Goal: Task Accomplishment & Management: Complete application form

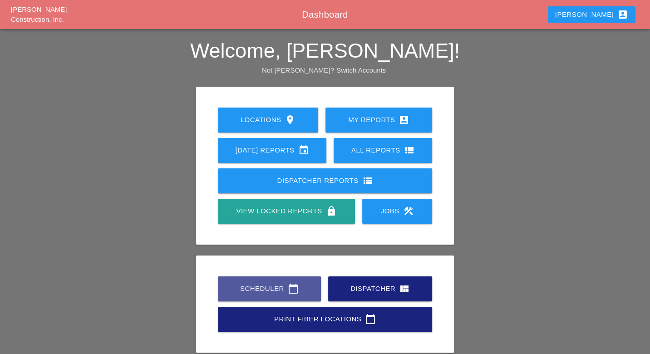
click at [285, 291] on div "Scheduler calendar_today" at bounding box center [270, 288] width 74 height 11
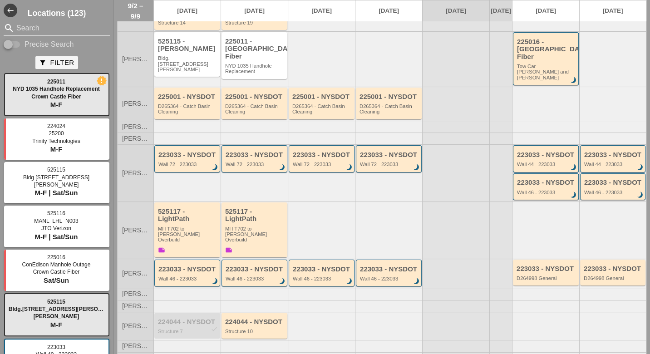
scroll to position [62, 0]
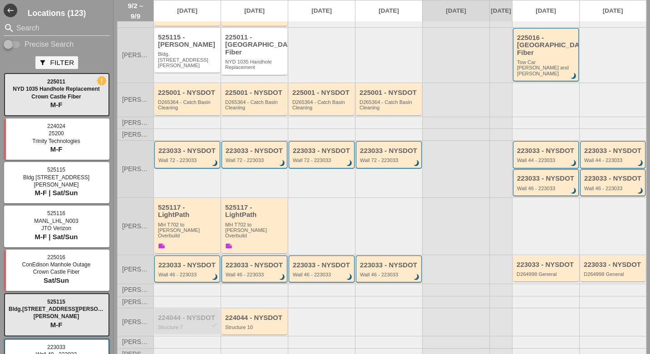
click at [253, 272] on div "Wall 46 - 223033" at bounding box center [255, 274] width 59 height 5
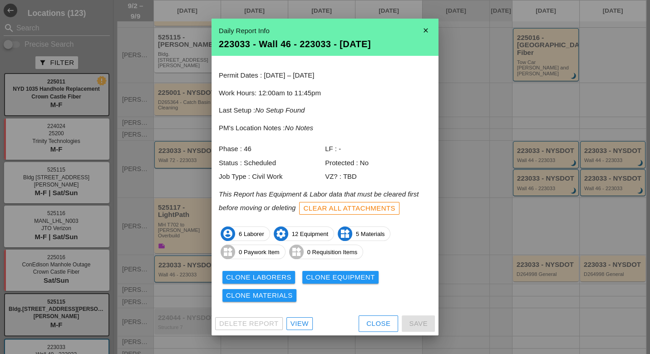
click at [357, 209] on div "Clear All Attachments" at bounding box center [349, 208] width 92 height 10
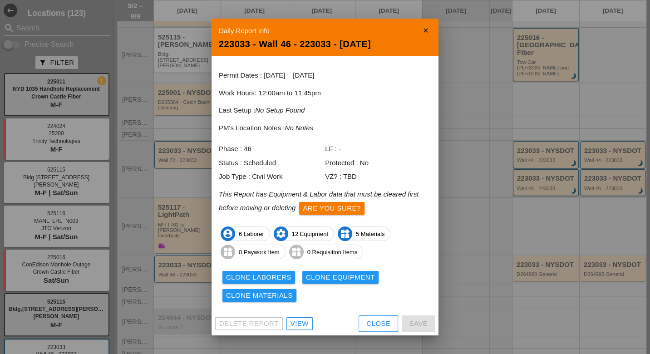
click at [371, 319] on div "Close" at bounding box center [379, 324] width 24 height 10
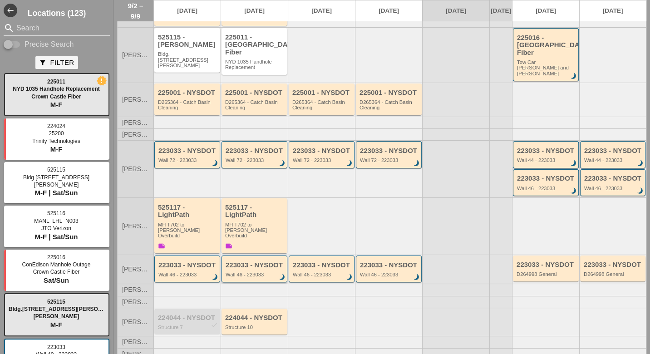
click at [243, 272] on div "Wall 46 - 223033" at bounding box center [255, 274] width 59 height 5
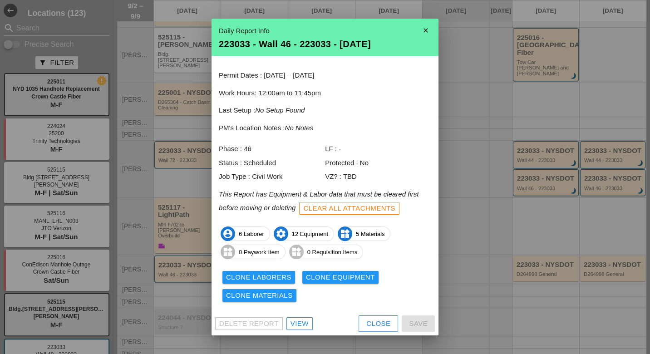
click at [299, 322] on div "View" at bounding box center [300, 324] width 18 height 10
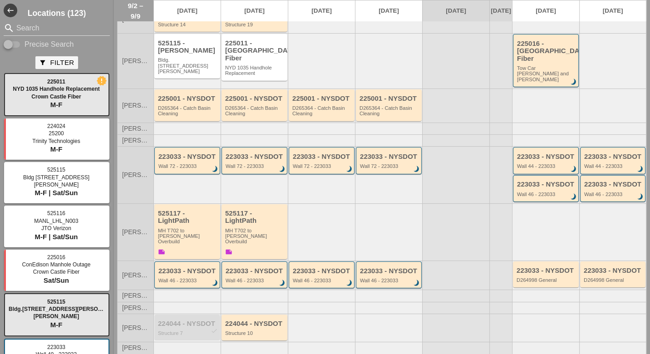
scroll to position [62, 0]
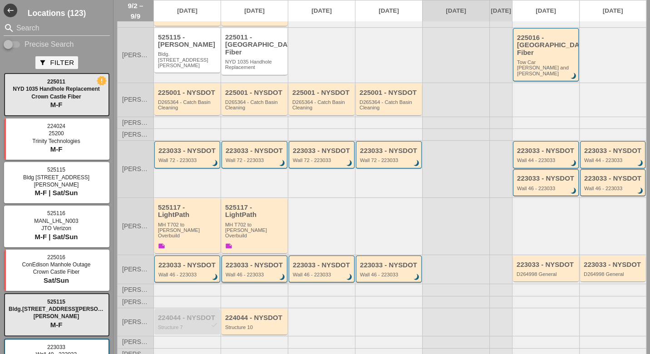
click at [250, 272] on div "Wall 46 - 223033" at bounding box center [255, 274] width 59 height 5
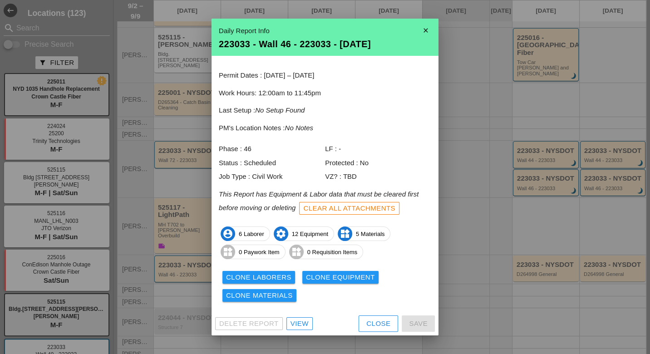
click at [363, 209] on div "Clear All Attachments" at bounding box center [349, 208] width 92 height 10
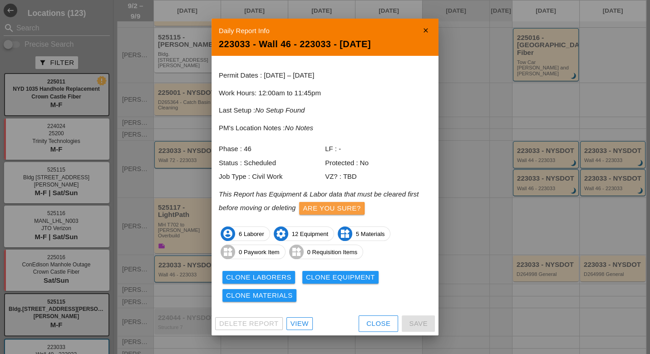
click at [357, 209] on div "Are you sure?" at bounding box center [332, 208] width 58 height 10
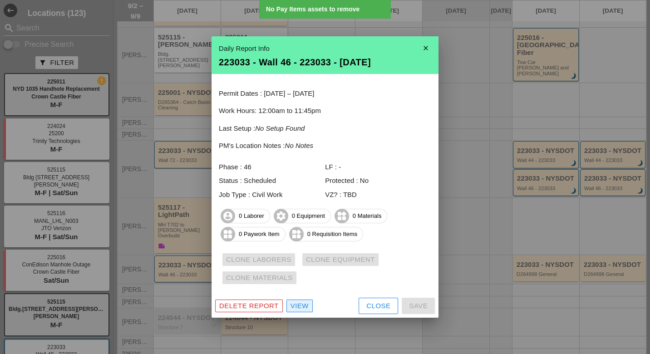
drag, startPoint x: 306, startPoint y: 304, endPoint x: 331, endPoint y: 296, distance: 26.3
click at [306, 304] on div "View" at bounding box center [300, 306] width 18 height 10
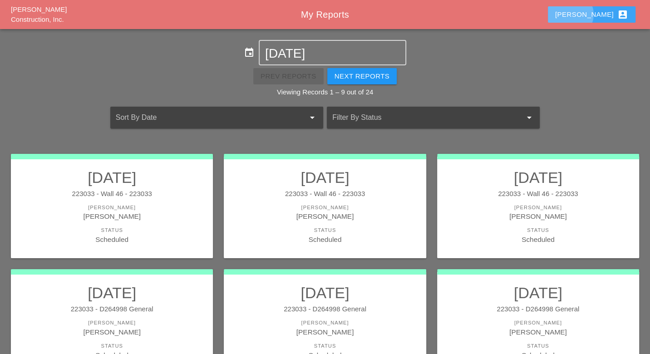
drag, startPoint x: 611, startPoint y: 15, endPoint x: 606, endPoint y: 18, distance: 6.2
click at [610, 15] on div "Luca account_box" at bounding box center [591, 14] width 73 height 11
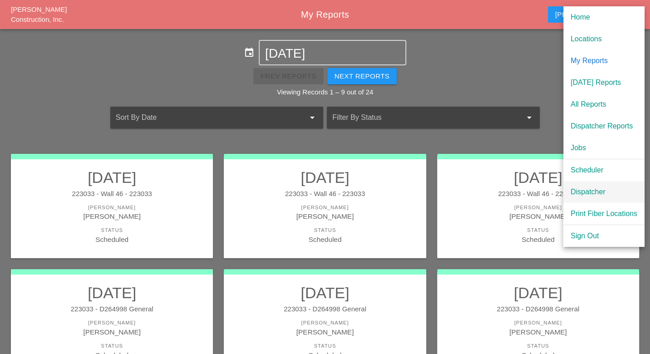
click at [579, 192] on div "Dispatcher" at bounding box center [604, 192] width 67 height 11
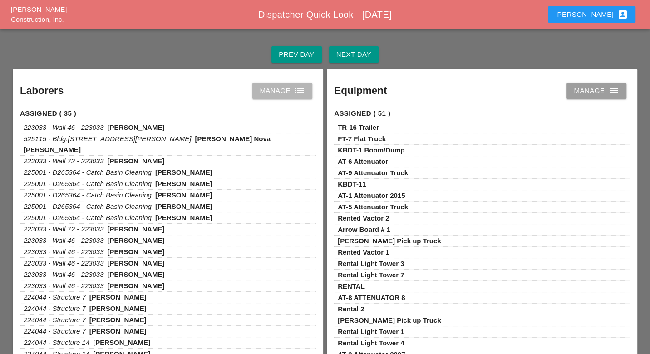
click at [291, 93] on div "Manage list" at bounding box center [282, 90] width 45 height 11
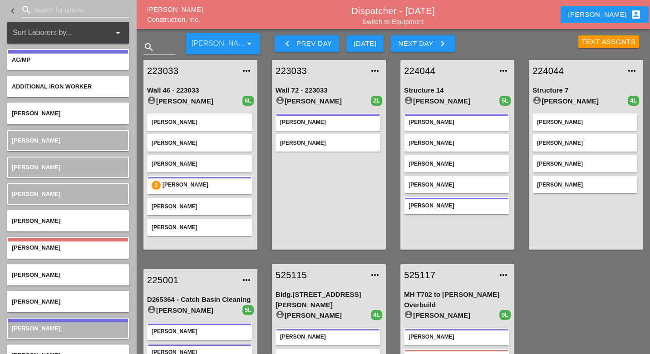
click at [415, 44] on div "Next Day keyboard_arrow_right" at bounding box center [423, 43] width 50 height 11
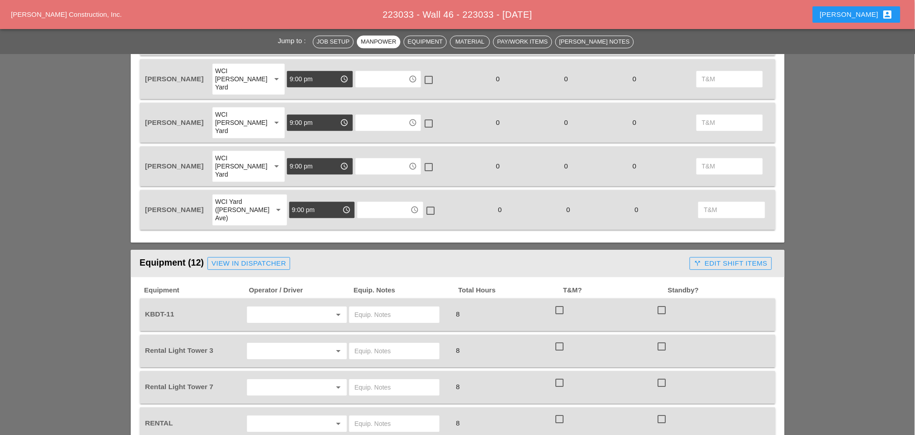
scroll to position [656, 0]
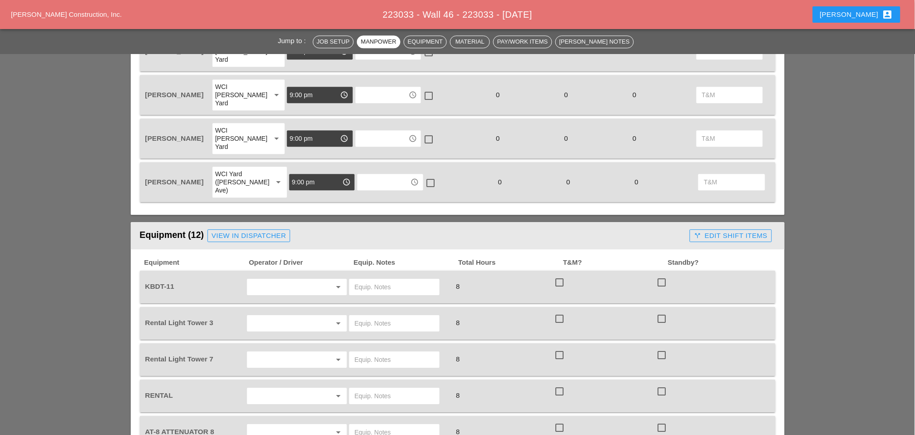
click at [284, 280] on input "text" at bounding box center [284, 287] width 69 height 15
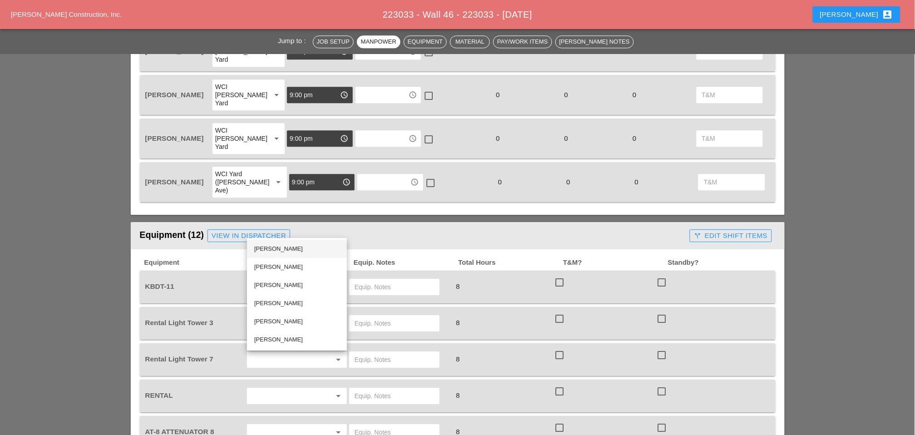
click at [275, 247] on div "[PERSON_NAME]" at bounding box center [296, 248] width 85 height 11
type input "[PERSON_NAME]"
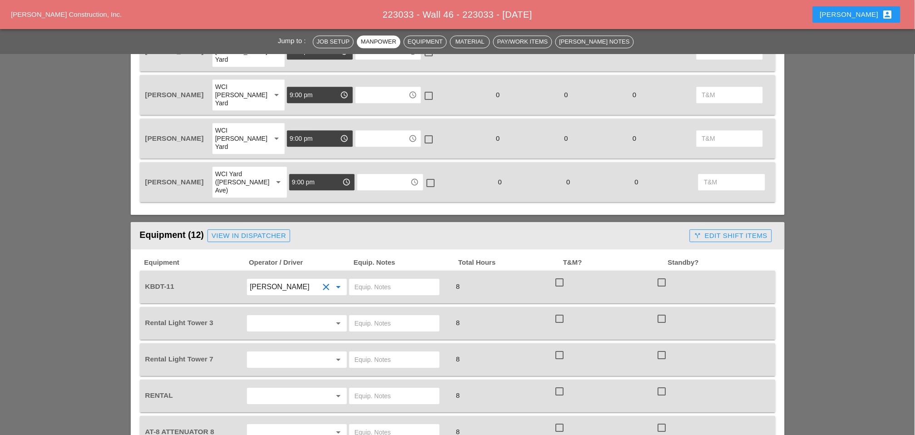
click at [374, 280] on input "text" at bounding box center [394, 287] width 79 height 15
type input "main yard"
click at [301, 316] on input "text" at bounding box center [284, 323] width 69 height 15
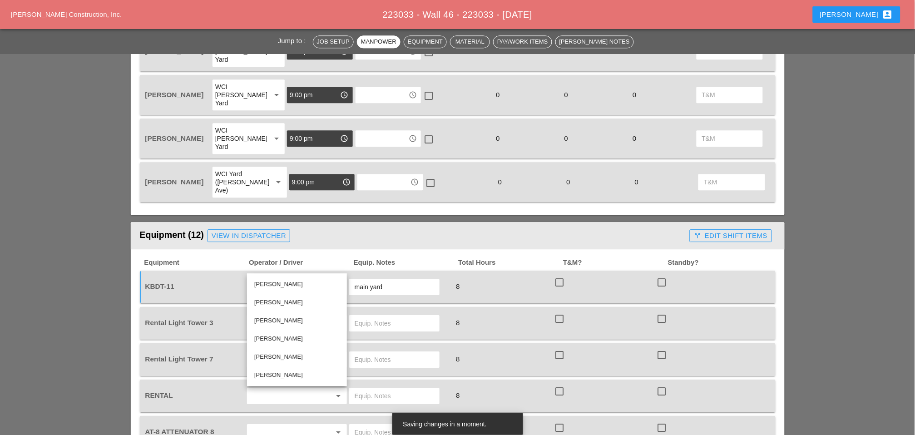
click at [280, 302] on div "Iwan Belfor" at bounding box center [296, 302] width 85 height 11
type input "Iwan Belfor"
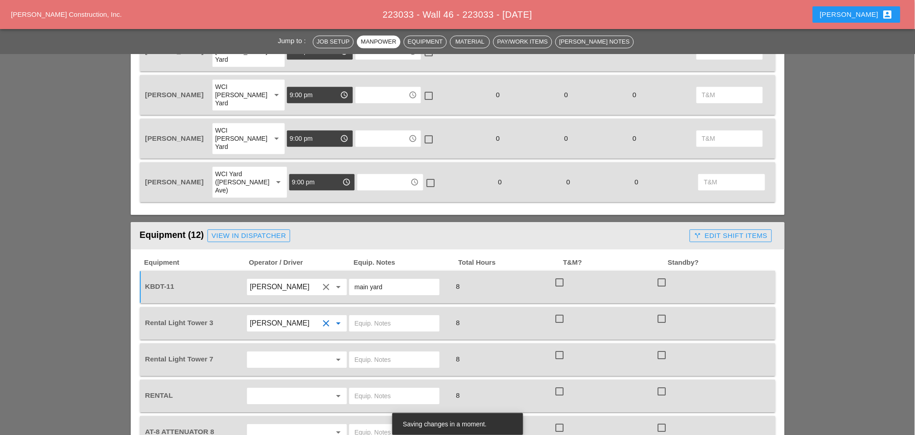
click at [361, 316] on input "text" at bounding box center [394, 323] width 79 height 15
type input "on site"
click at [291, 352] on input "text" at bounding box center [284, 359] width 69 height 15
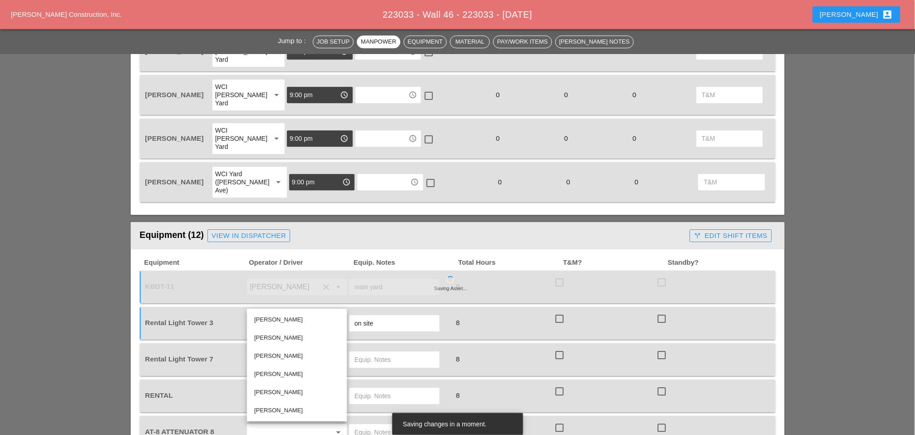
click at [278, 336] on div "Iwan Belfor" at bounding box center [296, 337] width 85 height 11
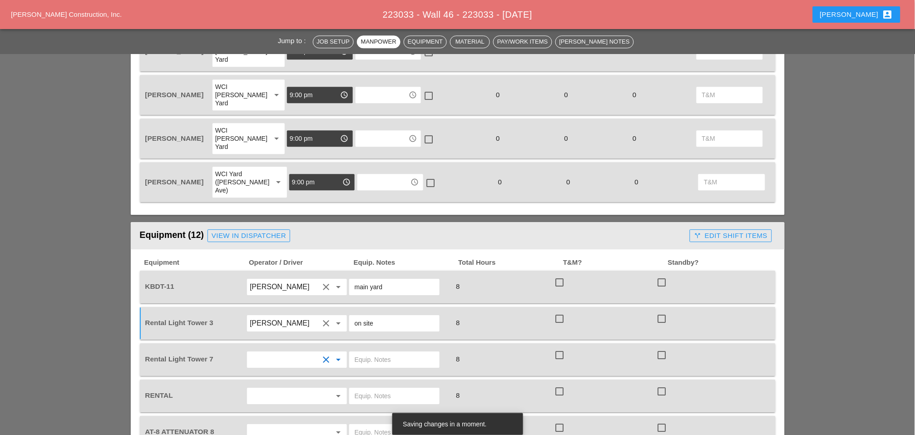
type input "Iwan Belfor"
click at [360, 352] on input "text" at bounding box center [394, 359] width 79 height 15
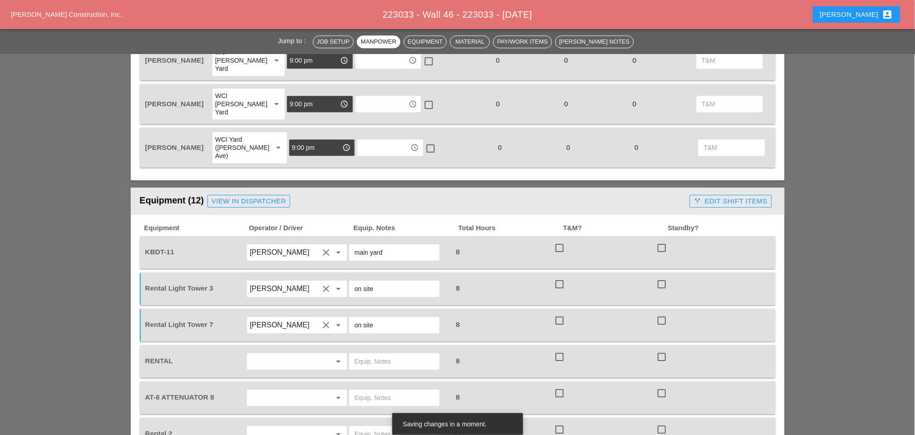
scroll to position [706, 0]
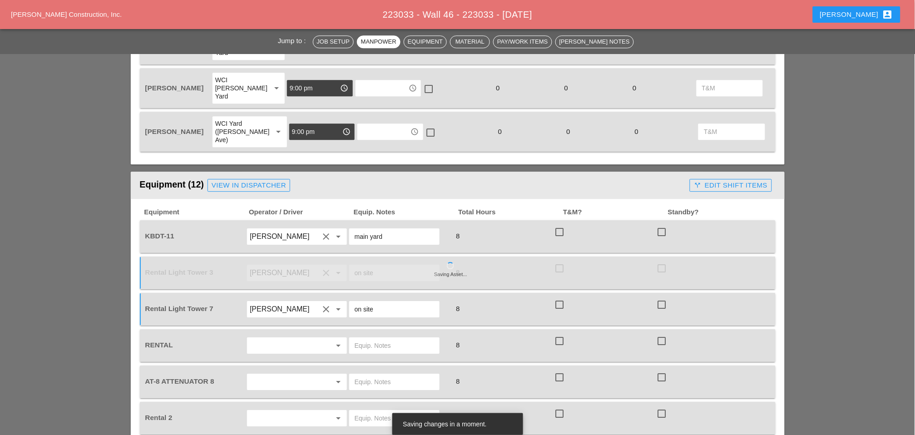
type input "on site"
click at [362, 338] on input "text" at bounding box center [394, 345] width 79 height 15
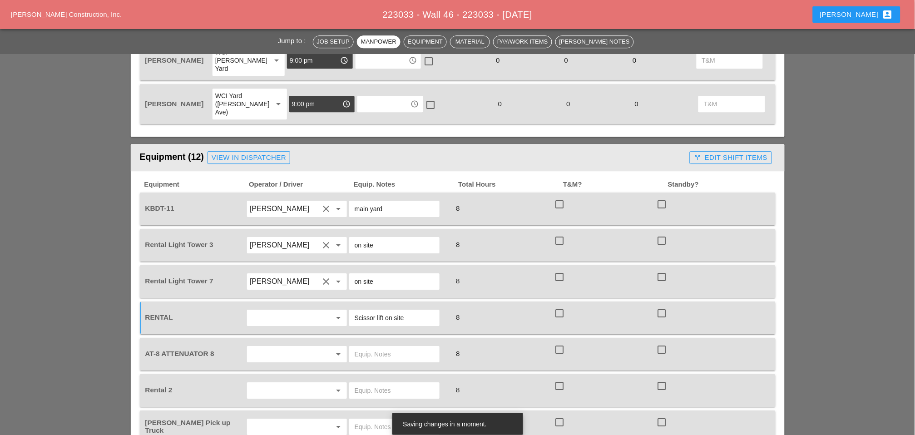
scroll to position [757, 0]
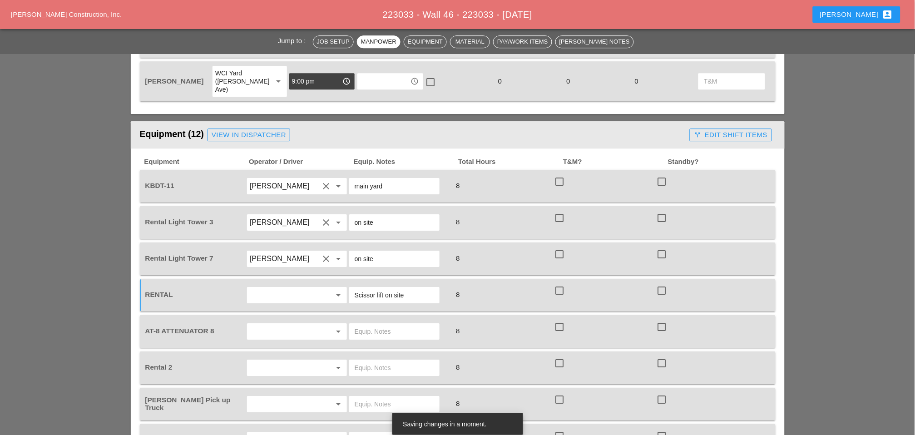
type input "Scissor lift on site"
click at [317, 324] on input "text" at bounding box center [284, 331] width 69 height 15
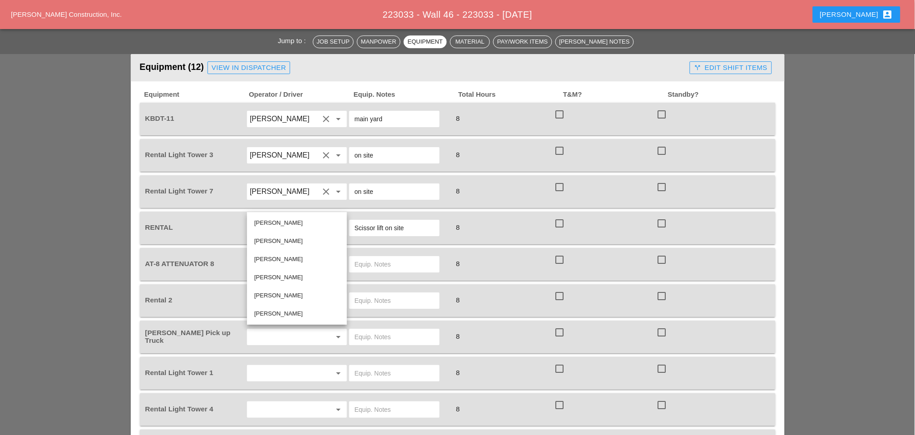
scroll to position [807, 0]
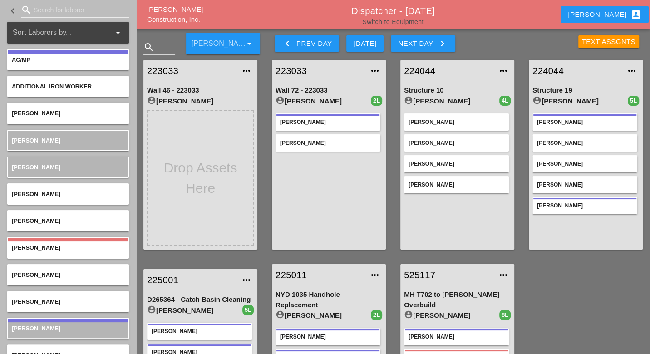
click at [398, 23] on link "Switch to Equipment" at bounding box center [392, 21] width 61 height 7
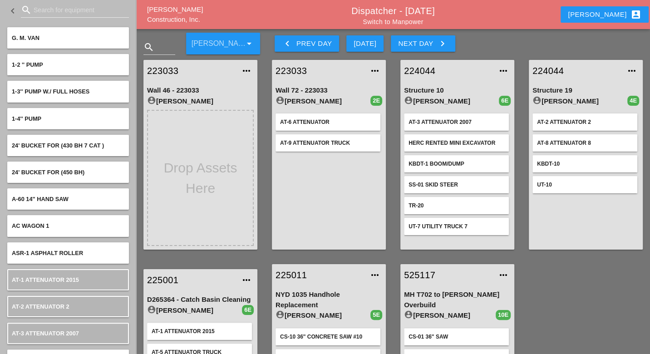
click at [324, 45] on div "keyboard_arrow_left Prev Day" at bounding box center [307, 43] width 50 height 11
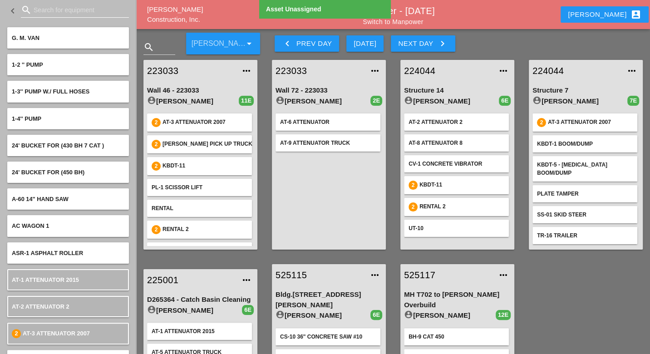
click at [43, 5] on input "Search for equipment" at bounding box center [75, 10] width 83 height 15
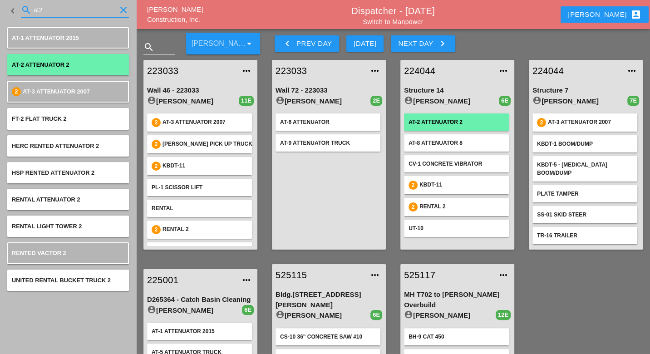
type input "at2"
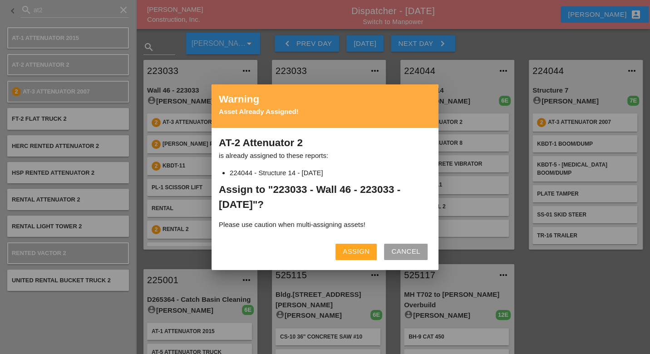
click at [352, 250] on div "Assign" at bounding box center [356, 252] width 27 height 10
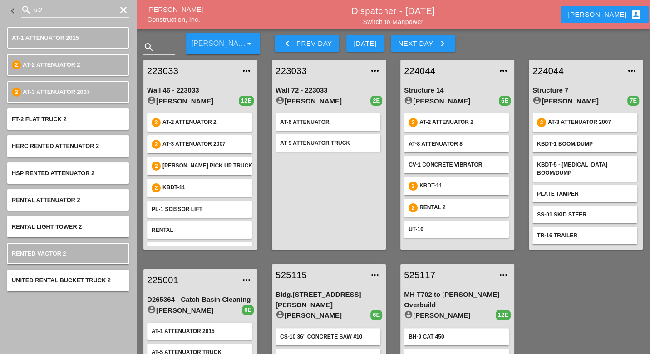
click at [395, 43] on button "Next Day keyboard_arrow_right" at bounding box center [423, 43] width 64 height 16
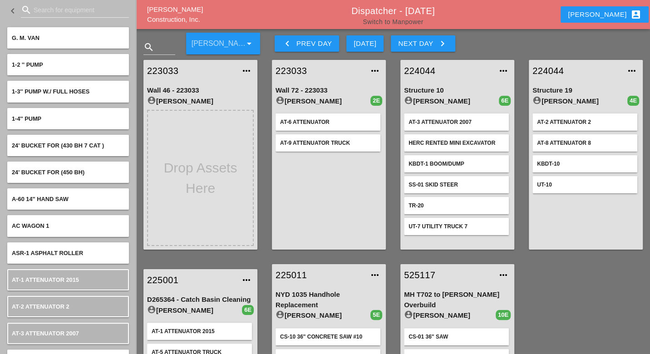
click at [401, 23] on link "Switch to Manpower" at bounding box center [393, 21] width 60 height 7
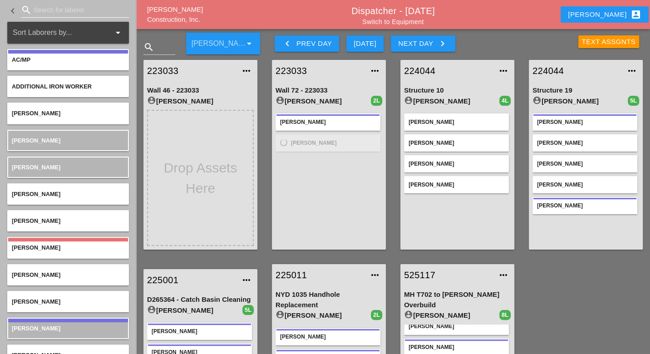
click at [51, 11] on input "Search for laborer" at bounding box center [75, 10] width 83 height 15
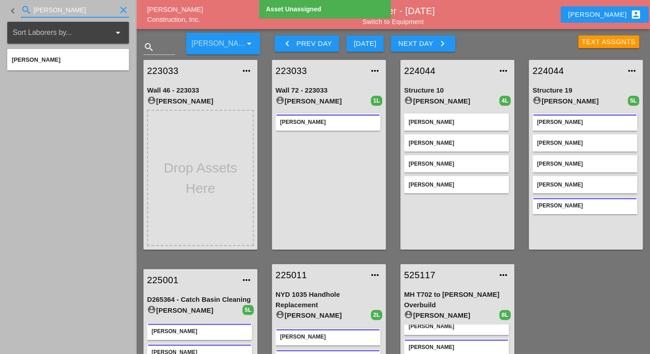
type input "hugo"
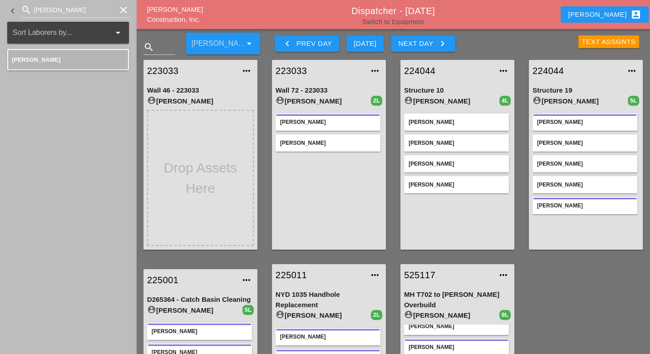
click at [412, 22] on link "Switch to Equipment" at bounding box center [392, 21] width 61 height 7
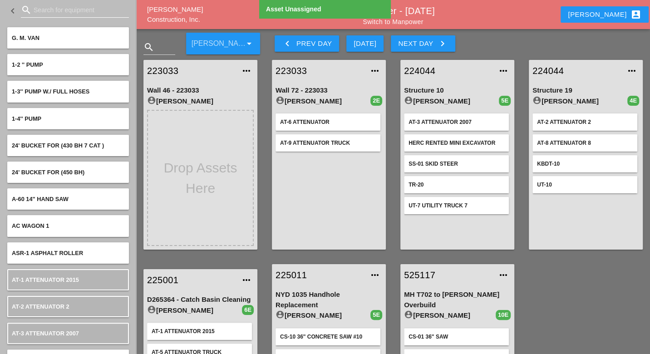
click at [45, 15] on input "Search for equipment" at bounding box center [75, 10] width 83 height 15
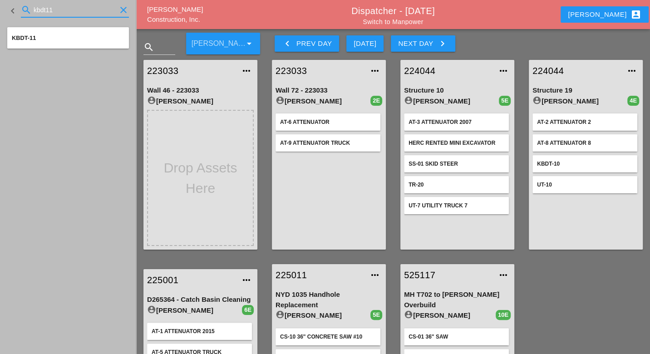
type input "kbdt11"
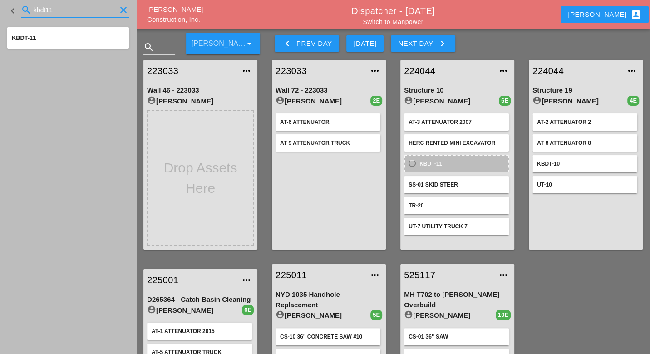
drag, startPoint x: 59, startPoint y: 8, endPoint x: 34, endPoint y: 10, distance: 24.6
click at [34, 10] on input "kbdt11" at bounding box center [75, 10] width 83 height 15
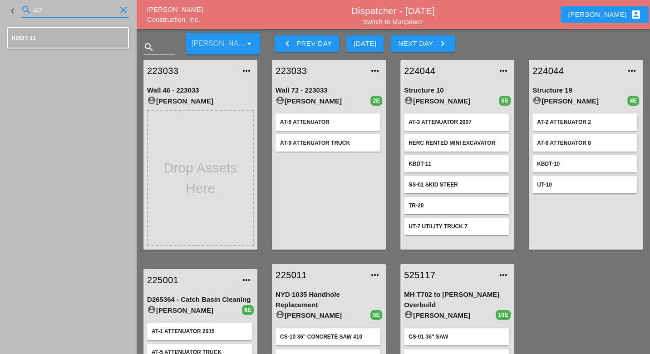
click at [65, 13] on input "at2" at bounding box center [75, 10] width 83 height 15
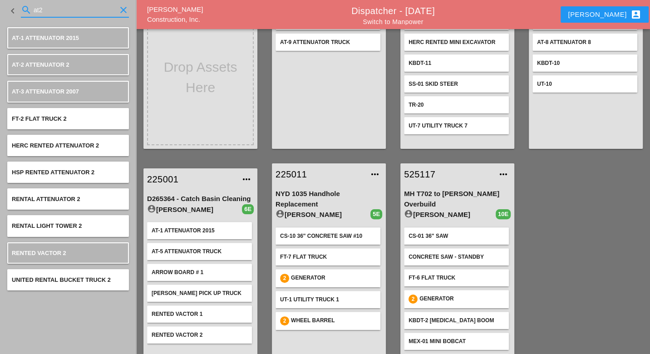
scroll to position [50, 0]
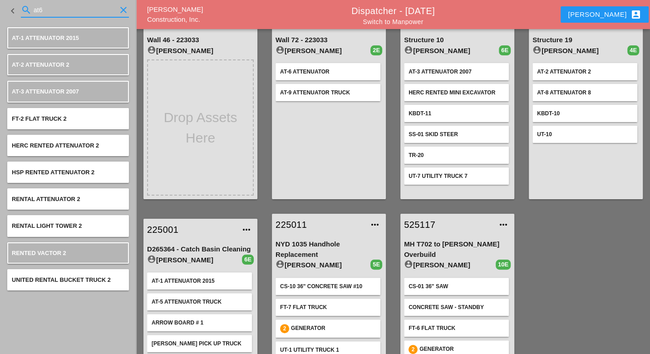
click at [49, 13] on input "at6" at bounding box center [75, 10] width 83 height 15
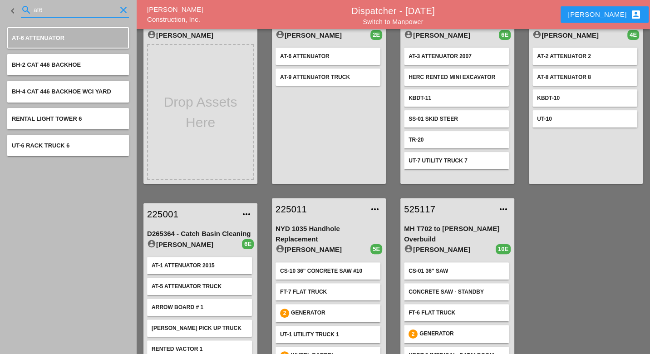
scroll to position [15, 0]
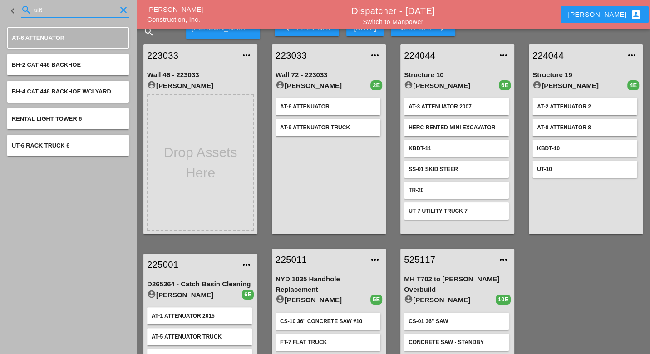
type input "at6"
click at [48, 10] on input "at6" at bounding box center [75, 10] width 83 height 15
type input "a"
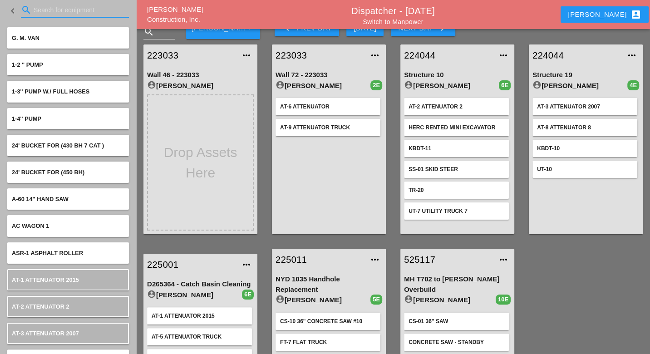
click at [43, 9] on input "Search for equipment" at bounding box center [75, 10] width 83 height 15
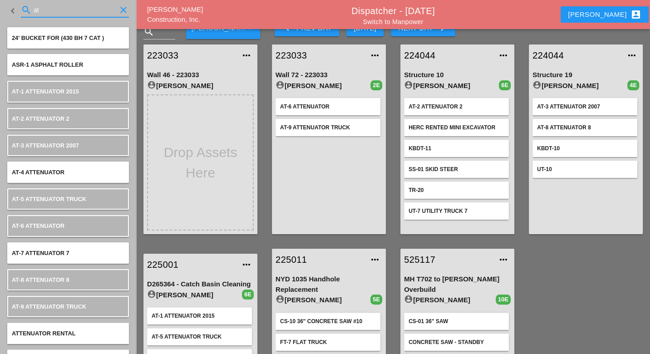
click at [47, 11] on input "at" at bounding box center [75, 10] width 83 height 15
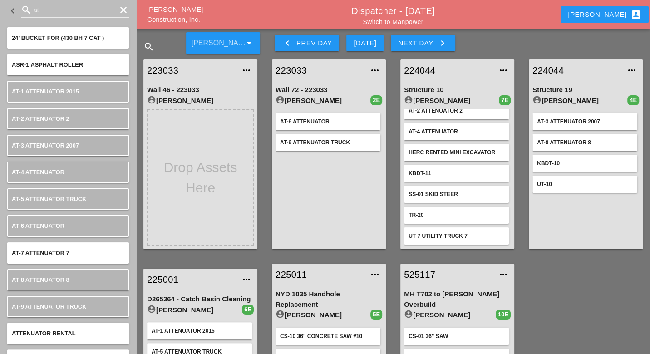
scroll to position [0, 0]
drag, startPoint x: 56, startPoint y: 8, endPoint x: 32, endPoint y: 11, distance: 24.3
click at [32, 11] on div "search at clear" at bounding box center [75, 10] width 108 height 15
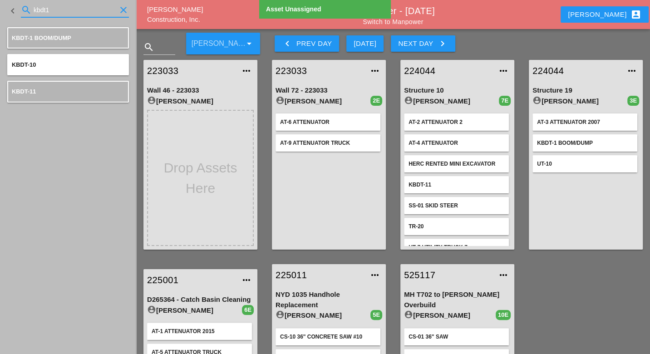
drag, startPoint x: 53, startPoint y: 9, endPoint x: 26, endPoint y: 9, distance: 26.8
click at [26, 9] on div "search kbdt1 clear" at bounding box center [75, 10] width 108 height 15
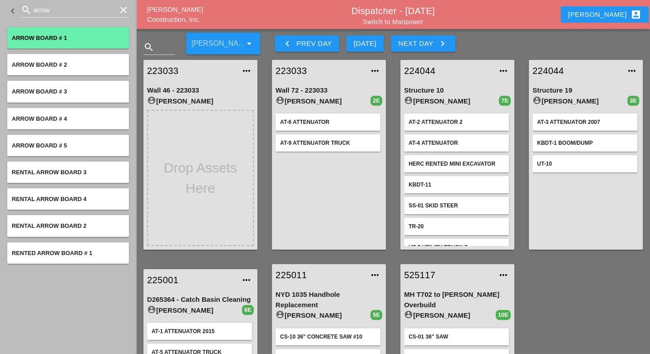
click at [54, 35] on span "Arrow Board # 1" at bounding box center [39, 38] width 55 height 7
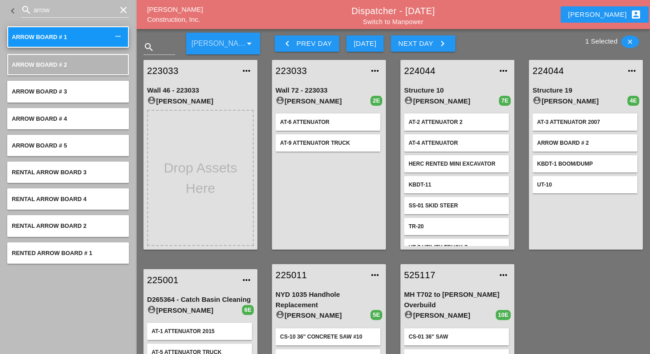
scroll to position [50, 0]
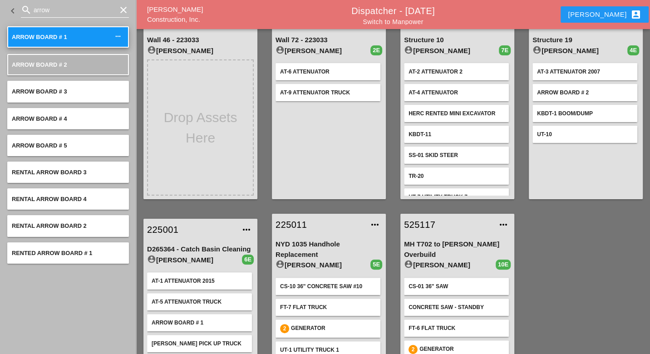
click at [54, 8] on input "arrow" at bounding box center [75, 10] width 83 height 15
drag, startPoint x: 53, startPoint y: 8, endPoint x: 26, endPoint y: 10, distance: 26.9
click at [26, 10] on div "search arrow clear" at bounding box center [75, 10] width 108 height 15
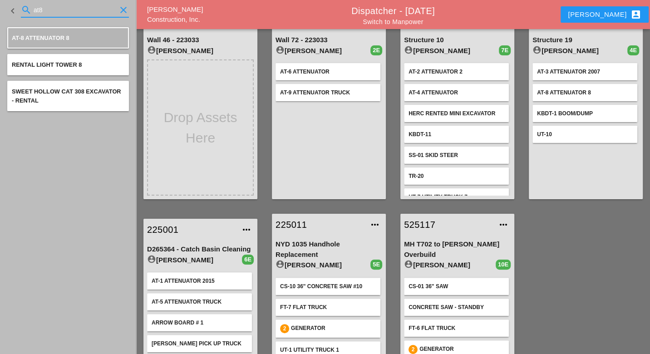
drag, startPoint x: 59, startPoint y: 9, endPoint x: 32, endPoint y: 9, distance: 27.3
click at [32, 9] on div "search at8 clear" at bounding box center [75, 10] width 108 height 15
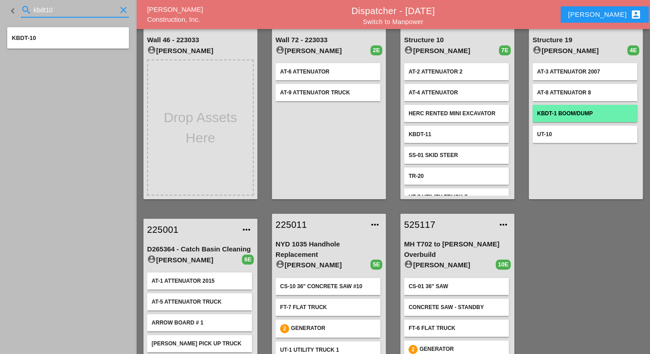
type input "kbdt10"
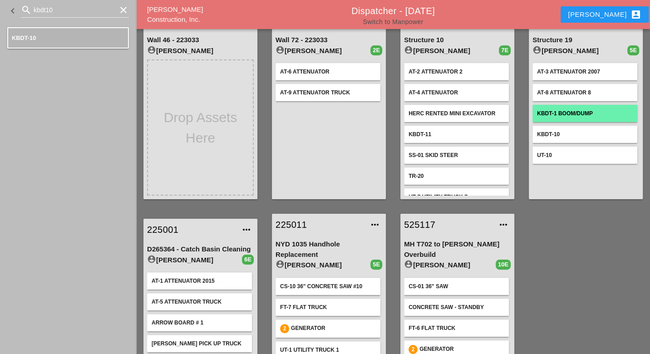
click at [410, 23] on link "Switch to Manpower" at bounding box center [393, 21] width 60 height 7
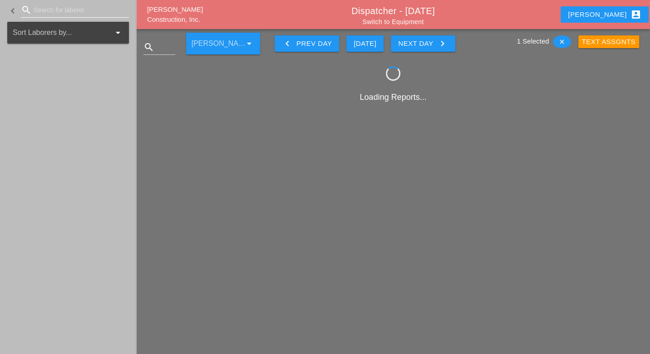
drag, startPoint x: 58, startPoint y: 8, endPoint x: 54, endPoint y: 12, distance: 5.8
click at [56, 8] on input "Search for laborer" at bounding box center [75, 10] width 83 height 15
click at [57, 10] on input "Search for laborer" at bounding box center [75, 10] width 83 height 15
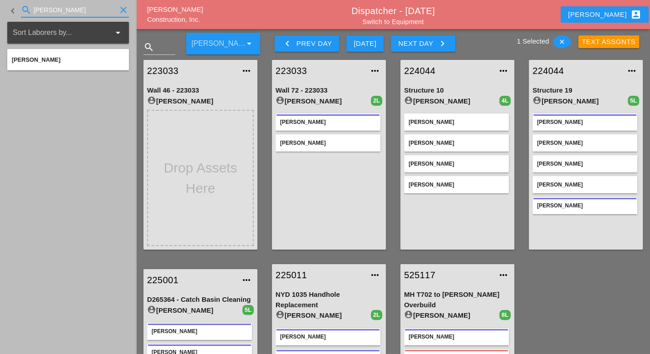
type input "ocasio"
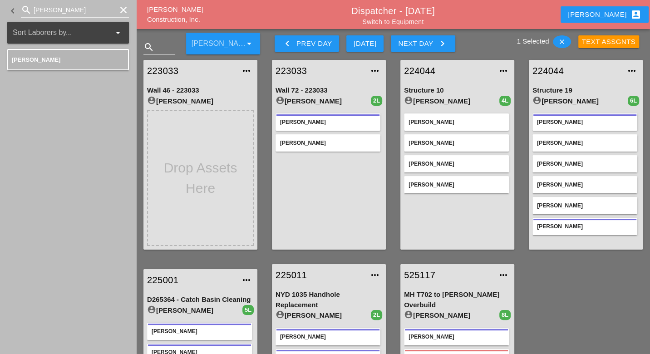
click at [124, 11] on icon "clear" at bounding box center [123, 10] width 11 height 11
click at [126, 10] on div "keyboard_arrow_left search ocasio clear" at bounding box center [68, 11] width 136 height 22
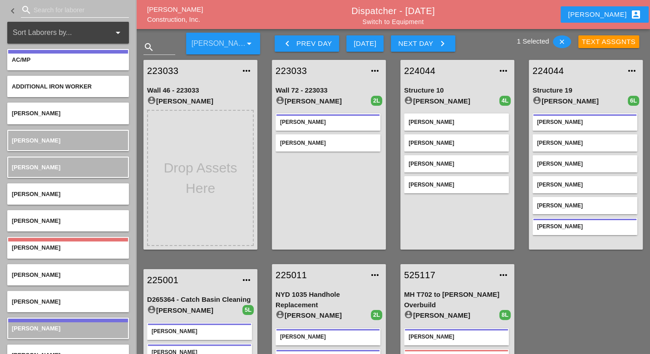
click at [45, 10] on input "Search for laborer" at bounding box center [75, 10] width 83 height 15
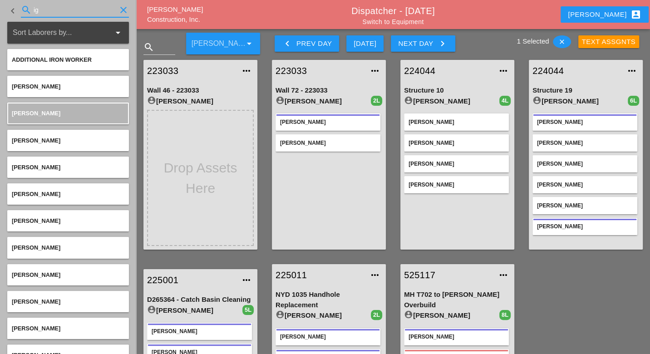
type input "igo"
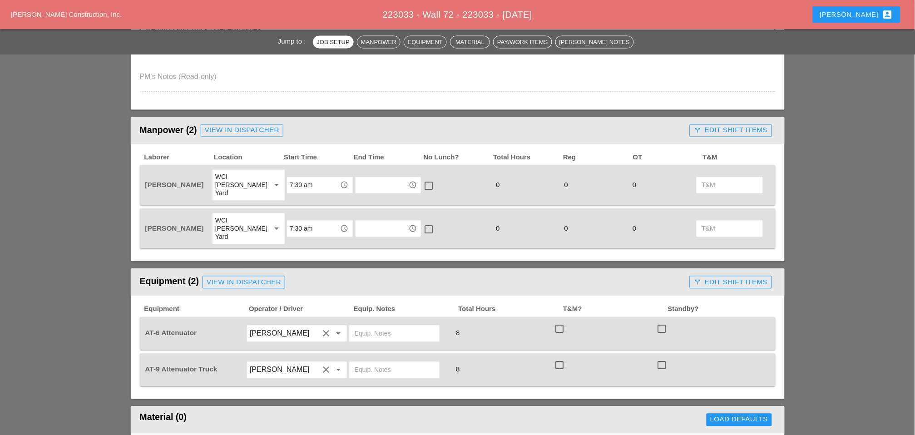
scroll to position [505, 0]
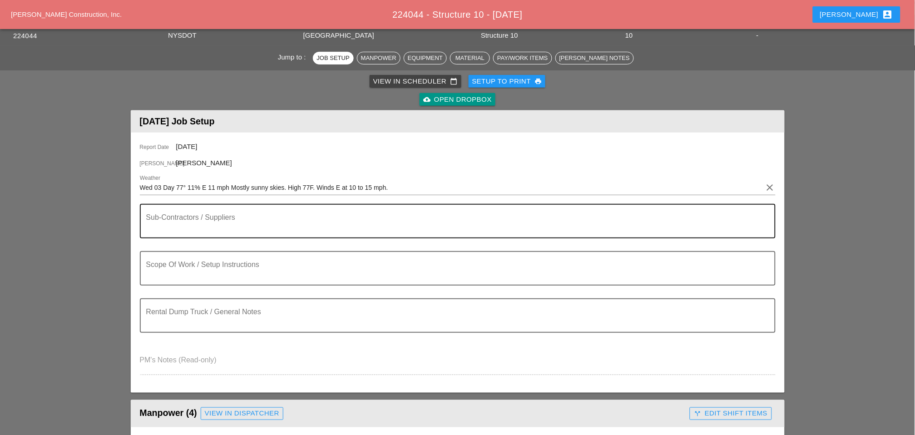
scroll to position [50, 0]
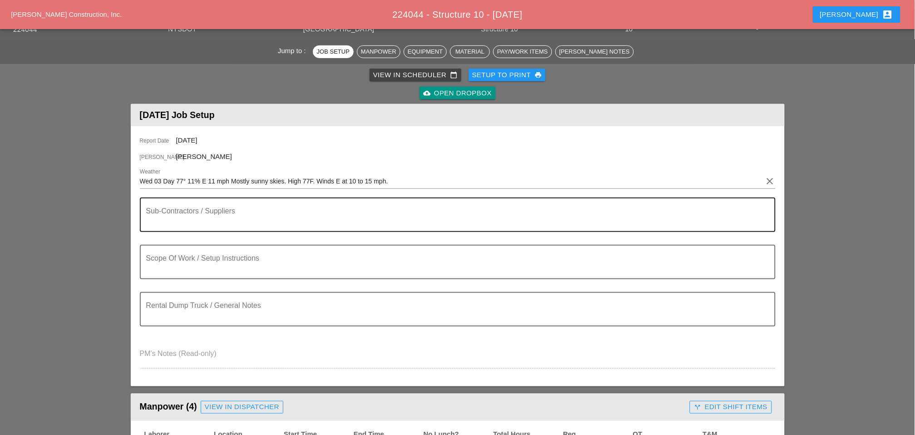
click at [204, 221] on textarea "Sub-Contractors / Suppliers" at bounding box center [454, 220] width 616 height 22
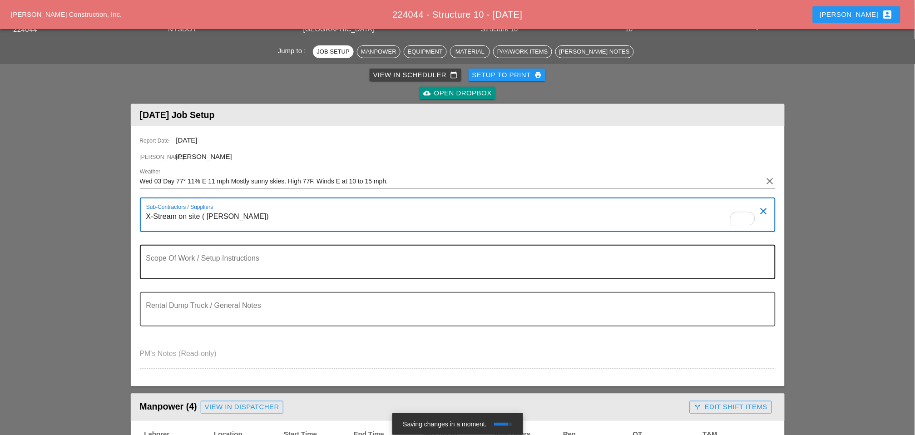
type textarea "X-Stream on site ( [PERSON_NAME])"
click at [197, 267] on textarea "Scope Of Work / Setup Instructions" at bounding box center [454, 268] width 616 height 22
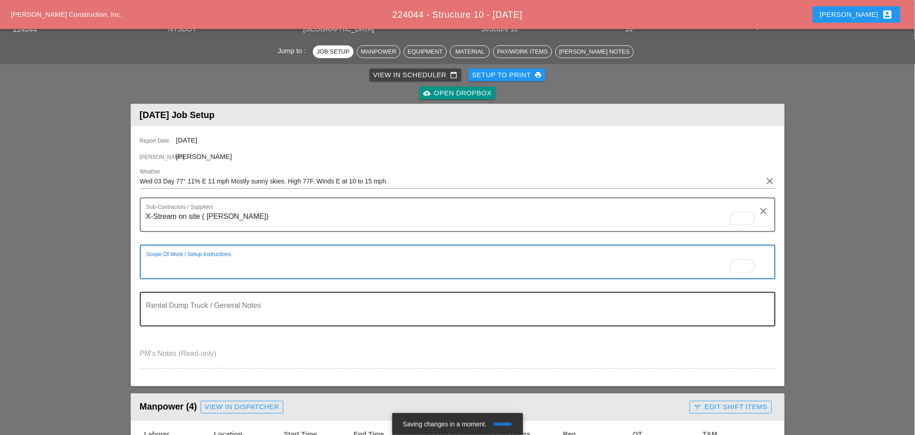
scroll to position [101, 0]
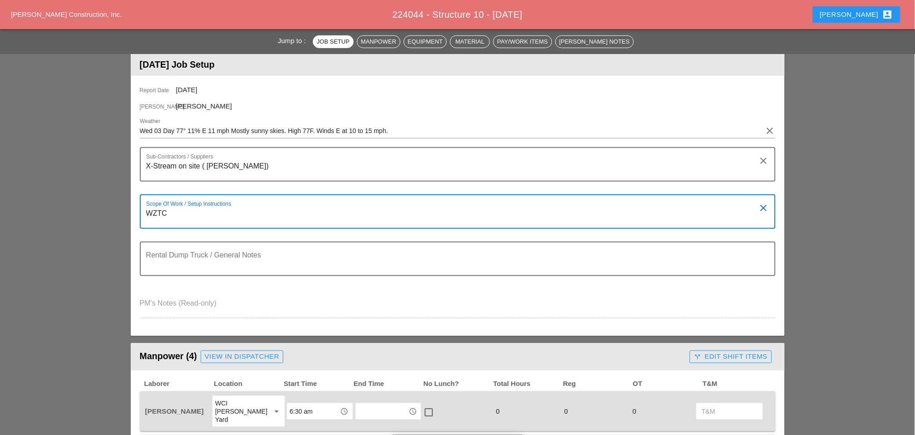
click at [182, 213] on textarea "WZTC" at bounding box center [454, 217] width 616 height 22
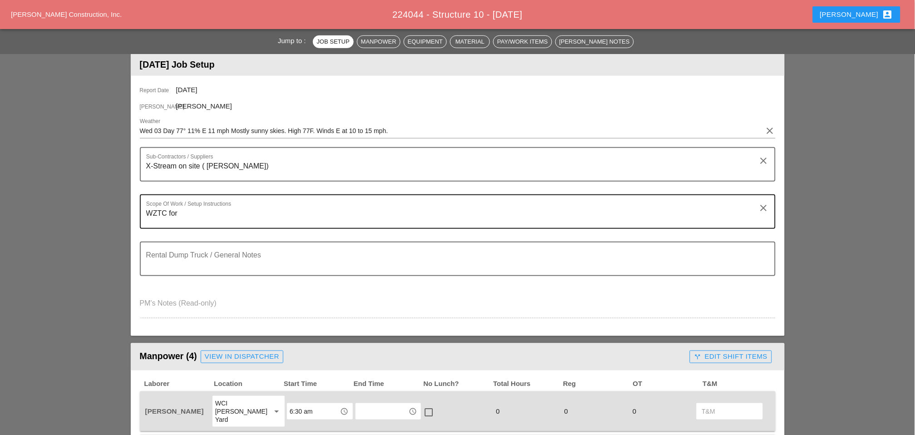
drag, startPoint x: 191, startPoint y: 212, endPoint x: 187, endPoint y: 213, distance: 4.6
click at [188, 213] on textarea "WZTC for" at bounding box center [454, 217] width 616 height 22
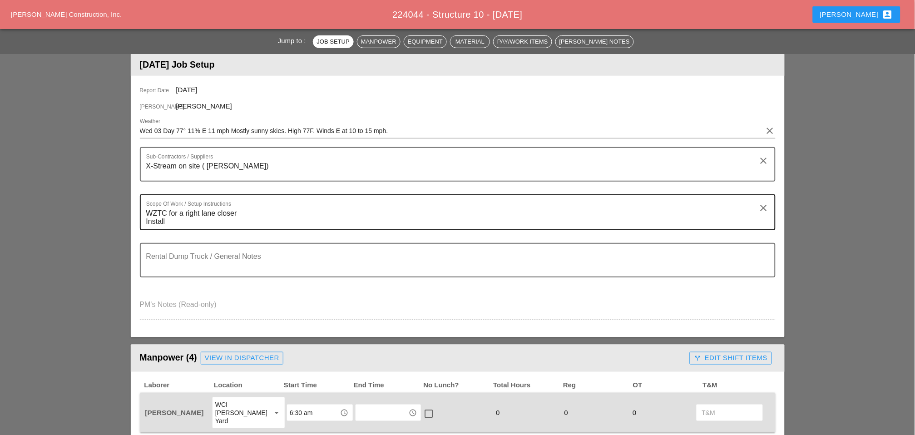
click at [183, 222] on textarea "WZTC for a right lane closer Install" at bounding box center [454, 217] width 616 height 23
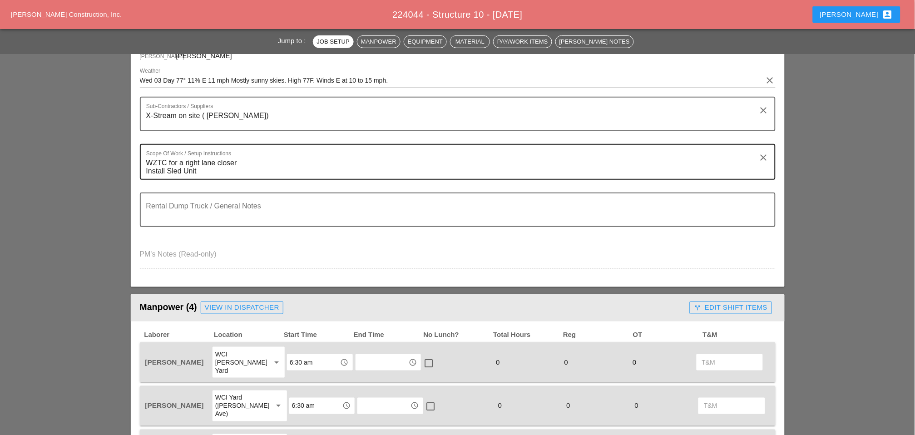
click at [207, 172] on textarea "WZTC for a right lane closer Install Sled Unit" at bounding box center [454, 167] width 616 height 23
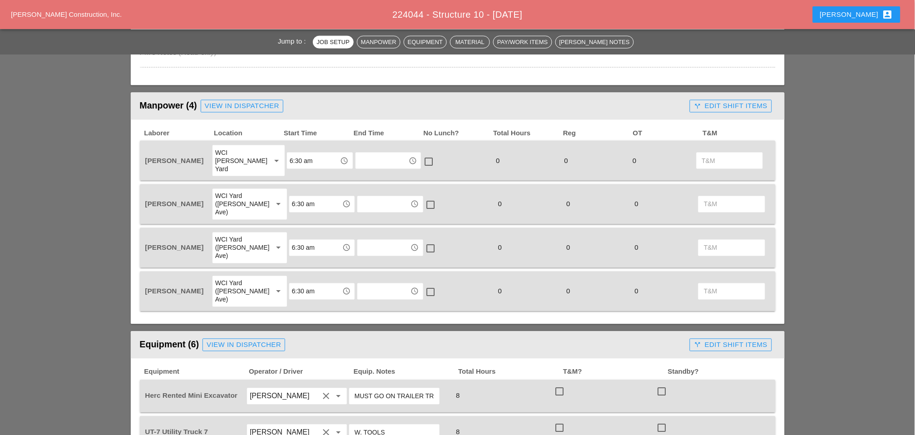
scroll to position [202, 0]
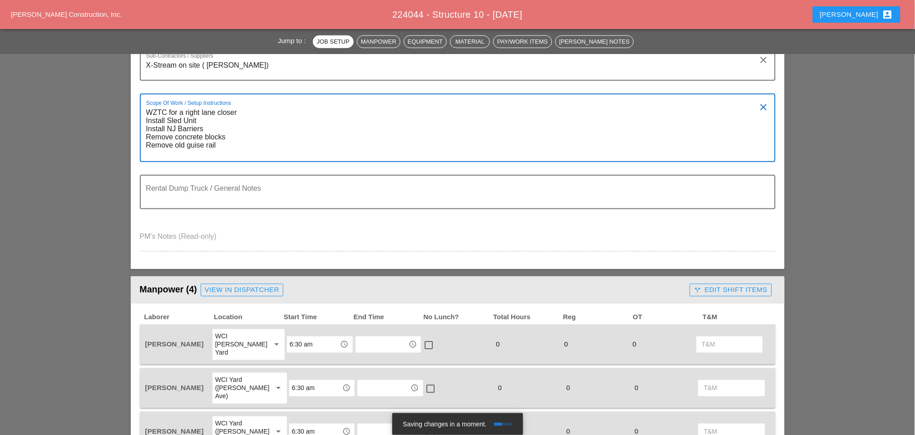
click at [202, 143] on textarea "WZTC for a right lane closer Install Sled Unit Install NJ Barriers Remove concr…" at bounding box center [454, 133] width 616 height 56
click at [228, 146] on textarea "WZTC for a right lane closer Install Sled Unit Install NJ Barriers Remove concr…" at bounding box center [454, 133] width 616 height 56
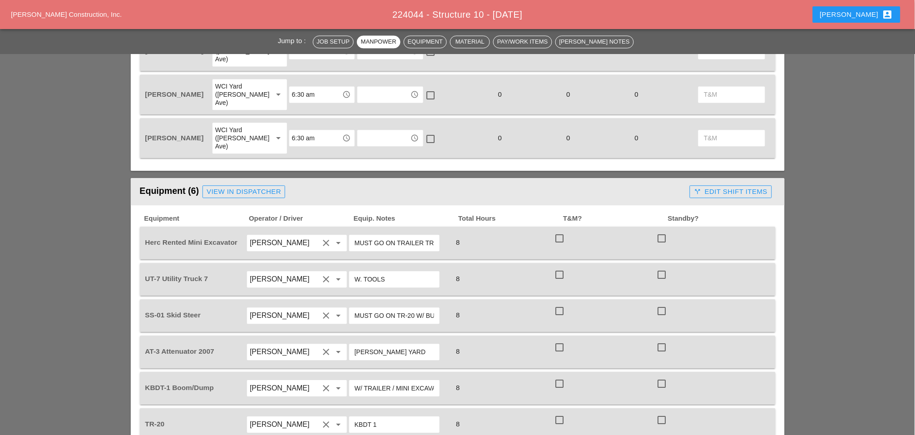
scroll to position [555, 0]
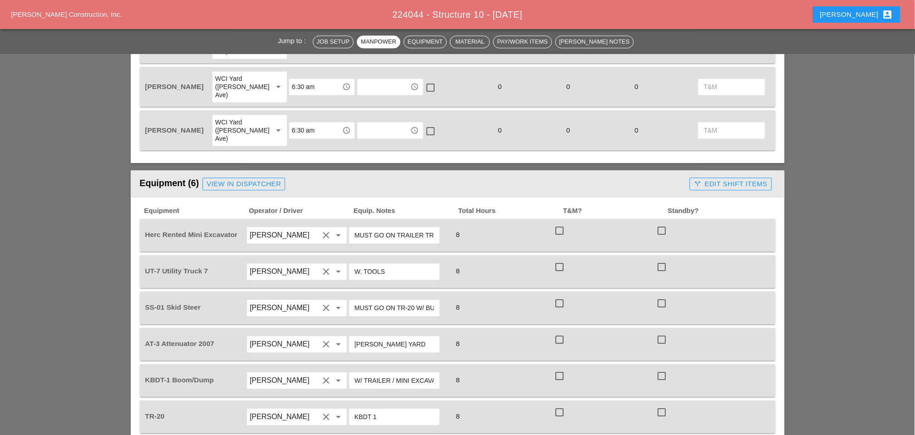
type textarea "WZTC for a right lane closer Install Sled Unit Install NJ Barriers Remove concr…"
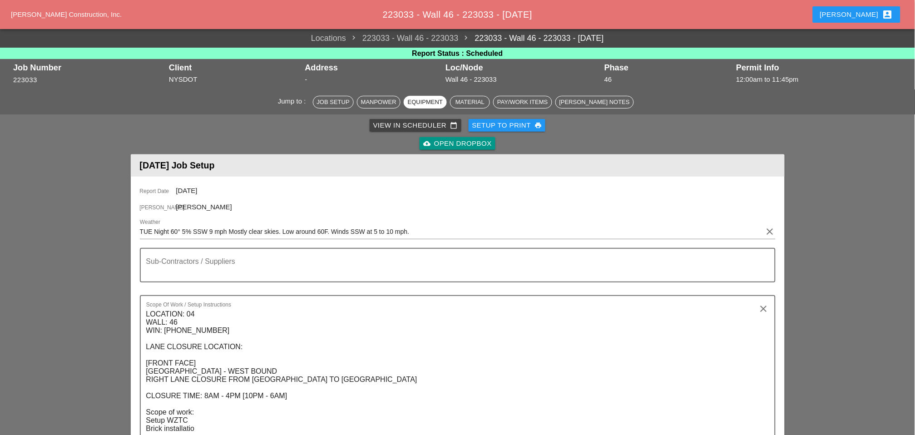
scroll to position [757, 0]
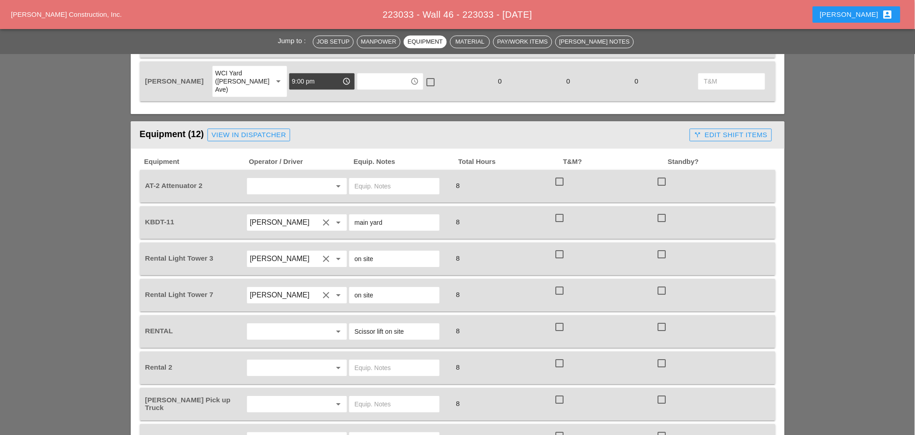
click at [261, 179] on input "text" at bounding box center [284, 186] width 69 height 15
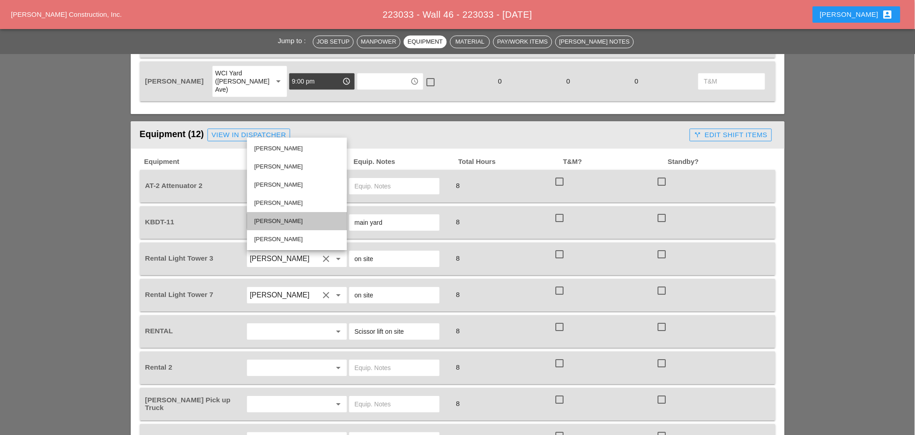
drag, startPoint x: 264, startPoint y: 217, endPoint x: 316, endPoint y: 180, distance: 63.5
click at [265, 217] on div "Cristian Morillon" at bounding box center [296, 221] width 85 height 11
type input "[PERSON_NAME]"
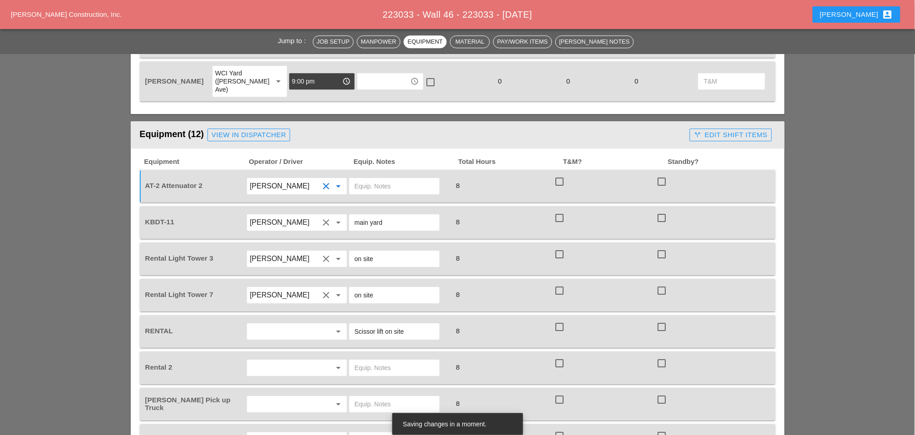
click at [357, 179] on input "text" at bounding box center [394, 186] width 79 height 15
drag, startPoint x: 394, startPoint y: 128, endPoint x: 354, endPoint y: 129, distance: 40.5
click at [355, 179] on input "Bruckner yard" at bounding box center [394, 186] width 79 height 15
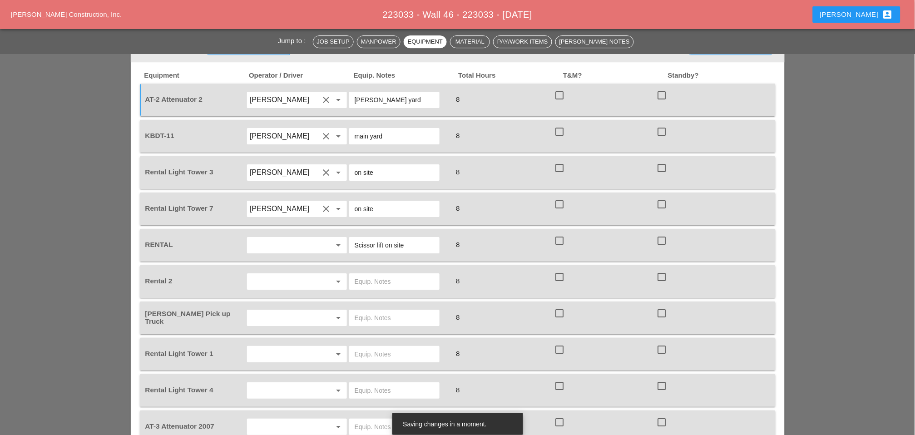
scroll to position [857, 0]
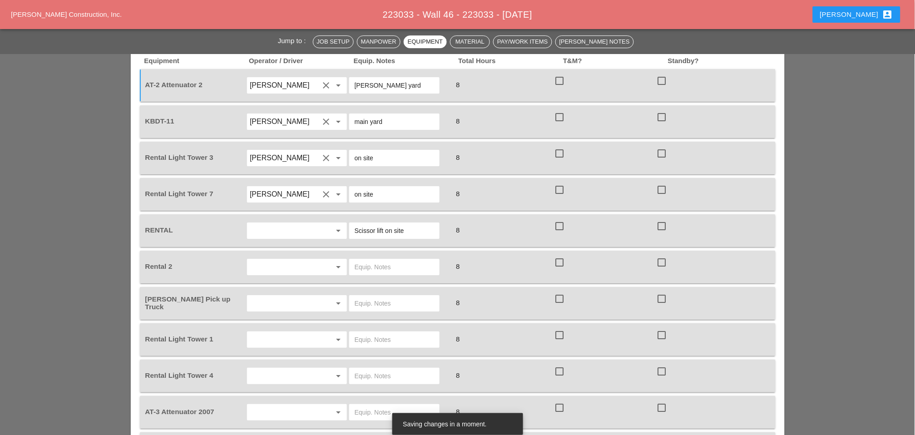
type input "[PERSON_NAME] yard"
click at [356, 260] on input "text" at bounding box center [394, 267] width 79 height 15
type input "Scissor lift on site"
click at [286, 296] on input "text" at bounding box center [284, 303] width 69 height 15
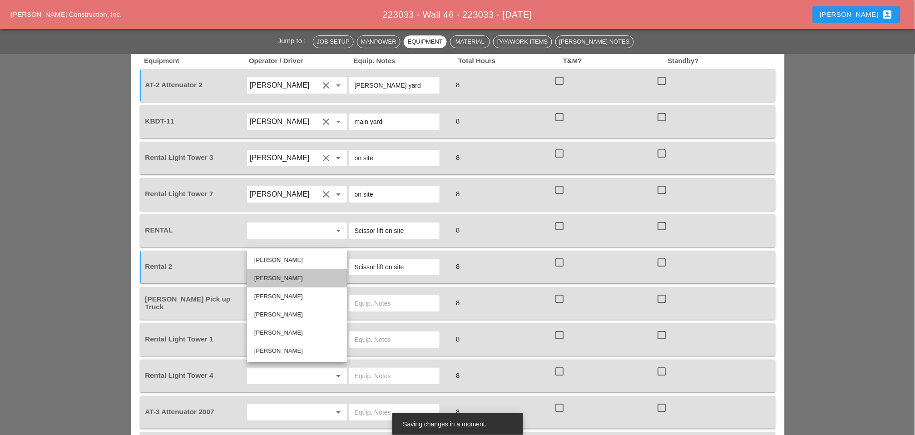
drag, startPoint x: 278, startPoint y: 276, endPoint x: 298, endPoint y: 268, distance: 21.3
click at [278, 276] on div "[PERSON_NAME]" at bounding box center [296, 278] width 85 height 11
type input "[PERSON_NAME]"
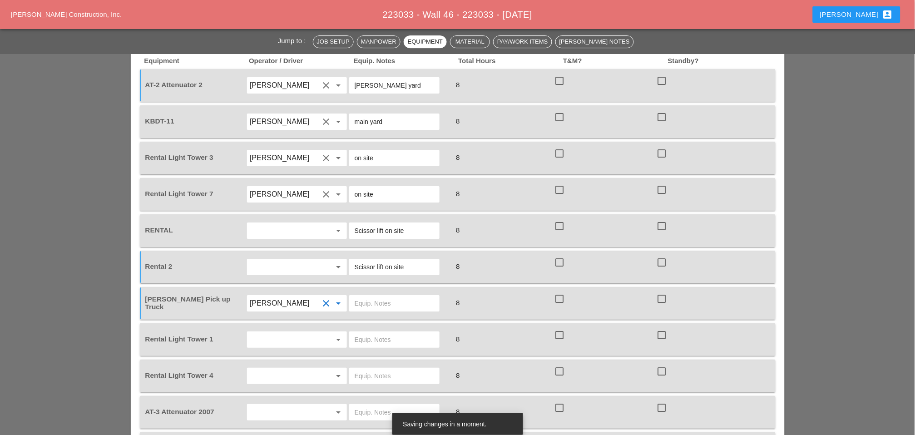
click at [278, 332] on input "text" at bounding box center [284, 339] width 69 height 15
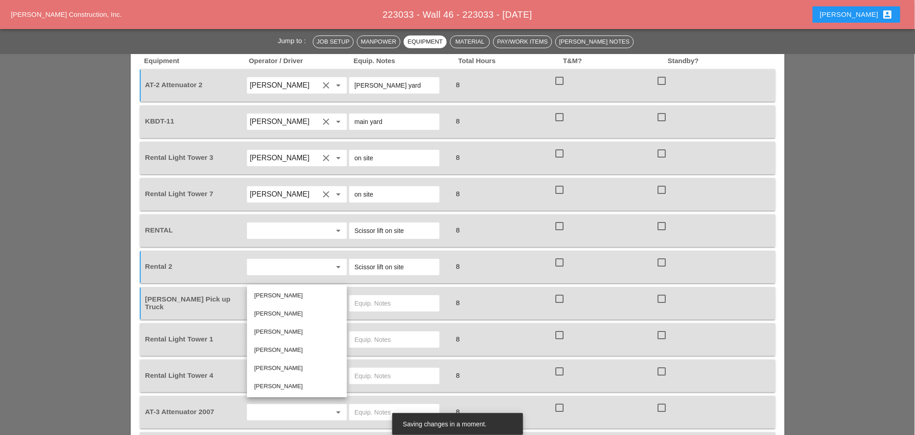
click at [272, 311] on div "[PERSON_NAME]" at bounding box center [296, 313] width 85 height 11
type input "[PERSON_NAME]"
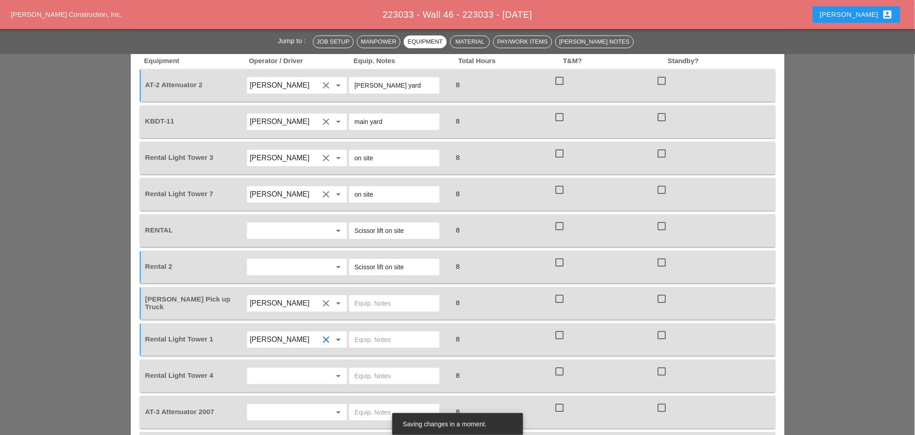
click at [353, 332] on div at bounding box center [394, 340] width 90 height 16
paste input "[PERSON_NAME] yard"
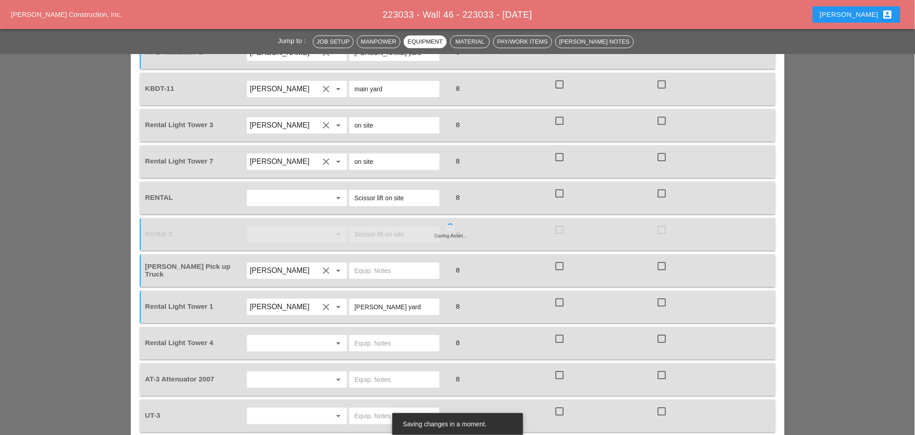
scroll to position [908, 0]
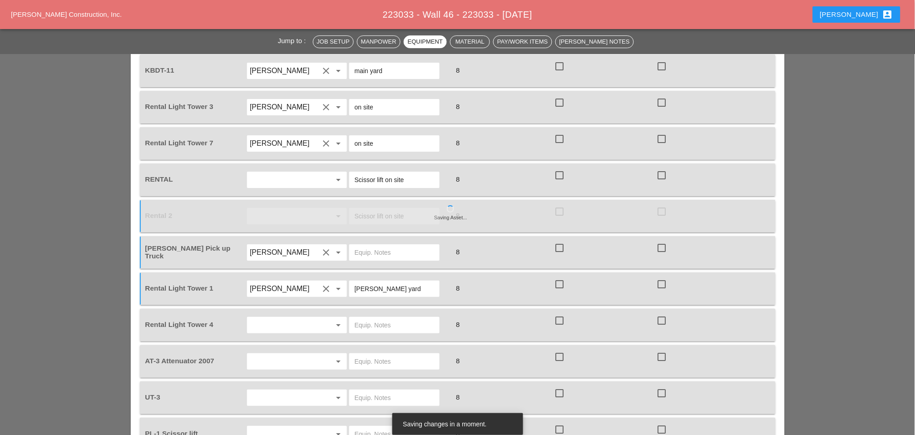
type input "[PERSON_NAME] yard"
click at [299, 318] on input "text" at bounding box center [284, 325] width 69 height 15
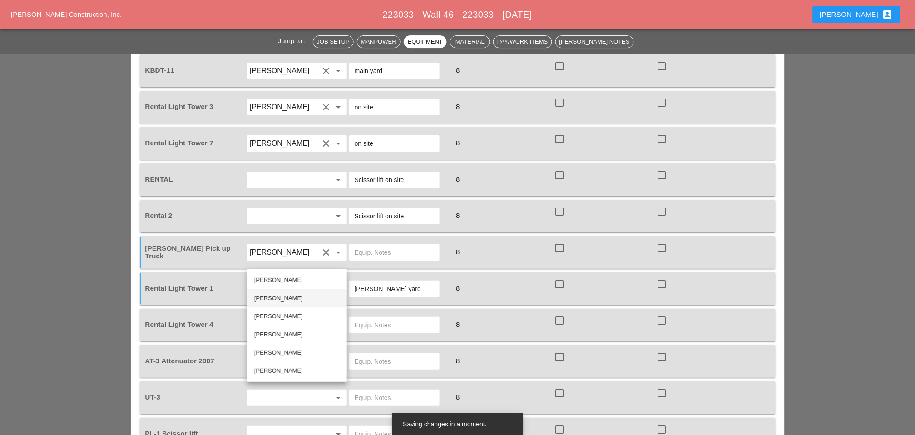
click at [277, 297] on div "[PERSON_NAME]" at bounding box center [296, 298] width 85 height 11
type input "[PERSON_NAME]"
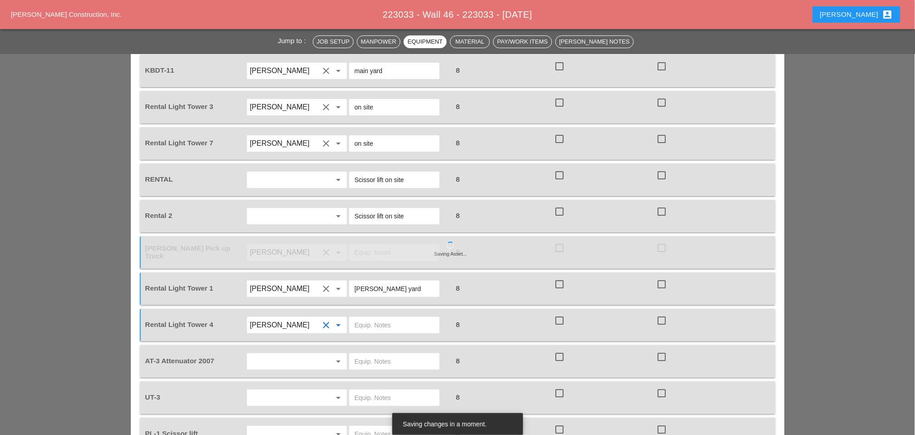
click at [360, 318] on input "text" at bounding box center [394, 325] width 79 height 15
paste input "[PERSON_NAME] yard"
type input "[PERSON_NAME] yard"
click at [276, 354] on input "text" at bounding box center [284, 361] width 69 height 15
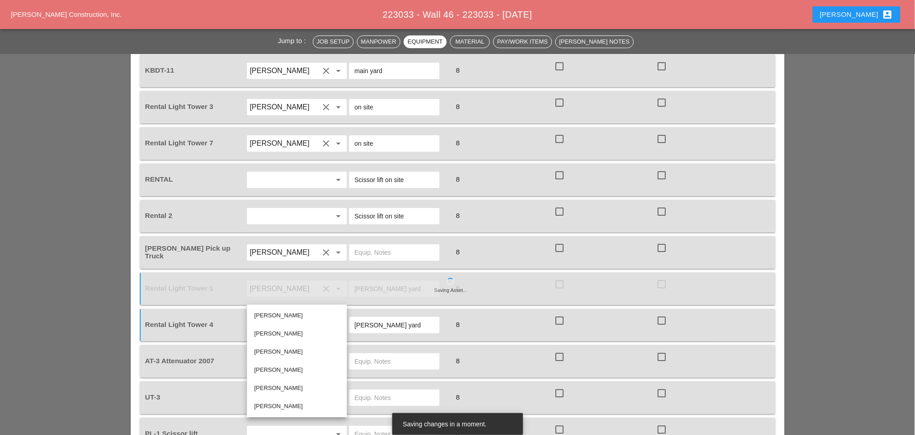
drag, startPoint x: 272, startPoint y: 368, endPoint x: 282, endPoint y: 361, distance: 12.4
click at [273, 368] on div "[PERSON_NAME]" at bounding box center [296, 370] width 85 height 11
type input "[PERSON_NAME]"
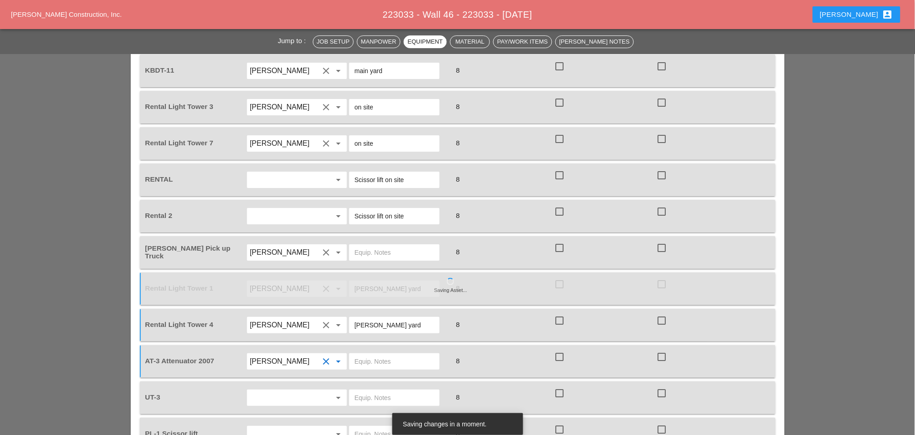
click at [369, 354] on input "text" at bounding box center [394, 361] width 79 height 15
paste input "[PERSON_NAME] yard"
type input "[PERSON_NAME] yard"
click at [278, 391] on input "text" at bounding box center [284, 398] width 69 height 15
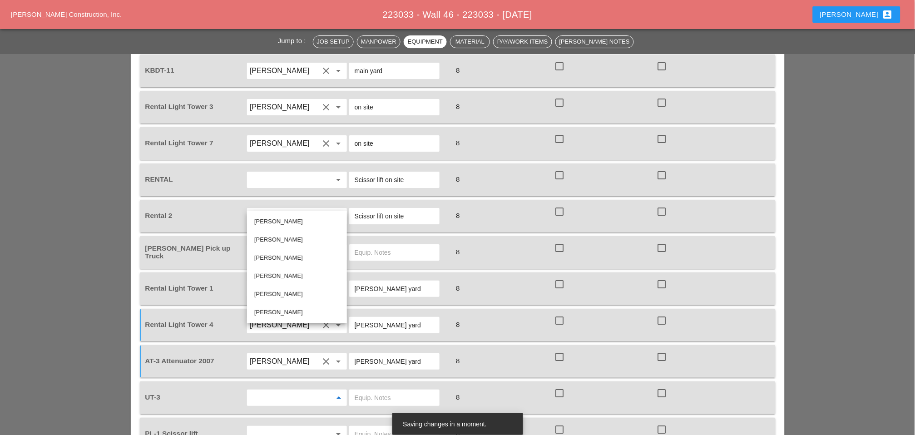
click at [278, 391] on input "text" at bounding box center [284, 398] width 69 height 15
click at [275, 317] on div "[PERSON_NAME]" at bounding box center [296, 312] width 85 height 18
type input "[PERSON_NAME]"
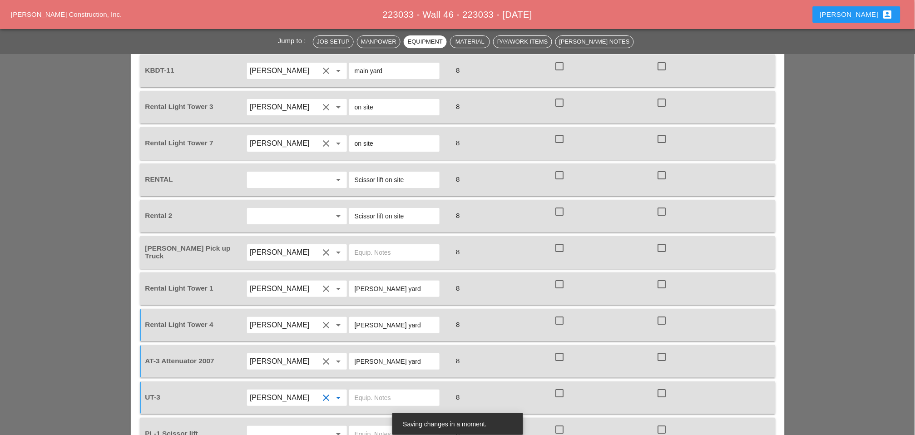
click at [285, 391] on input "[PERSON_NAME]" at bounding box center [284, 398] width 69 height 15
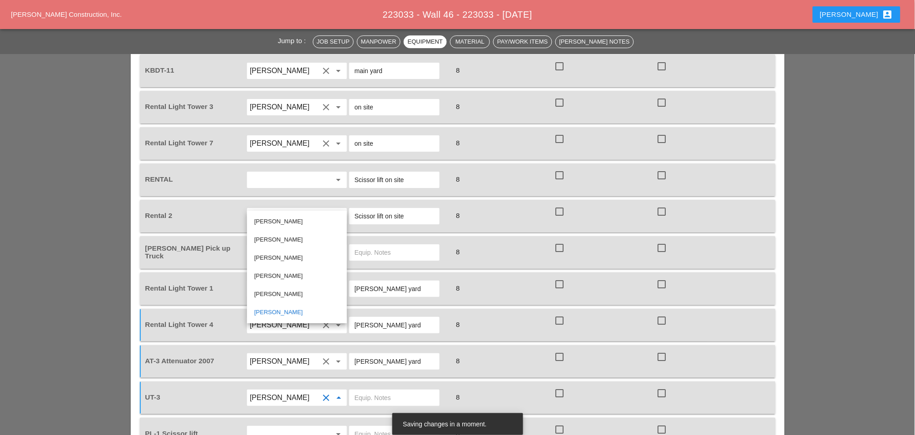
click at [374, 391] on input "text" at bounding box center [394, 398] width 79 height 15
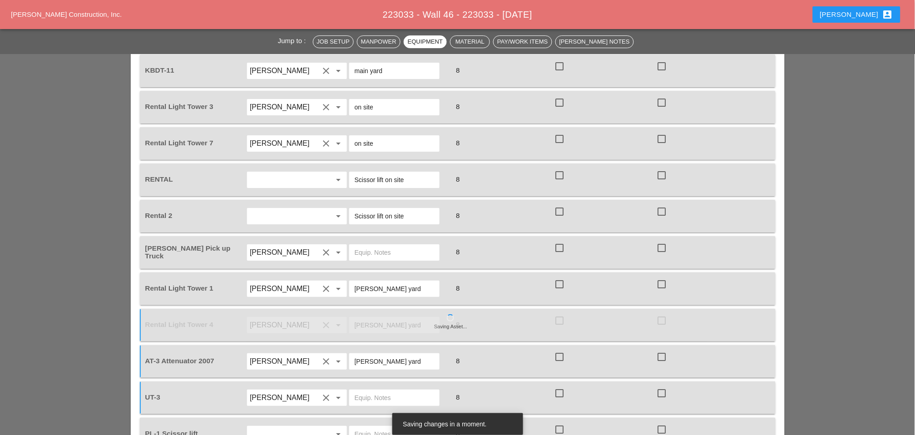
click at [396, 391] on input "text" at bounding box center [394, 398] width 79 height 15
click at [337, 352] on div "Equipment Operator / Driver Equip. Notes Total Hours T&M? Standby? AT-2 Attenua…" at bounding box center [458, 228] width 636 height 445
click at [302, 426] on div "arrow_drop_down" at bounding box center [297, 434] width 100 height 16
click at [299, 427] on input "text" at bounding box center [284, 434] width 69 height 15
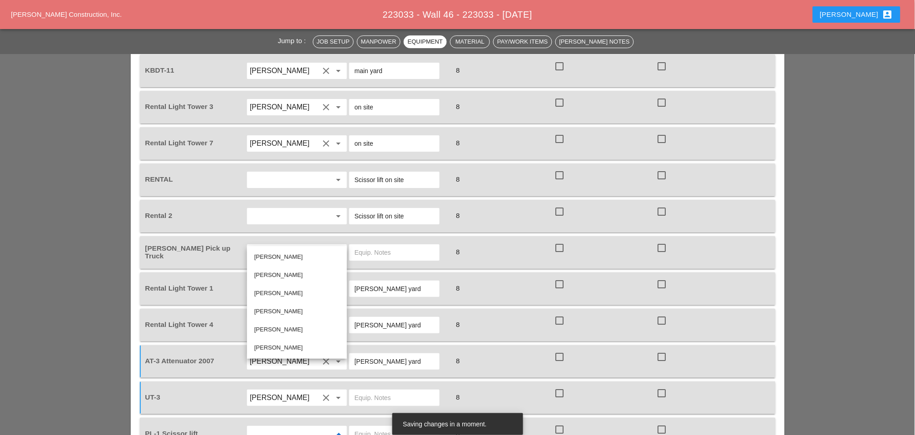
click at [368, 427] on input "text" at bounding box center [394, 434] width 79 height 15
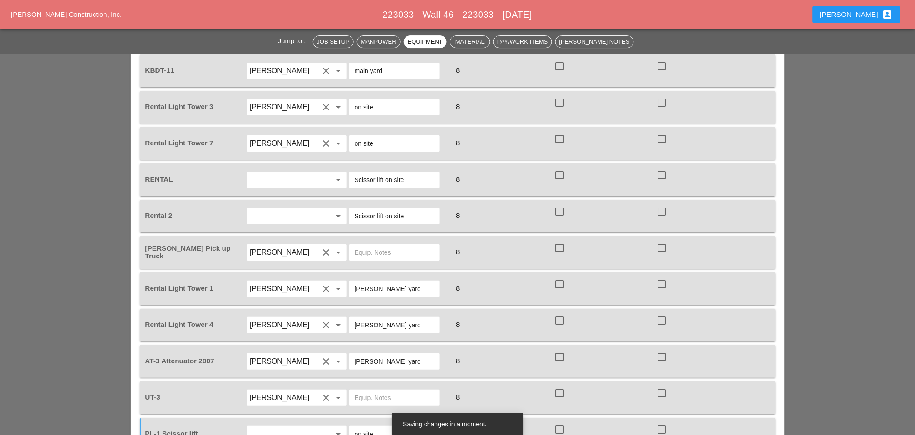
type input "on site"
click at [367, 391] on input "text" at bounding box center [394, 398] width 79 height 15
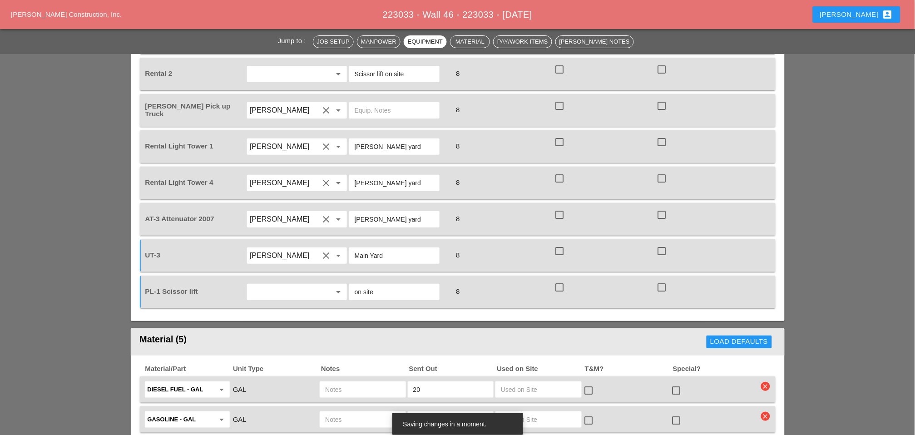
scroll to position [1110, 0]
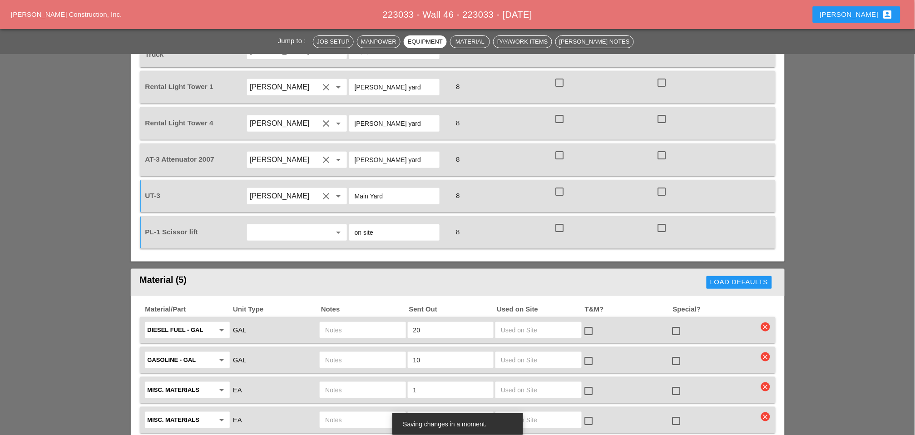
type input "Main Yard"
click at [337, 323] on input "text" at bounding box center [362, 330] width 75 height 15
drag, startPoint x: 336, startPoint y: 263, endPoint x: 318, endPoint y: 263, distance: 18.2
click at [318, 321] on div "Diesel Fuel - GAL arrow_drop_down GAL ut3 20 check_box_outline_blank check_box_…" at bounding box center [451, 330] width 615 height 19
type input "ut3"
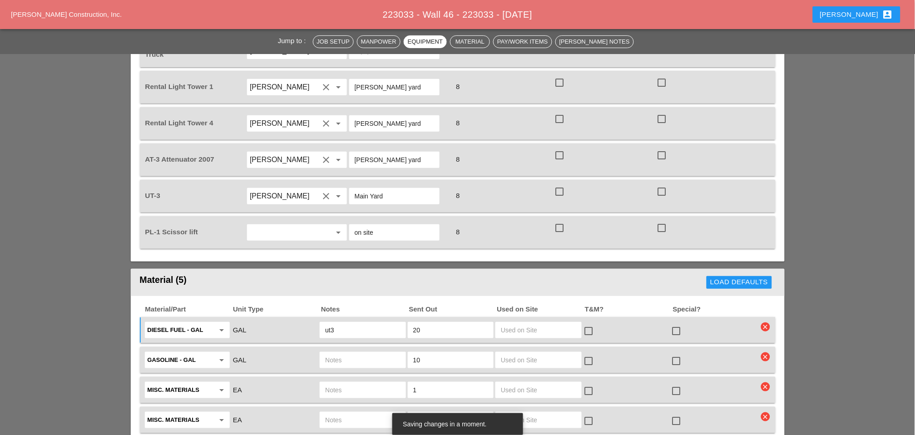
click at [338, 353] on input "text" at bounding box center [362, 360] width 75 height 15
paste input "ut3"
type input "ut3"
click at [343, 383] on input "text" at bounding box center [362, 390] width 75 height 15
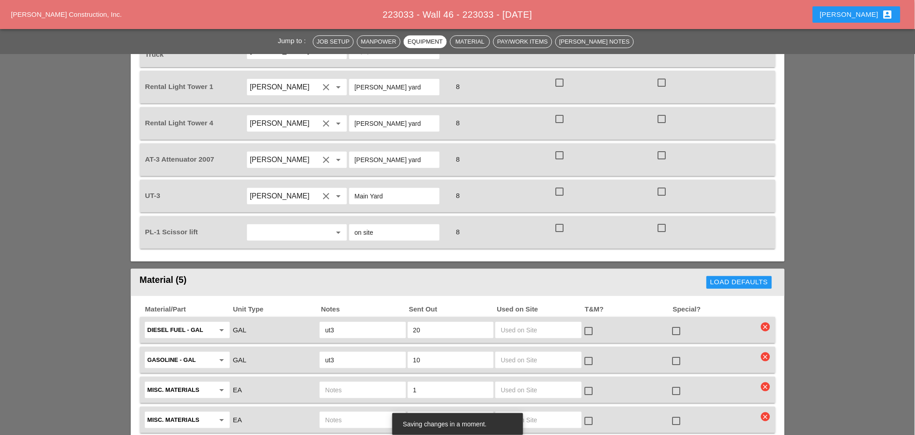
type input "Skid KBDT11"
click at [342, 413] on input "text" at bounding box center [362, 420] width 75 height 15
paste input "ut3"
click at [333, 413] on input "WAter 5 gal. pails ut3" at bounding box center [362, 420] width 75 height 15
type input "WAter 5 gal. pails ut3a"
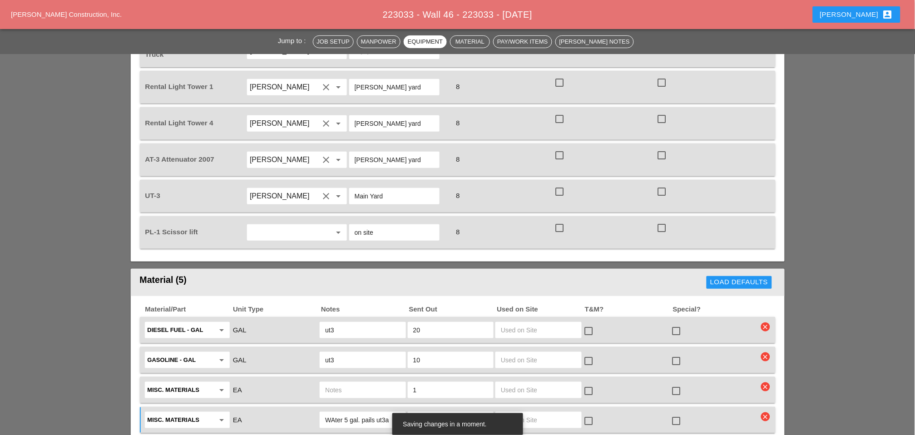
click at [340, 383] on input "text" at bounding box center [362, 390] width 75 height 15
drag, startPoint x: 343, startPoint y: 321, endPoint x: 391, endPoint y: 315, distance: 49.0
click at [391, 383] on input "55 gal. water kbdt11" at bounding box center [362, 390] width 75 height 15
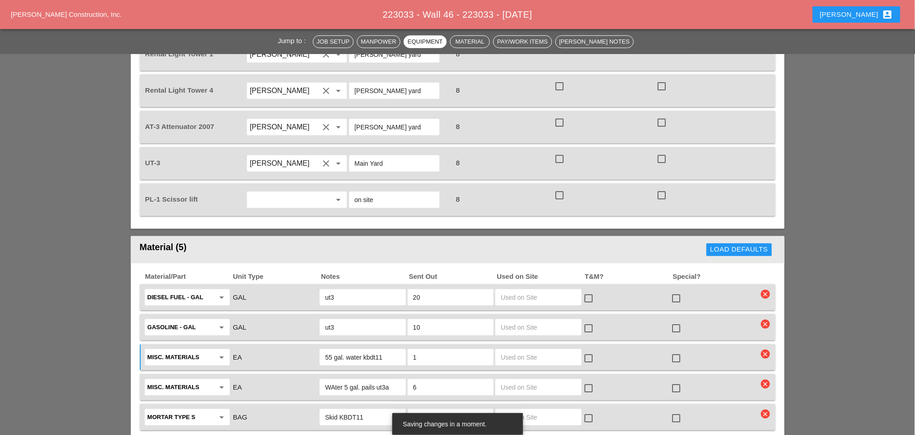
scroll to position [1160, 0]
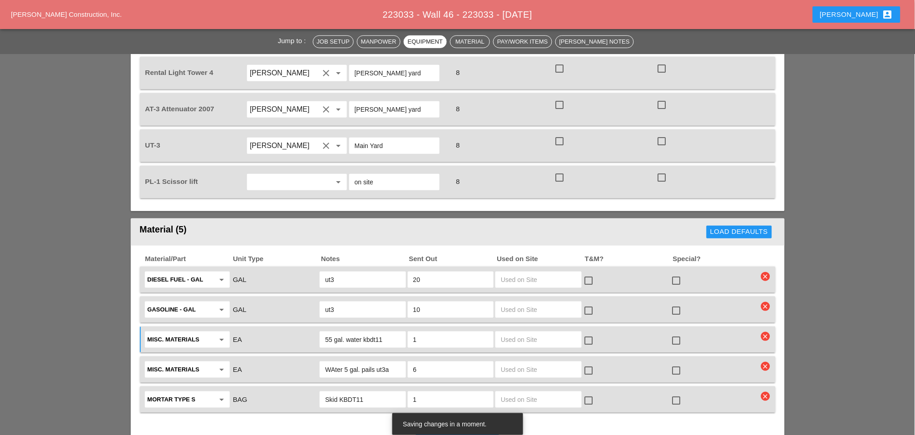
drag, startPoint x: 375, startPoint y: 268, endPoint x: 364, endPoint y: 270, distance: 10.6
click at [364, 332] on input "55 gal. water kbdt11" at bounding box center [362, 339] width 75 height 15
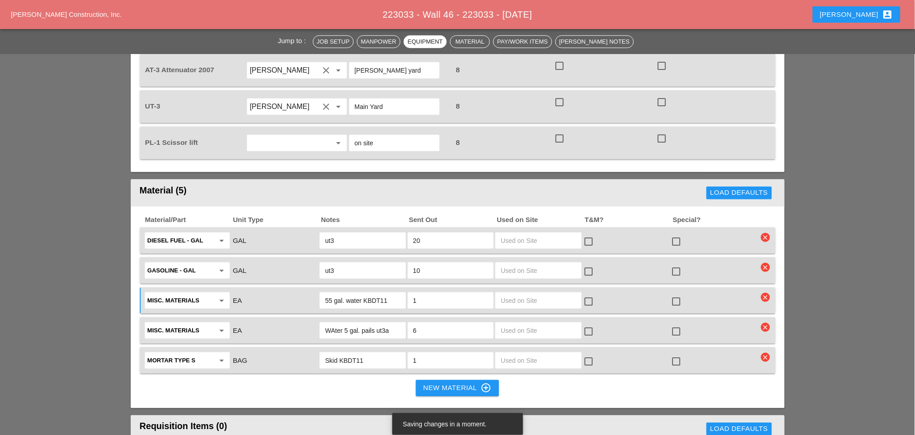
scroll to position [1312, 0]
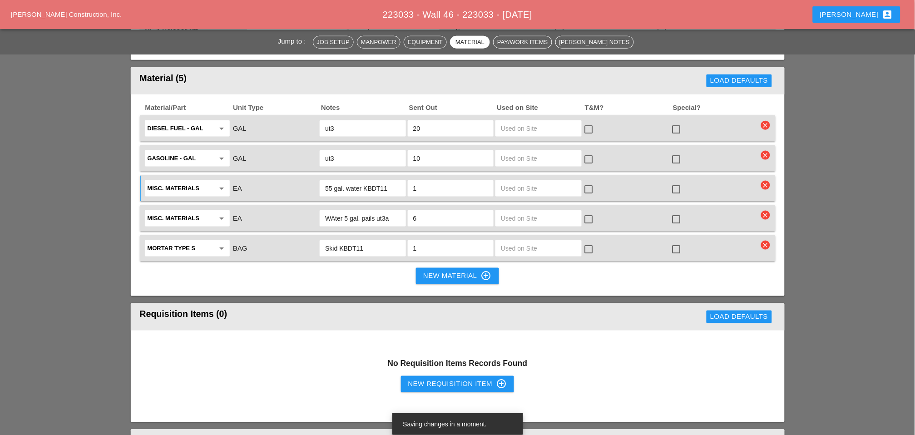
type input "55 gal. water KBDT11"
click at [460, 379] on div "New Requisition Item control_point" at bounding box center [457, 384] width 99 height 11
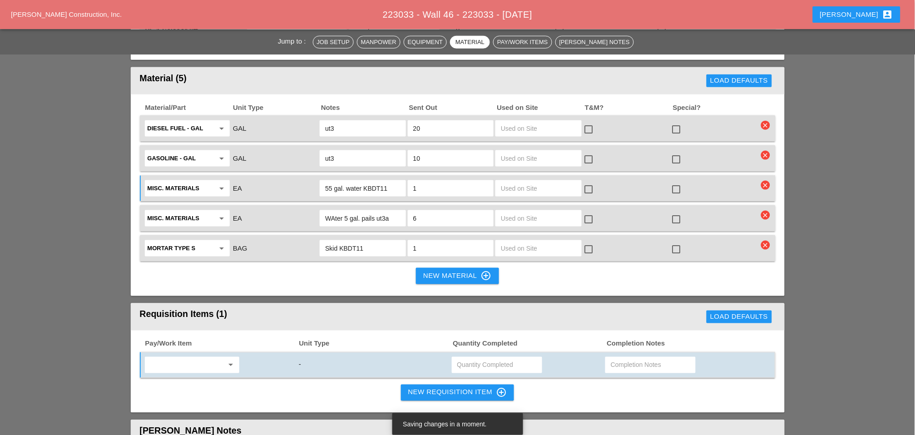
click at [182, 358] on input "text" at bounding box center [186, 365] width 76 height 15
click at [209, 309] on div "619.1004002 - PORTABLE WORK ZONE CAME RA" at bounding box center [219, 312] width 134 height 11
type input "619.1004002 - PORTABLE WORK ZONE CAMERA"
click at [466, 358] on input "text" at bounding box center [496, 365] width 79 height 15
type input "4"
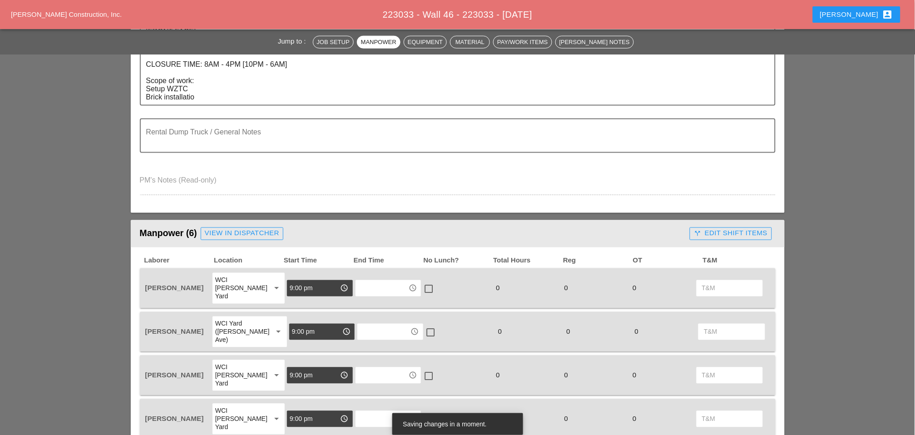
scroll to position [202, 0]
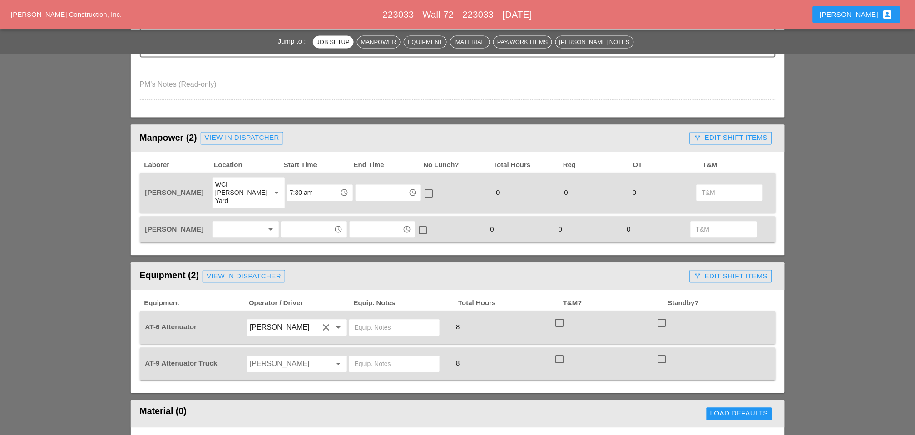
scroll to position [454, 0]
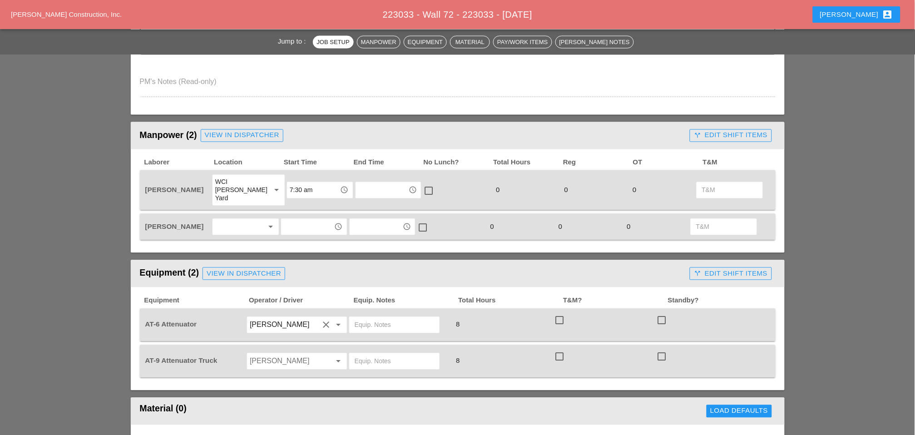
click at [245, 220] on div at bounding box center [239, 227] width 48 height 15
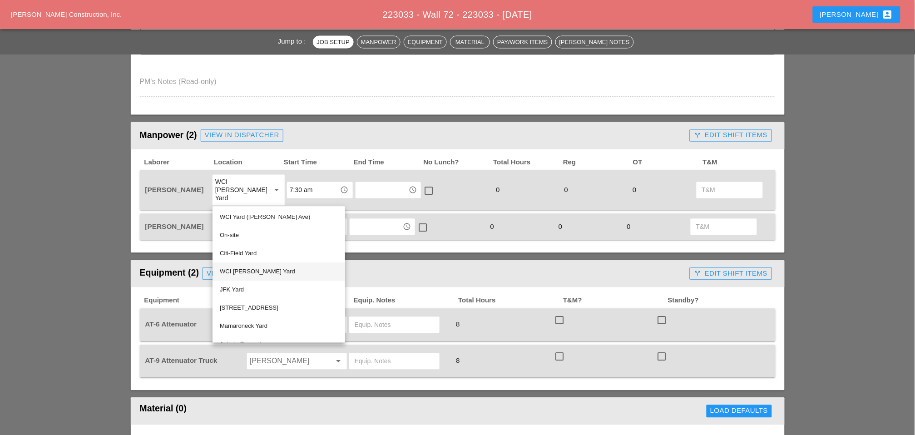
click at [243, 271] on div "WCI [PERSON_NAME] Yard" at bounding box center [279, 272] width 118 height 11
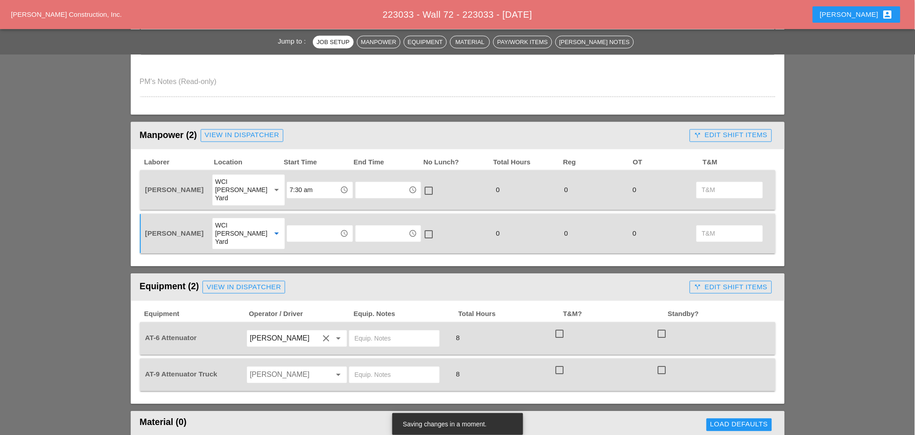
click at [290, 225] on div "access_time" at bounding box center [320, 233] width 66 height 17
click at [291, 227] on input "text" at bounding box center [313, 234] width 47 height 15
click at [303, 253] on div "7 :30 am" at bounding box center [313, 255] width 51 height 11
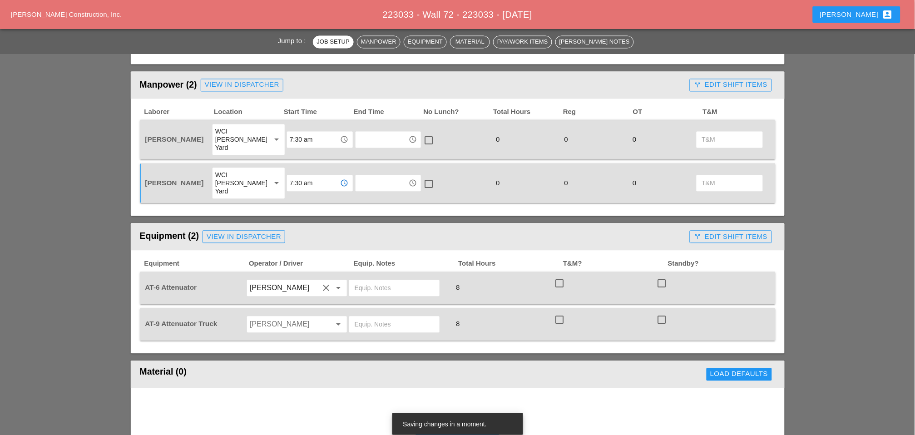
type input "7:30 am"
click at [267, 317] on input "Luis Ocasio" at bounding box center [284, 324] width 69 height 15
click at [258, 337] on div "Hugo Zambrano" at bounding box center [296, 340] width 85 height 11
type input "Hugo Zambrano"
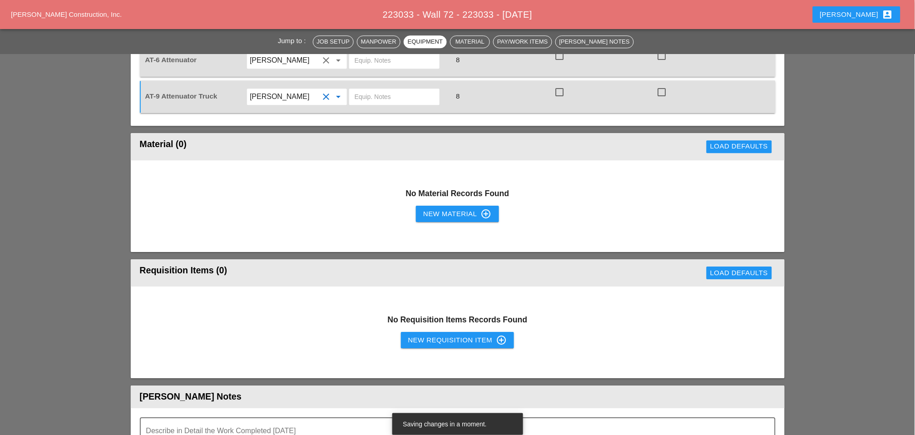
scroll to position [757, 0]
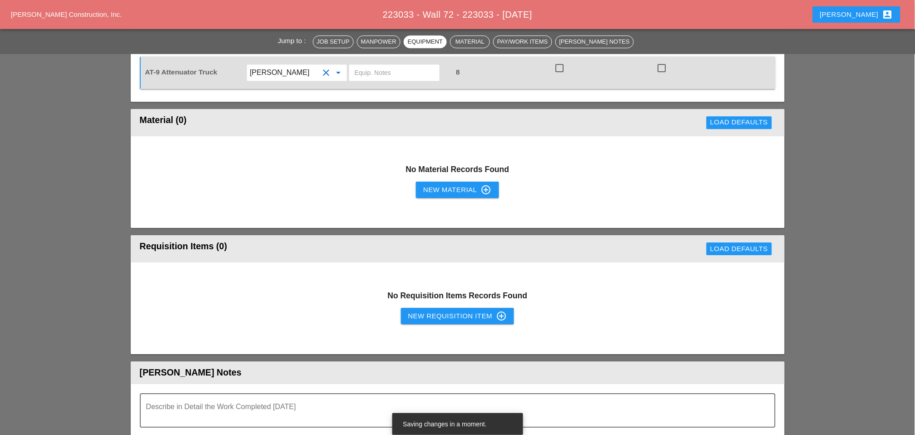
click at [443, 311] on div "New Requisition Item control_point" at bounding box center [457, 316] width 99 height 11
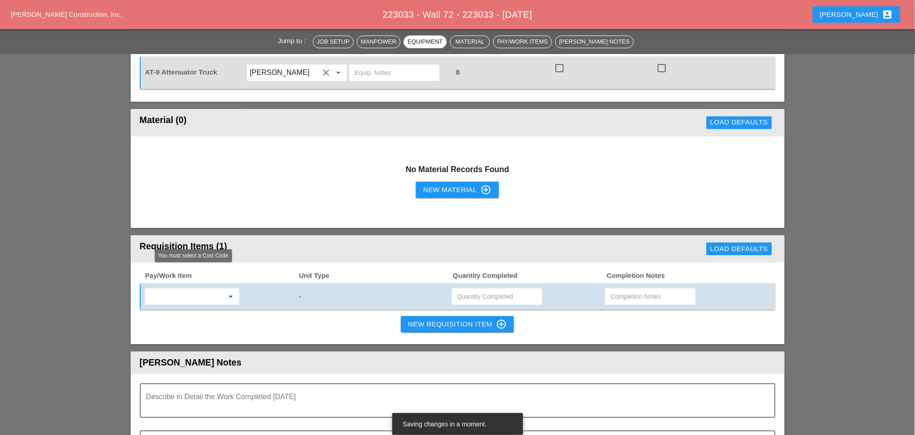
click at [188, 289] on input "text" at bounding box center [186, 296] width 76 height 15
drag, startPoint x: 210, startPoint y: 290, endPoint x: 271, endPoint y: 285, distance: 61.1
click at [211, 290] on div "619.1004002 - PORTABLE WORK ZONE CAME RA" at bounding box center [219, 293] width 134 height 11
type input "619.1004002 - PORTABLE WORK ZONE CAMERA"
click at [465, 289] on input "text" at bounding box center [496, 296] width 79 height 15
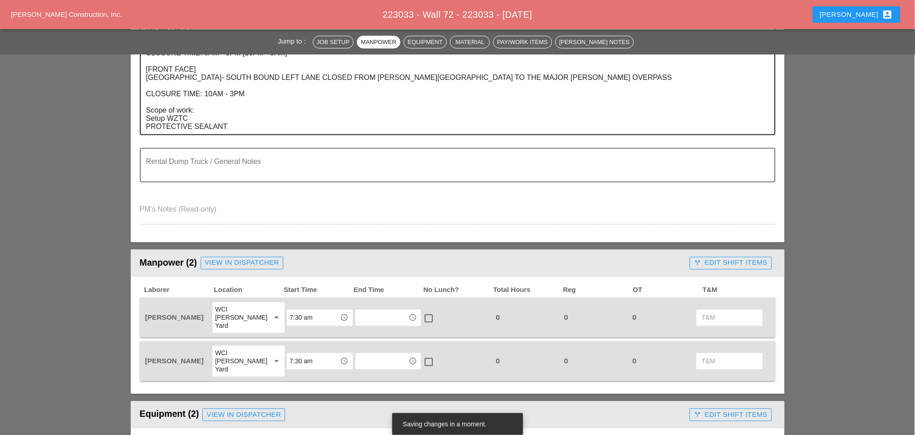
scroll to position [202, 0]
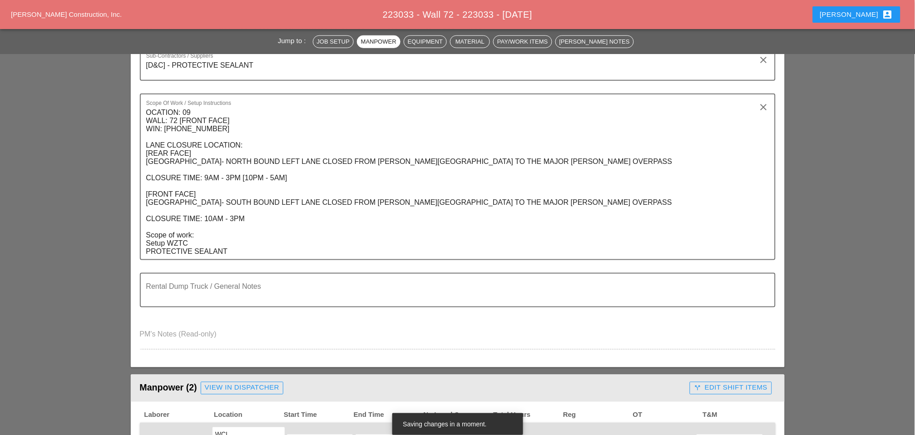
type input "4"
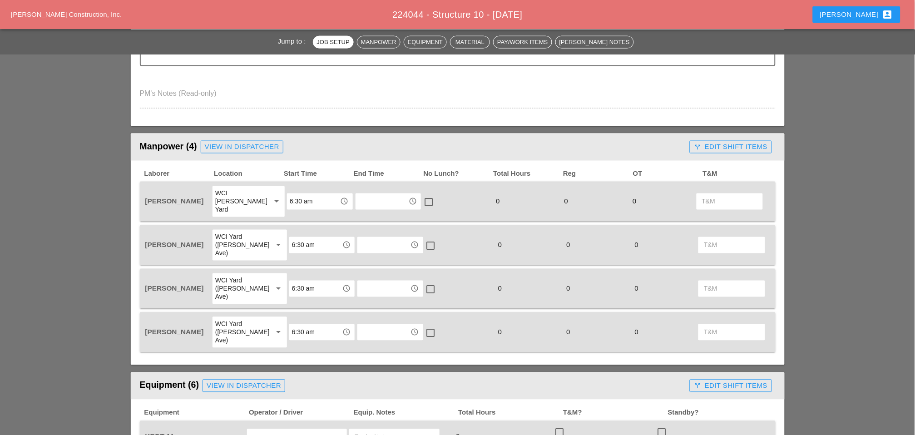
scroll to position [353, 0]
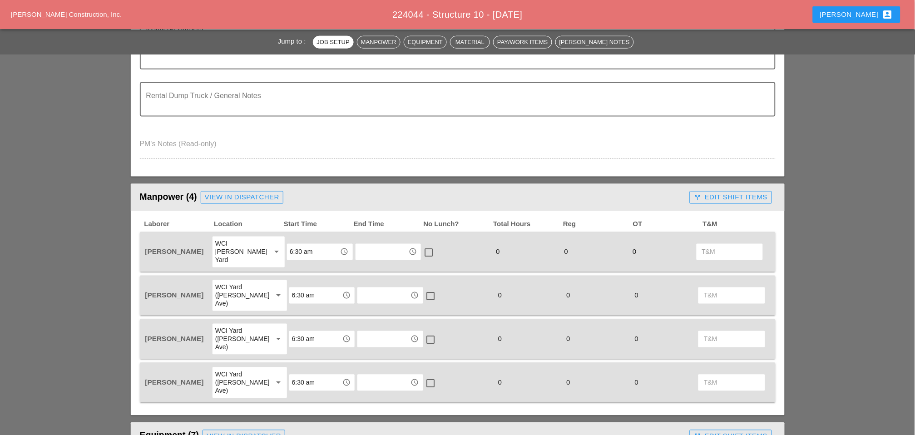
scroll to position [302, 0]
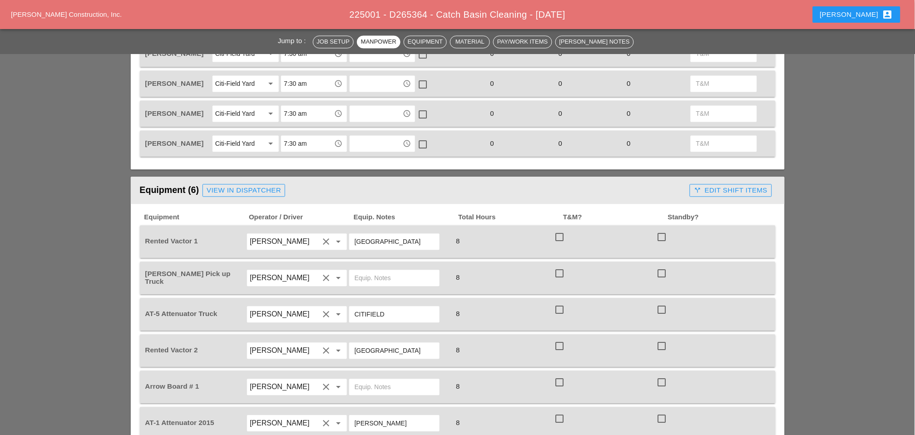
scroll to position [555, 0]
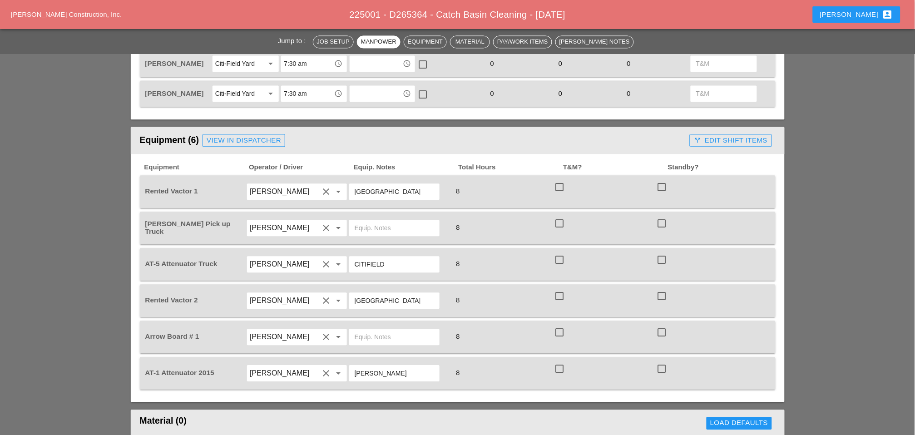
drag, startPoint x: 390, startPoint y: 281, endPoint x: 354, endPoint y: 279, distance: 35.9
click at [355, 293] on input "[GEOGRAPHIC_DATA]" at bounding box center [394, 300] width 79 height 15
click at [365, 330] on input "text" at bounding box center [394, 337] width 79 height 15
paste input "[GEOGRAPHIC_DATA]"
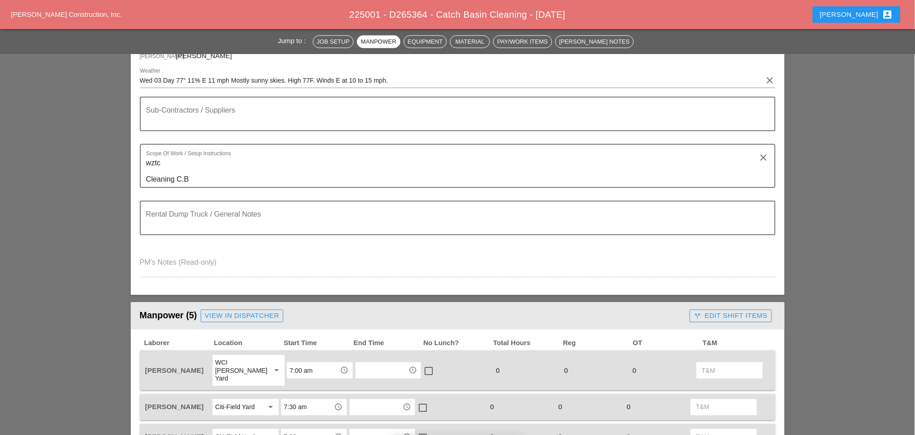
scroll to position [0, 0]
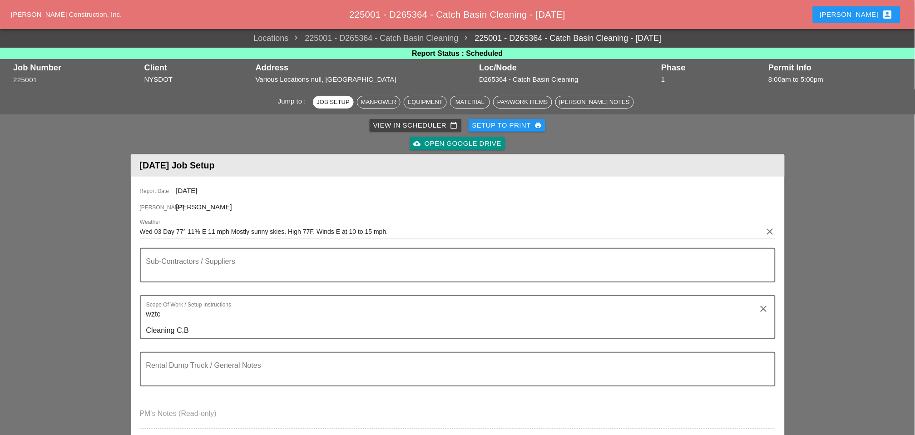
type input "[GEOGRAPHIC_DATA]"
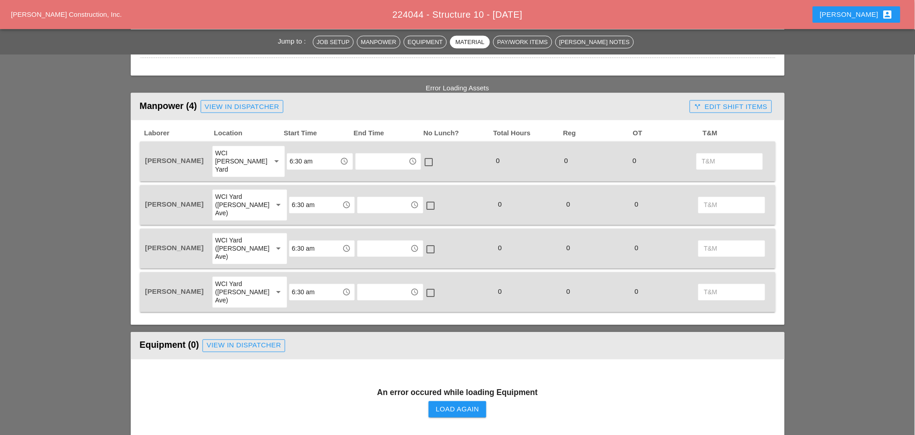
scroll to position [403, 0]
click at [457, 405] on div "Load Again" at bounding box center [457, 410] width 43 height 10
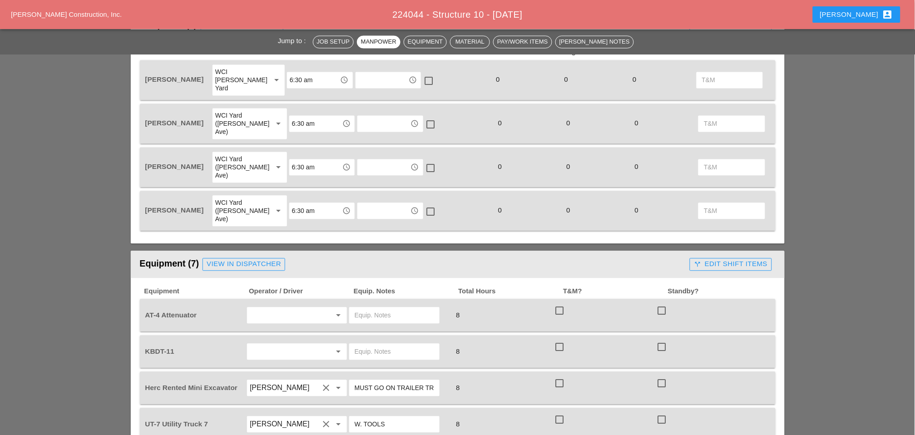
scroll to position [505, 0]
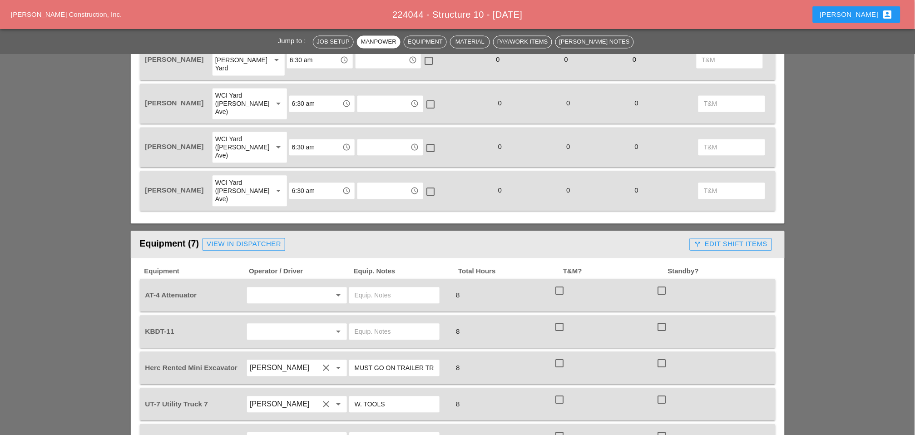
click at [272, 325] on input "text" at bounding box center [284, 332] width 69 height 15
click at [268, 363] on div "Luis Ceja Rodriguez" at bounding box center [296, 365] width 85 height 11
type input "Luis Ceja Rodriguez"
click at [363, 325] on input "text" at bounding box center [394, 332] width 79 height 15
click at [357, 325] on input ",ain yard" at bounding box center [394, 332] width 79 height 15
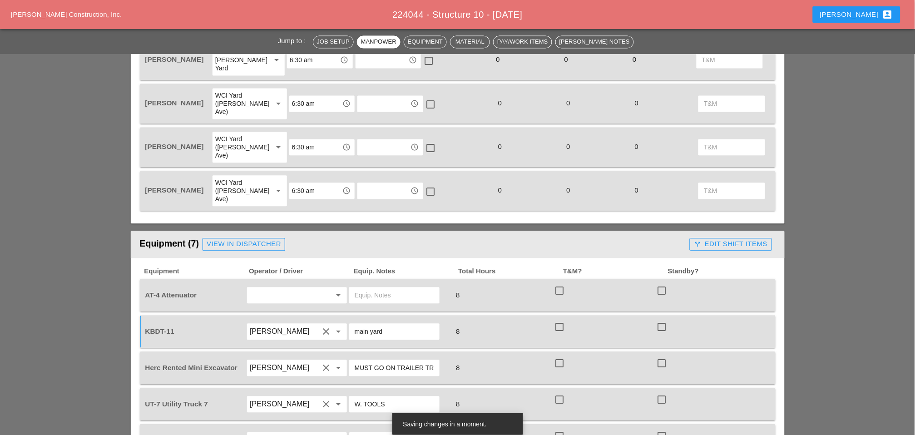
click at [394, 325] on input "main yard" at bounding box center [394, 332] width 79 height 15
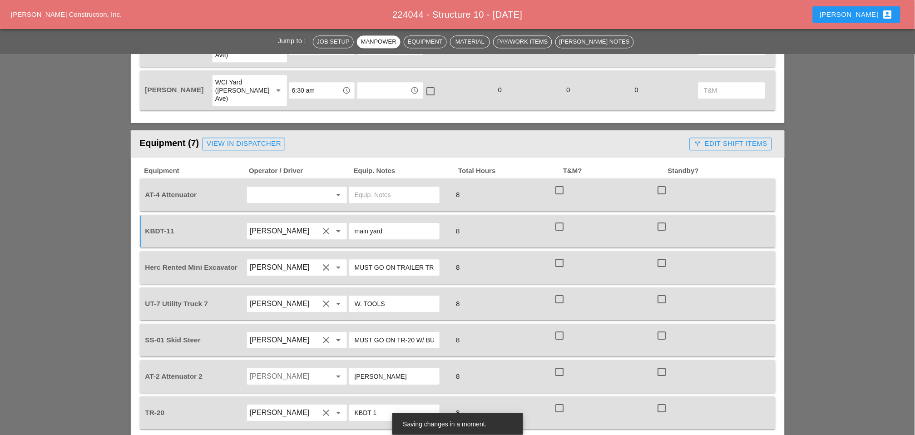
scroll to position [656, 0]
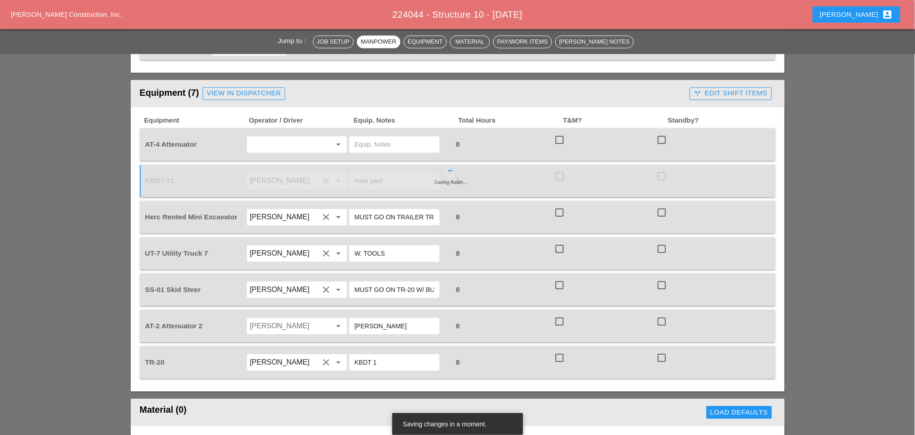
type input "main yard"
click at [293, 319] on input "Fernando De Souza" at bounding box center [284, 326] width 69 height 15
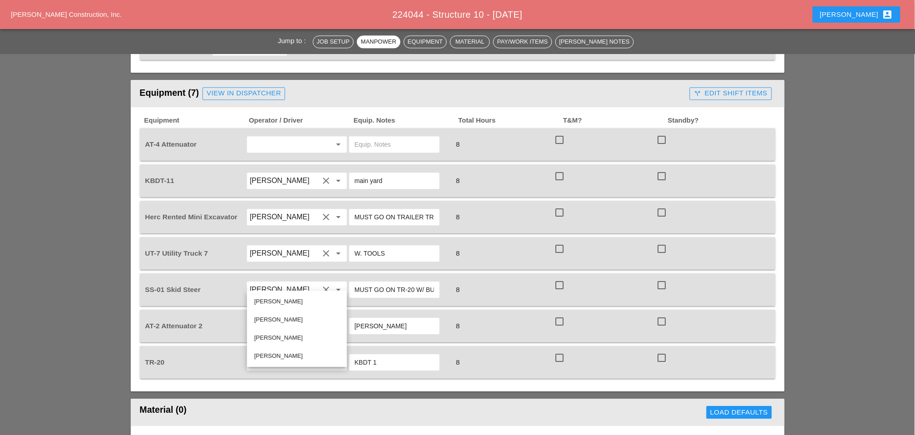
click at [285, 303] on div "Jessica Godoy" at bounding box center [296, 301] width 85 height 11
type input "Jessica Godoy"
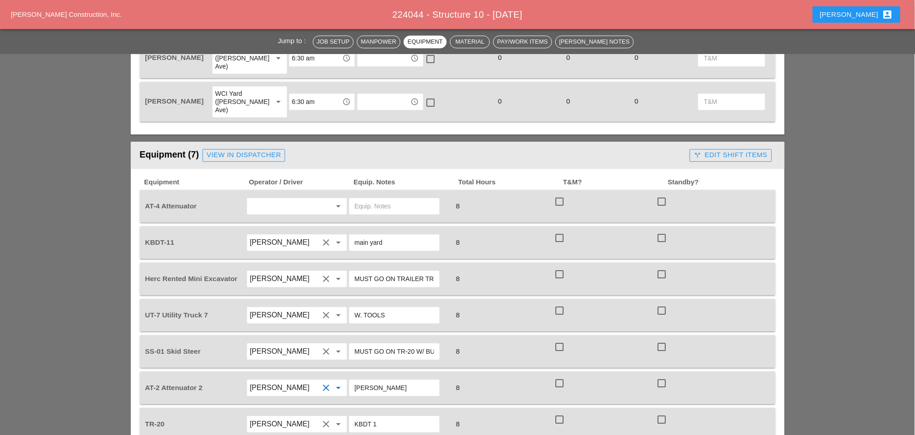
scroll to position [605, 0]
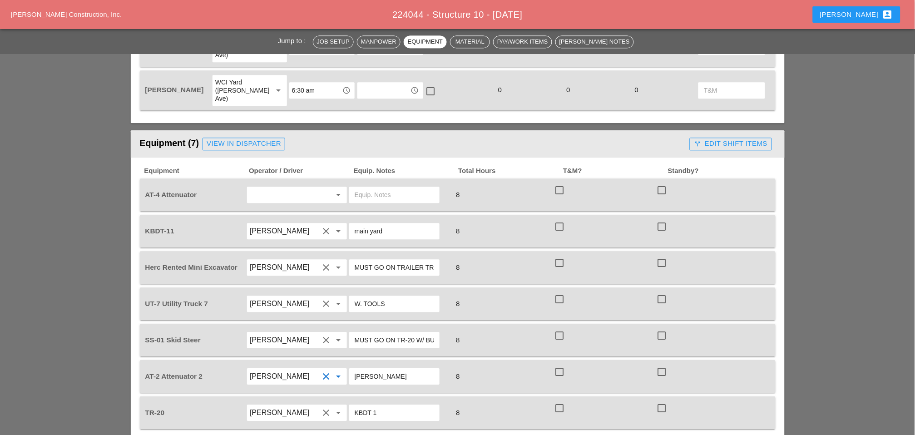
click at [259, 188] on input "text" at bounding box center [284, 195] width 69 height 15
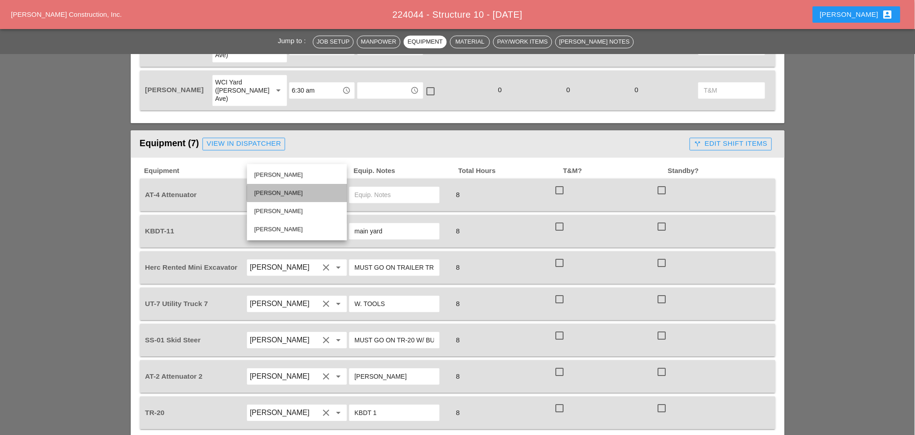
click at [282, 191] on div "[PERSON_NAME]" at bounding box center [296, 193] width 85 height 11
type input "[PERSON_NAME]"
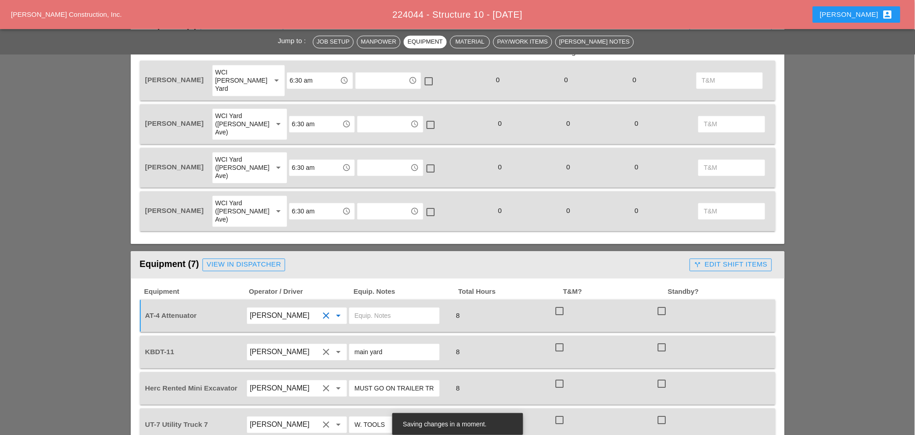
scroll to position [454, 0]
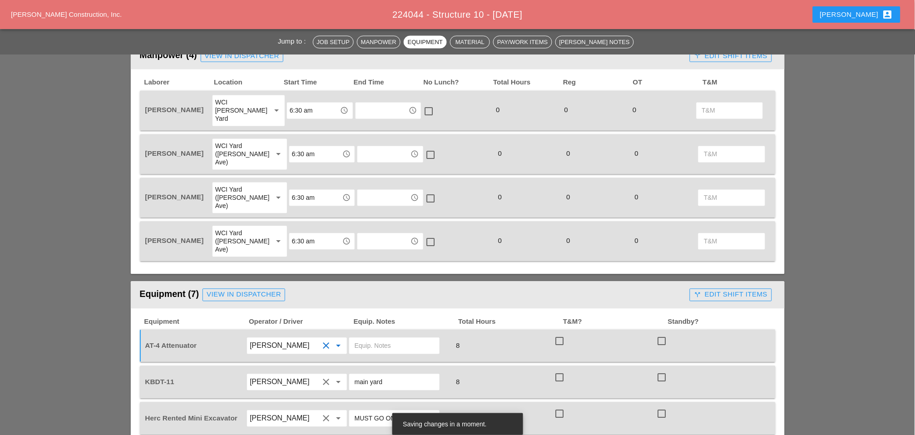
click at [240, 142] on div "WCI Yard ([PERSON_NAME] Ave)" at bounding box center [240, 154] width 50 height 25
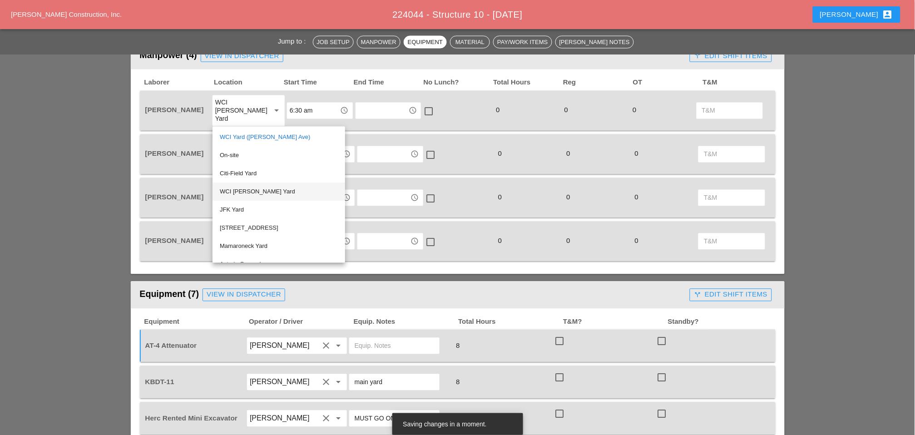
click at [241, 193] on div "WCI [PERSON_NAME] Yard" at bounding box center [279, 192] width 118 height 11
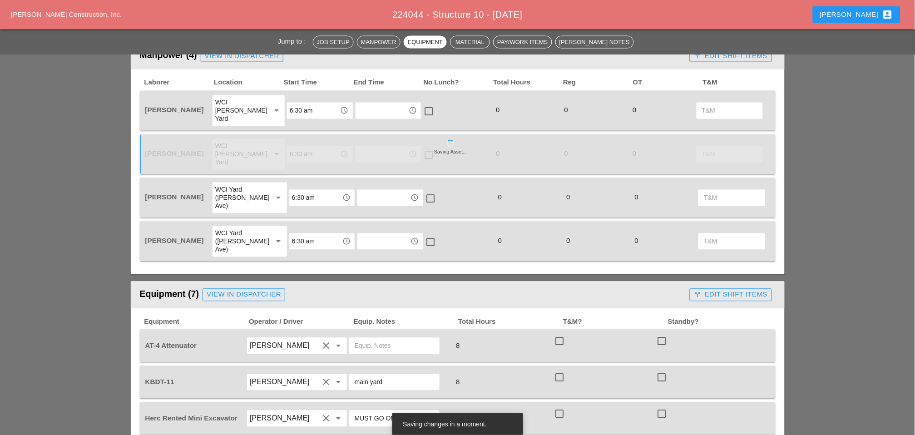
scroll to position [555, 0]
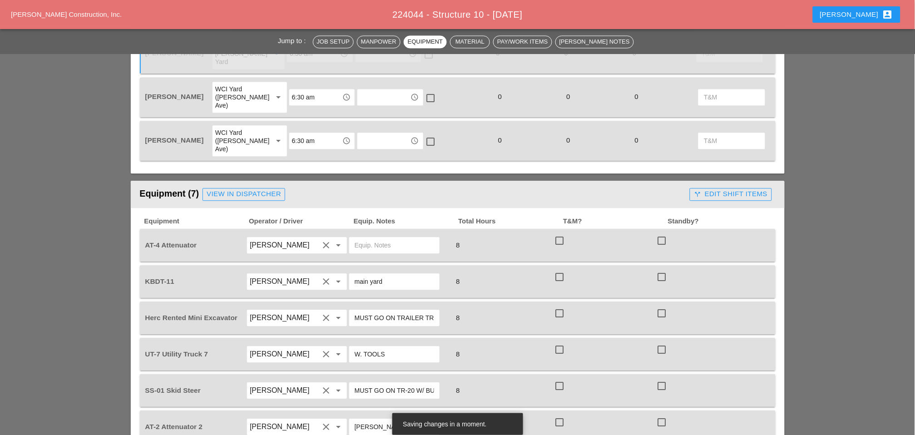
click at [376, 238] on input "text" at bounding box center [394, 245] width 79 height 15
type input "[PERSON_NAME] yard"
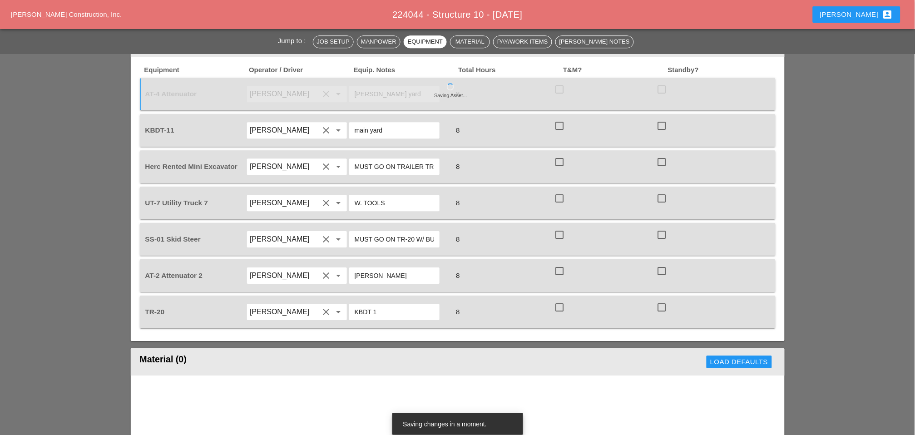
scroll to position [757, 0]
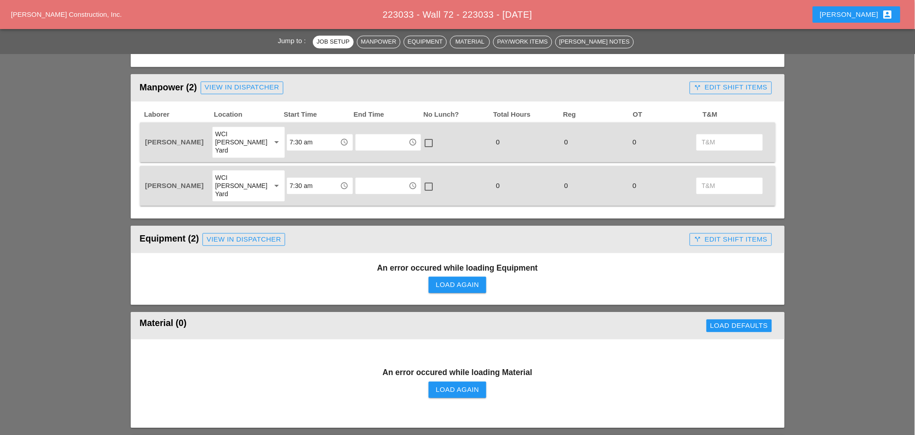
scroll to position [505, 0]
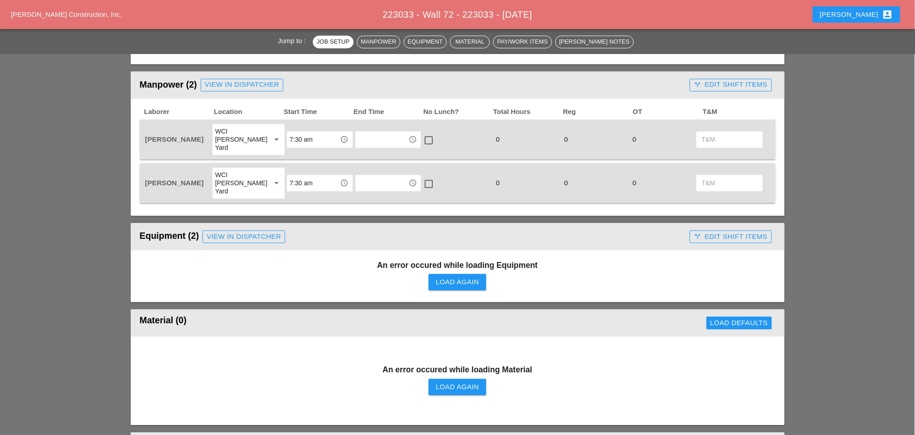
click at [446, 277] on div "Load Again" at bounding box center [457, 282] width 43 height 10
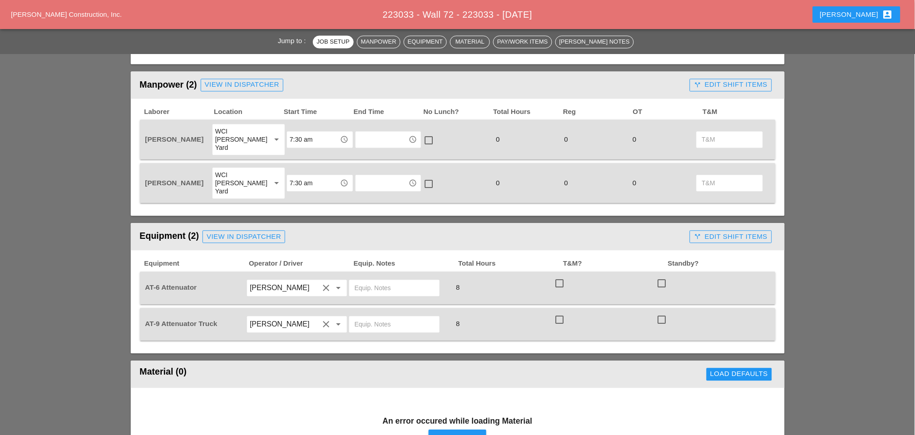
click at [368, 281] on input "text" at bounding box center [394, 288] width 79 height 15
drag, startPoint x: 392, startPoint y: 267, endPoint x: 349, endPoint y: 269, distance: 43.2
click at [350, 280] on div "[PERSON_NAME] yard" at bounding box center [394, 288] width 90 height 16
type input "[PERSON_NAME] yard"
click at [368, 317] on input "text" at bounding box center [394, 324] width 79 height 15
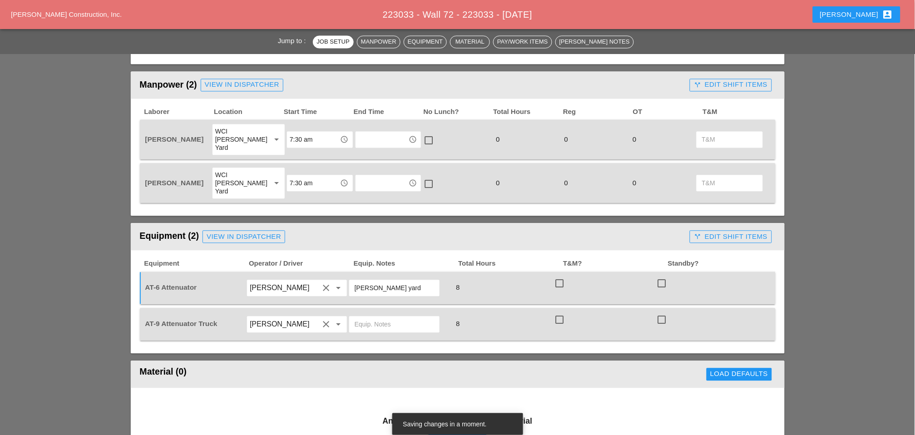
paste input "[PERSON_NAME] yard"
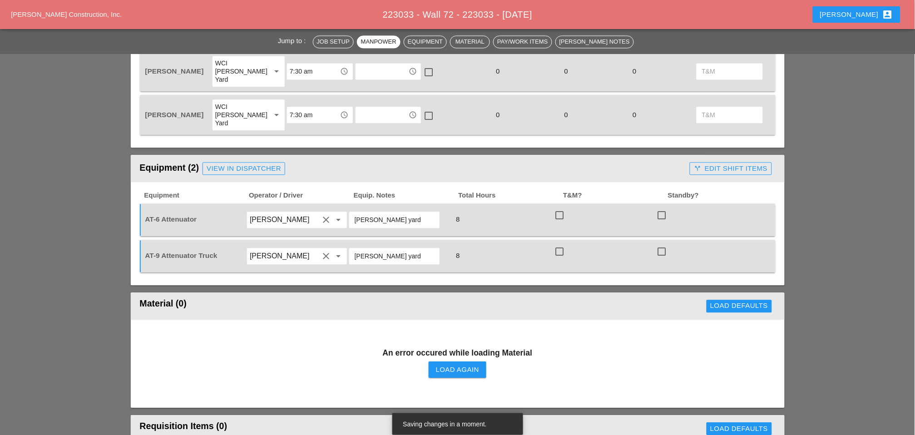
scroll to position [605, 0]
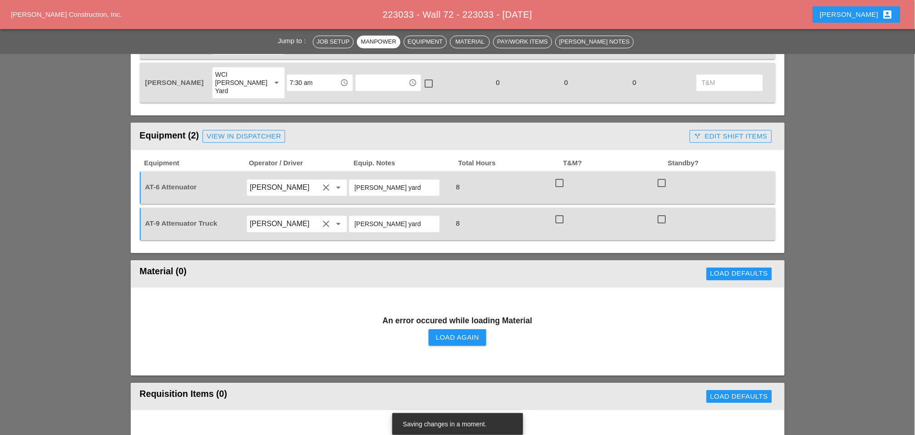
type input "[PERSON_NAME] yard"
click at [442, 332] on div "Load Again" at bounding box center [457, 337] width 43 height 10
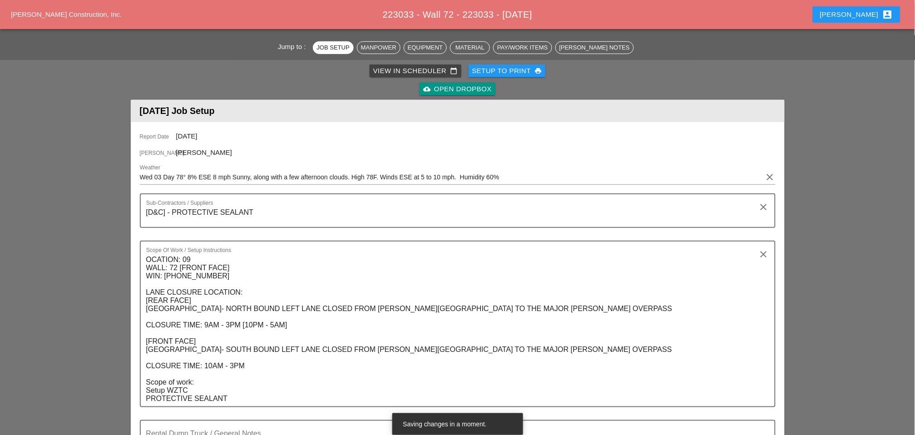
scroll to position [0, 0]
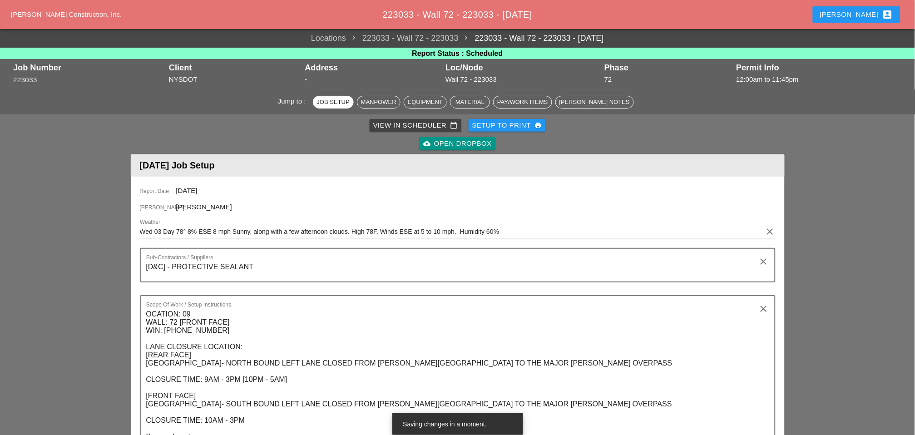
click at [530, 127] on div "Setup to Print print" at bounding box center [507, 125] width 70 height 10
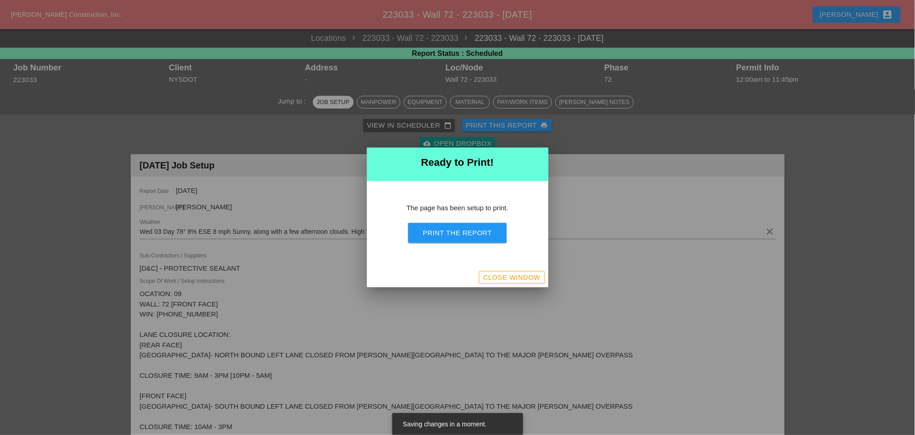
click at [472, 232] on div "Print the Report" at bounding box center [457, 233] width 69 height 10
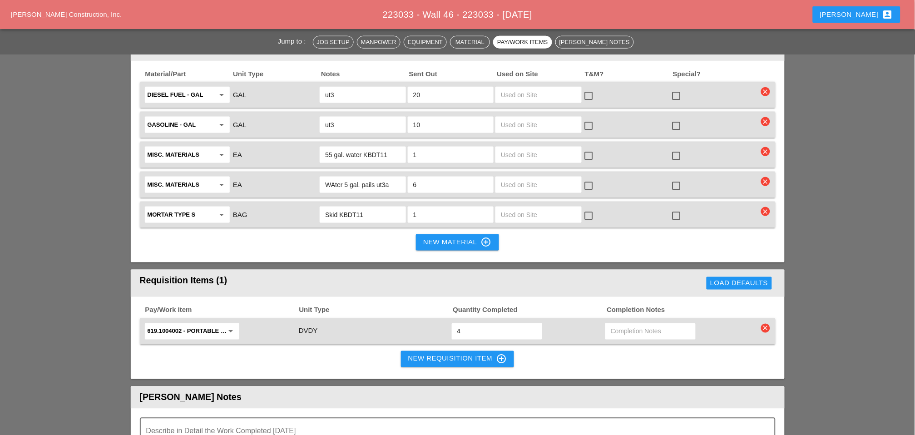
scroll to position [1194, 0]
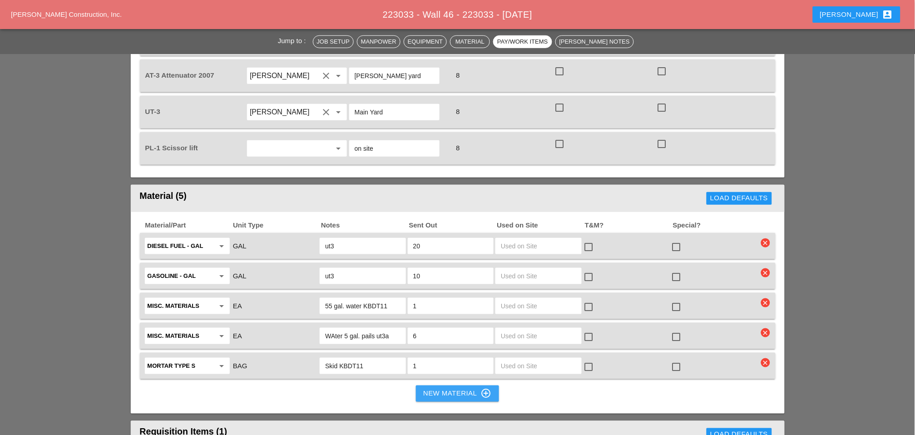
click at [437, 388] on div "New Material control_point" at bounding box center [457, 393] width 68 height 11
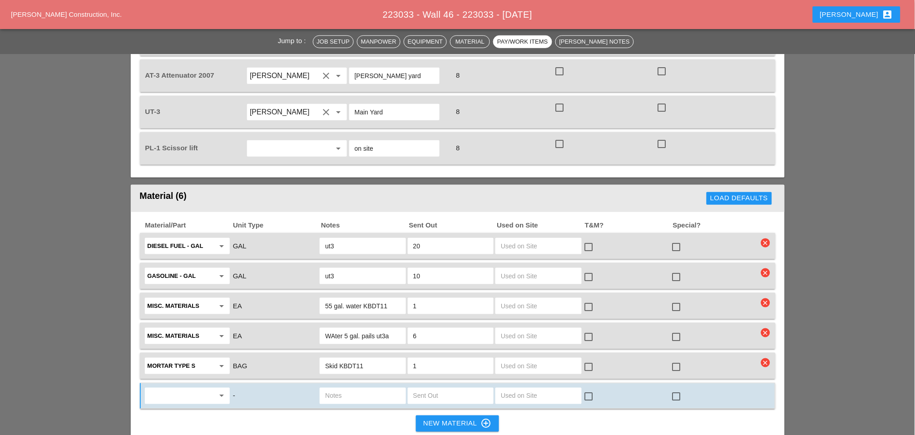
scroll to position [1244, 0]
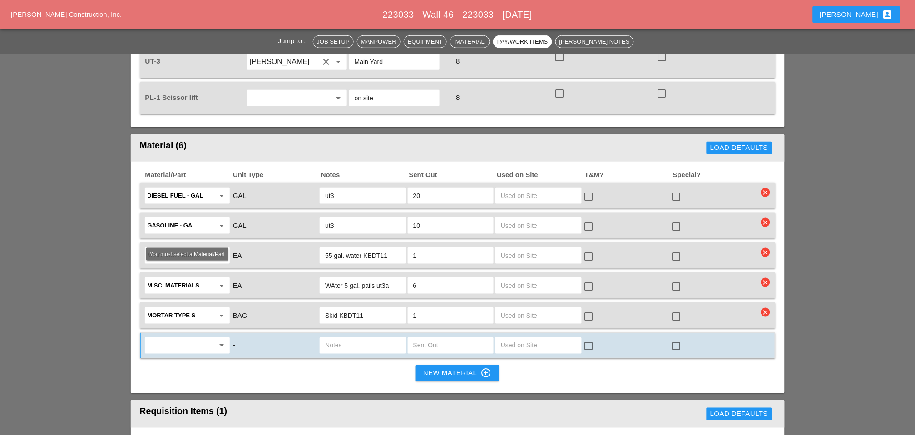
drag, startPoint x: 195, startPoint y: 279, endPoint x: 176, endPoint y: 277, distance: 19.2
click at [192, 338] on input "text" at bounding box center [181, 345] width 67 height 15
drag, startPoint x: 180, startPoint y: 291, endPoint x: 323, endPoint y: 287, distance: 143.6
click at [180, 291] on div "Debri s Bags" at bounding box center [187, 293] width 71 height 11
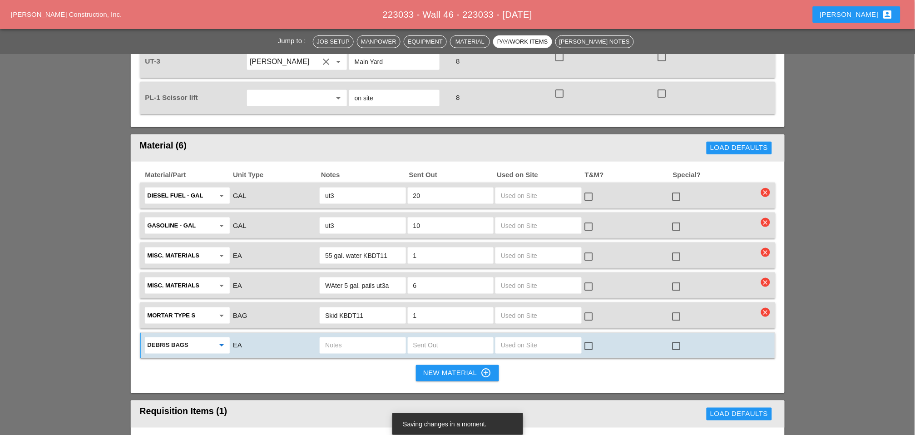
type input "Debris Bags"
click at [415, 338] on input "text" at bounding box center [450, 345] width 75 height 15
type input "2"
click at [334, 338] on input "text" at bounding box center [362, 345] width 75 height 15
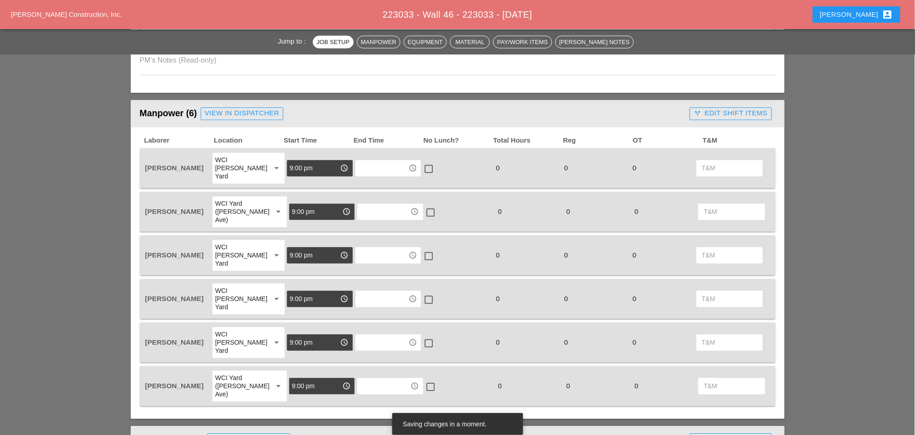
scroll to position [286, 0]
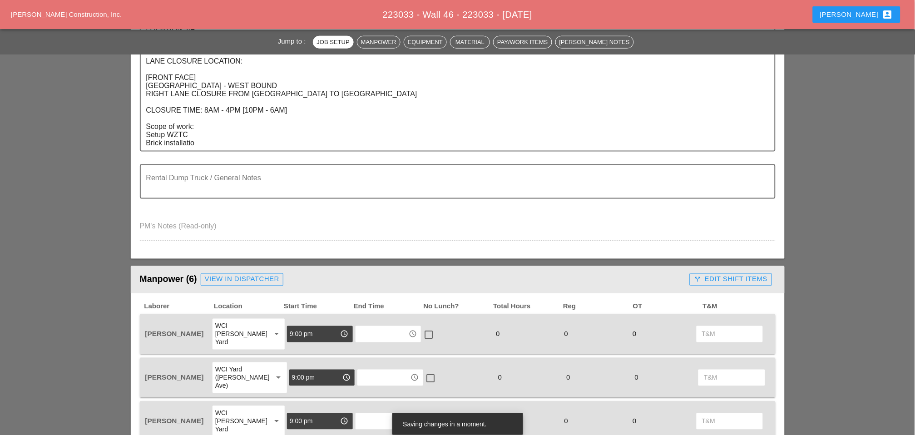
type input "ut3"
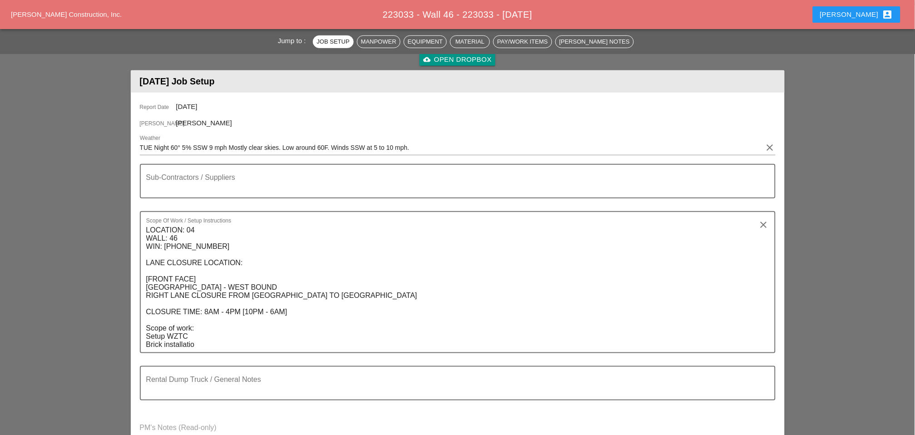
scroll to position [0, 0]
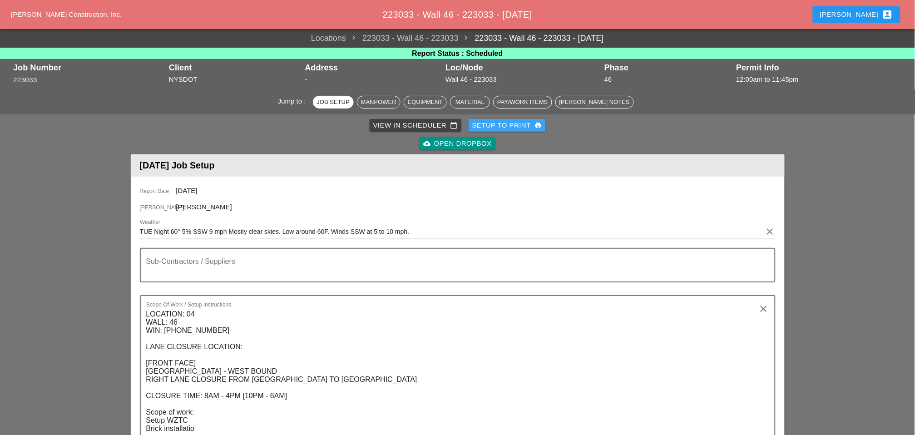
drag, startPoint x: 496, startPoint y: 125, endPoint x: 401, endPoint y: 191, distance: 115.2
click at [495, 125] on div "Setup to Print print" at bounding box center [507, 125] width 70 height 10
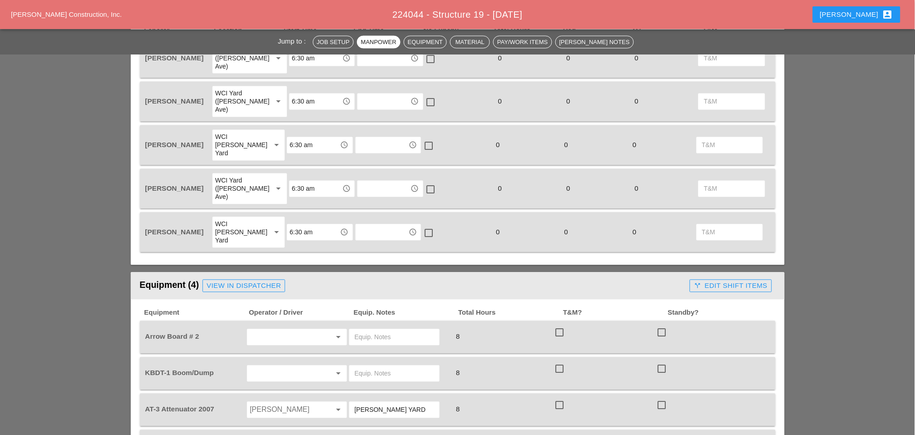
scroll to position [505, 0]
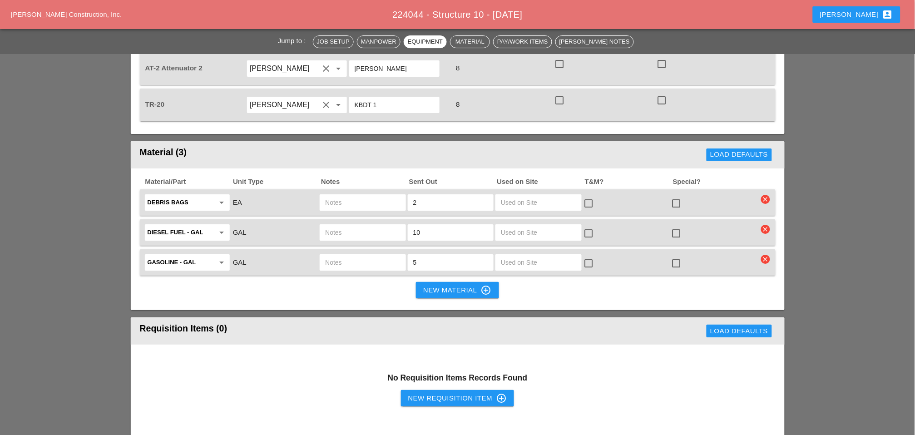
scroll to position [908, 0]
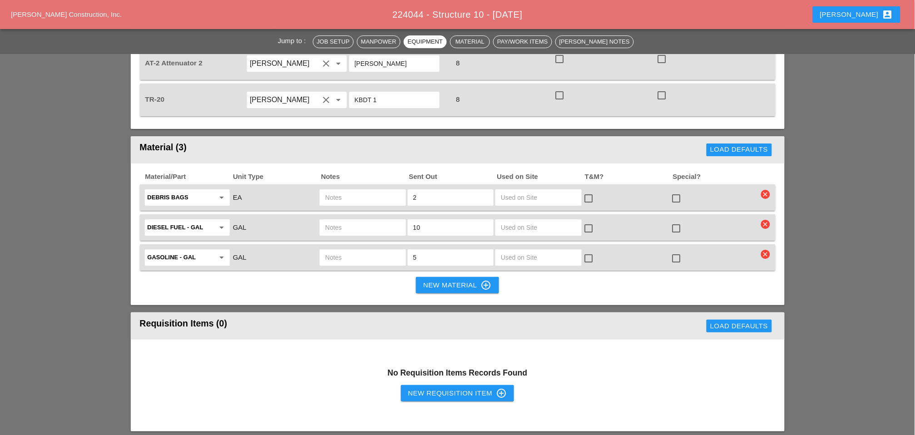
click at [338, 190] on input "text" at bounding box center [362, 197] width 75 height 15
type input "ut7"
click at [342, 220] on input "text" at bounding box center [362, 227] width 75 height 15
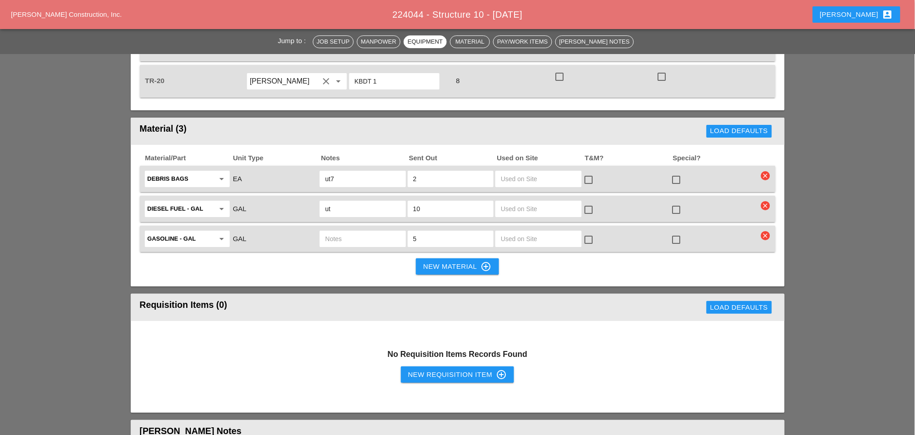
scroll to position [959, 0]
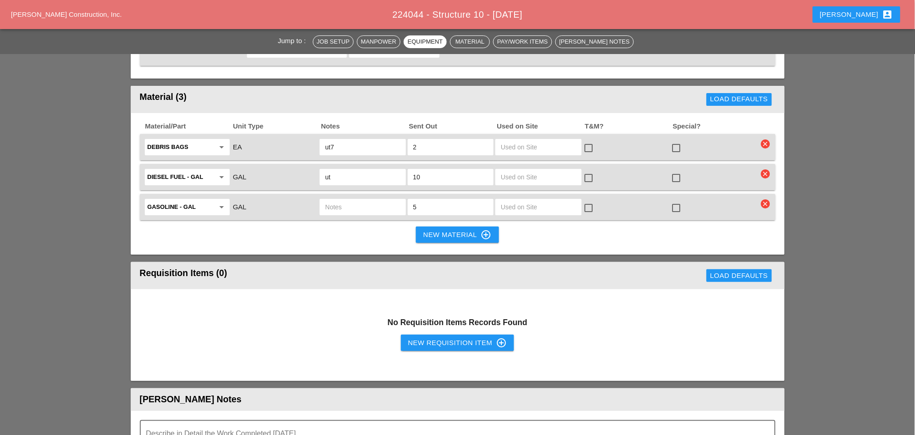
type input "ut"
click at [333, 200] on input "text" at bounding box center [362, 207] width 75 height 15
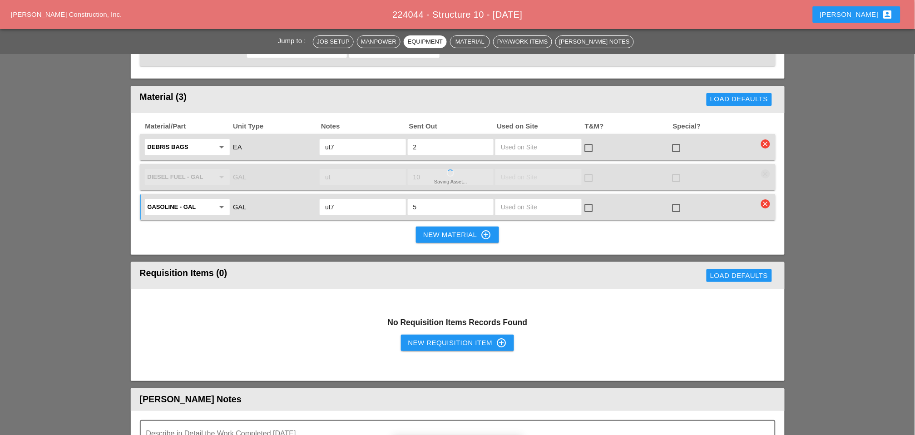
type input "ut7"
click at [337, 170] on input "ut" at bounding box center [362, 177] width 75 height 15
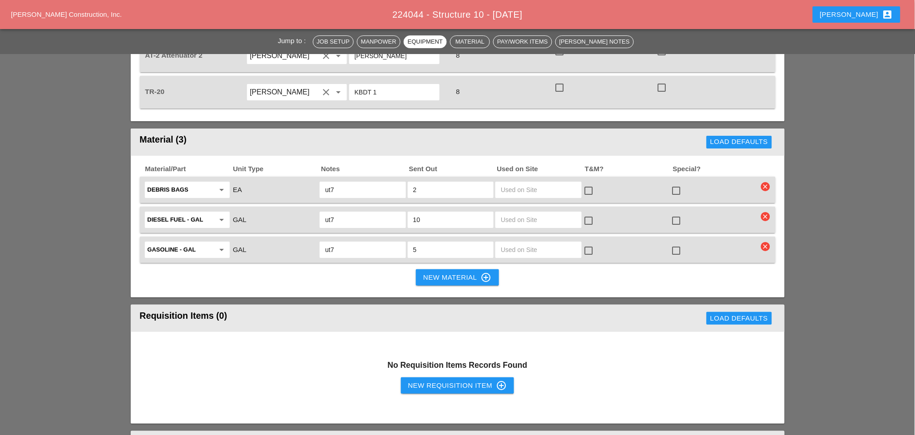
scroll to position [1009, 0]
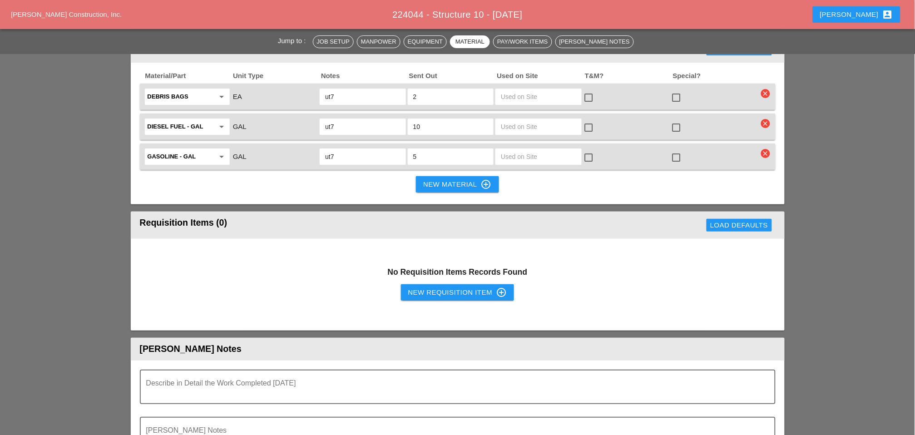
type input "ut7"
click at [424, 287] on div "New Requisition Item control_point" at bounding box center [457, 292] width 99 height 11
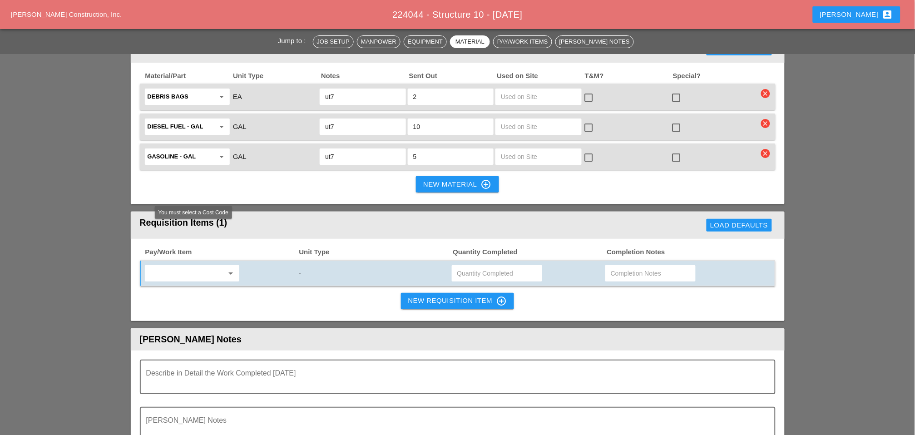
click at [191, 266] on input "text" at bounding box center [186, 273] width 76 height 15
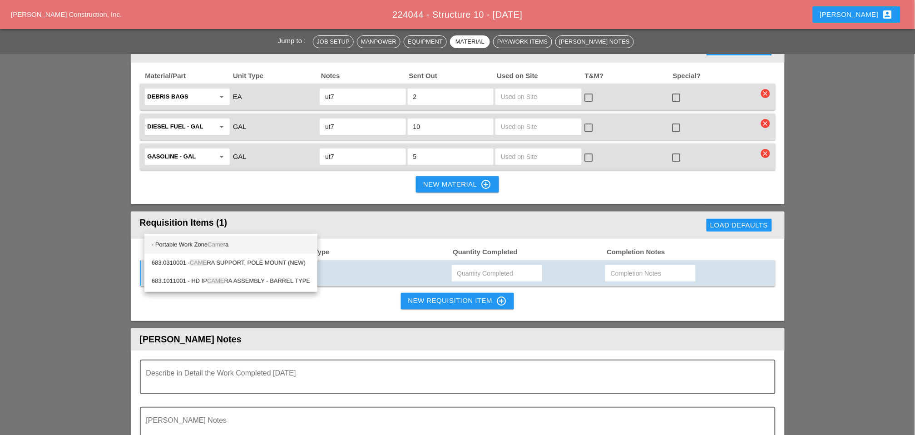
click at [213, 245] on span "Came" at bounding box center [216, 244] width 16 height 7
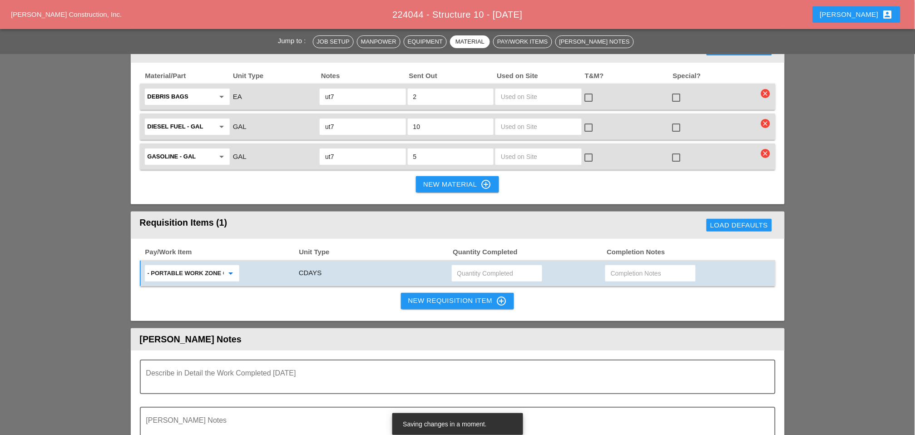
type input "- Portable Work Zone Camera"
drag, startPoint x: 466, startPoint y: 228, endPoint x: 461, endPoint y: 227, distance: 4.6
click at [466, 266] on input "text" at bounding box center [496, 273] width 79 height 15
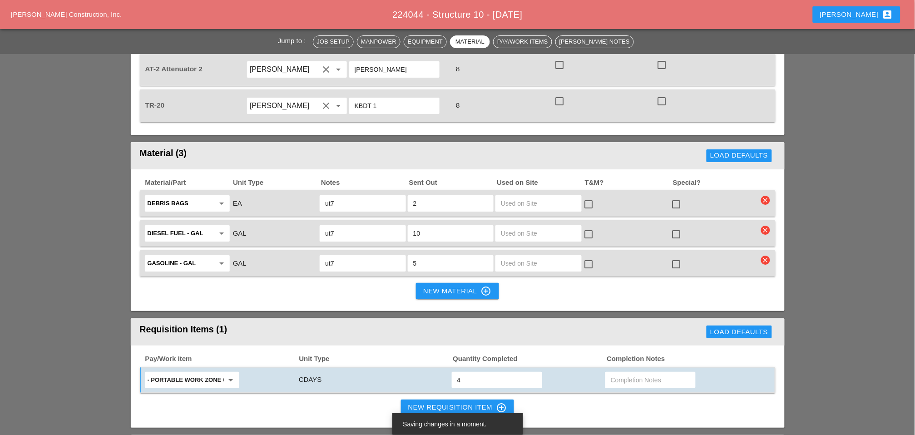
scroll to position [908, 0]
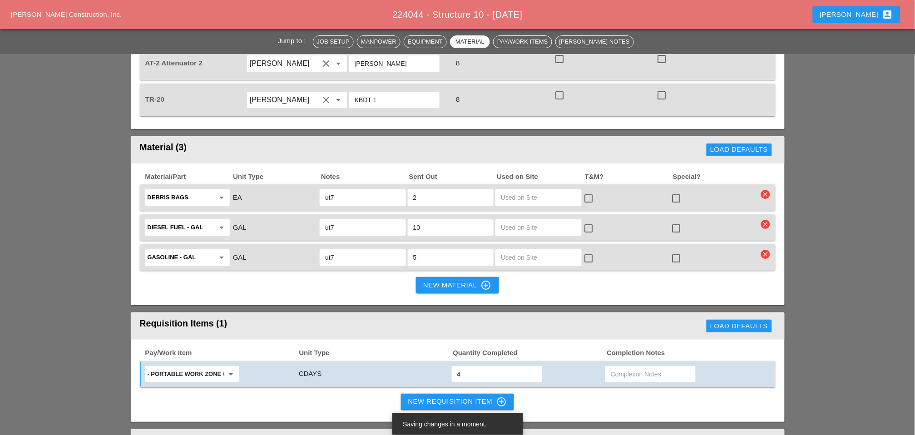
type input "4"
click at [441, 280] on div "New Material control_point" at bounding box center [457, 285] width 68 height 11
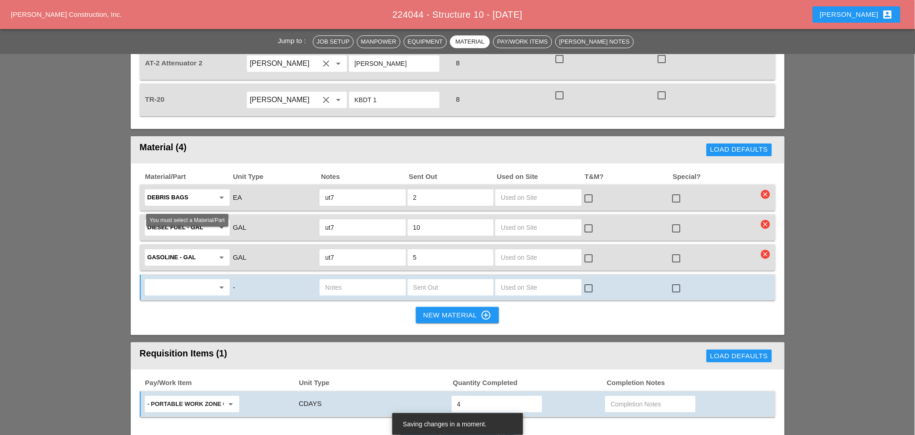
click at [178, 280] on input "text" at bounding box center [181, 287] width 67 height 15
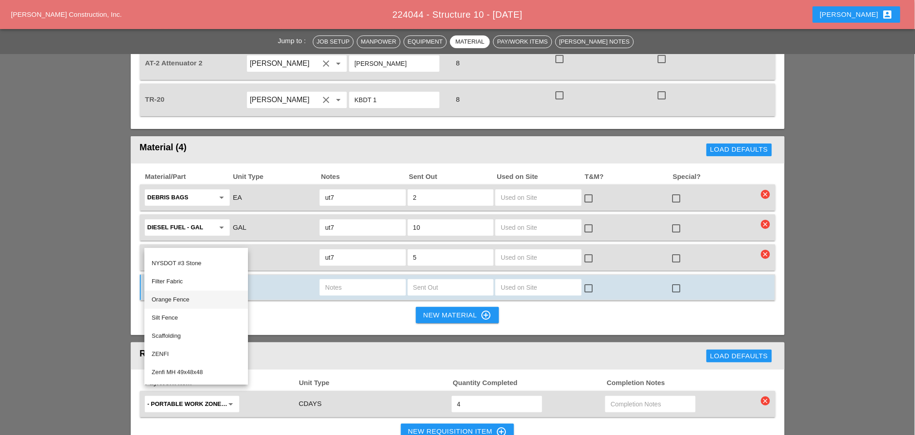
scroll to position [0, 0]
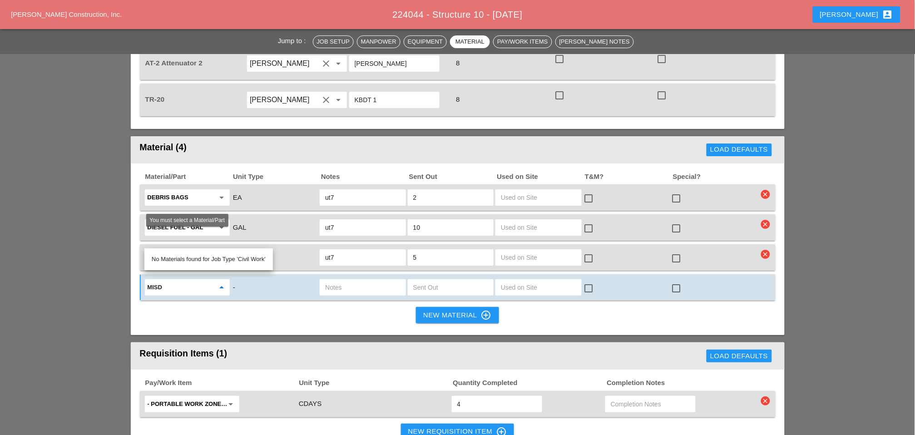
click at [168, 280] on input "misd" at bounding box center [181, 287] width 67 height 15
drag, startPoint x: 169, startPoint y: 258, endPoint x: 340, endPoint y: 238, distance: 172.0
click at [170, 259] on div "Mis c. Materials" at bounding box center [187, 259] width 71 height 11
type input "Misc. Materials"
click at [332, 280] on input "text" at bounding box center [362, 287] width 75 height 15
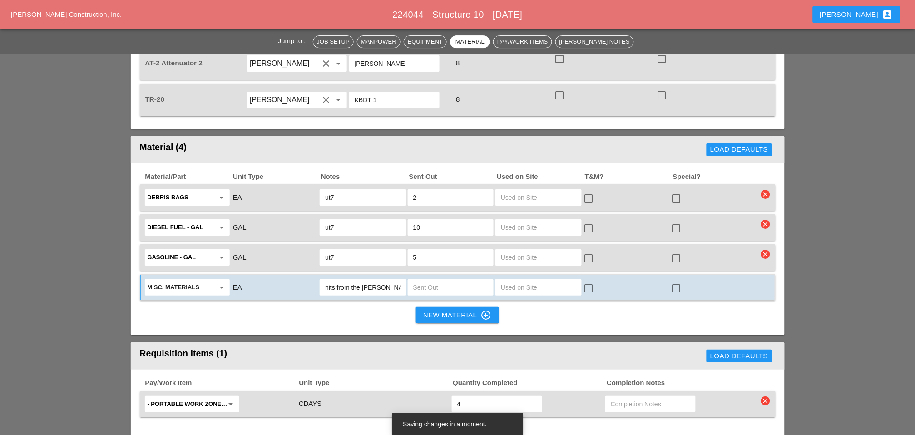
scroll to position [0, 41]
type input "Yellow Sled Units from the Bruckner yard"
click at [411, 279] on div at bounding box center [451, 287] width 86 height 16
type input "4"
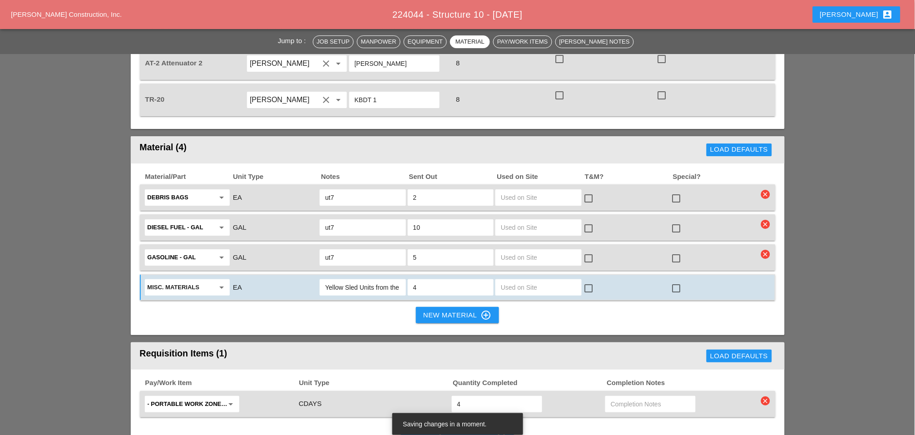
click at [400, 280] on input "Yellow Sled Units from the Bruckner yard" at bounding box center [362, 287] width 75 height 15
type input "Yellow Sled Units from the AT4 Bruckner yard"
click at [451, 310] on div "New Material control_point" at bounding box center [457, 315] width 68 height 11
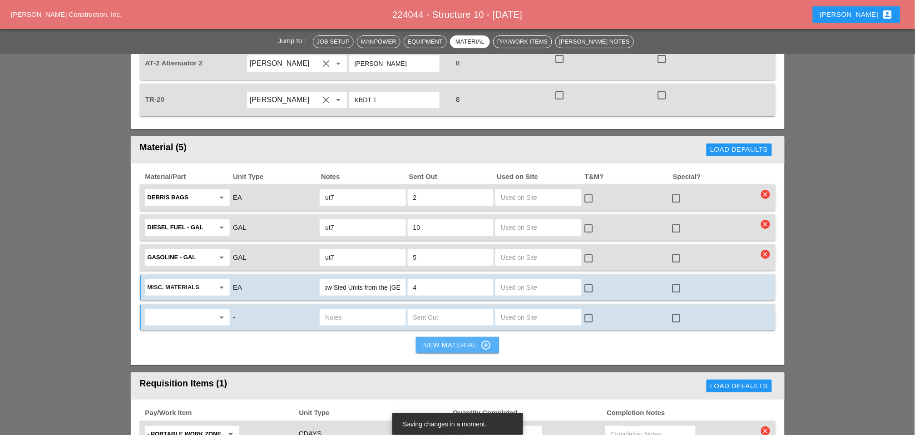
scroll to position [0, 0]
click at [175, 310] on input "text" at bounding box center [181, 317] width 67 height 15
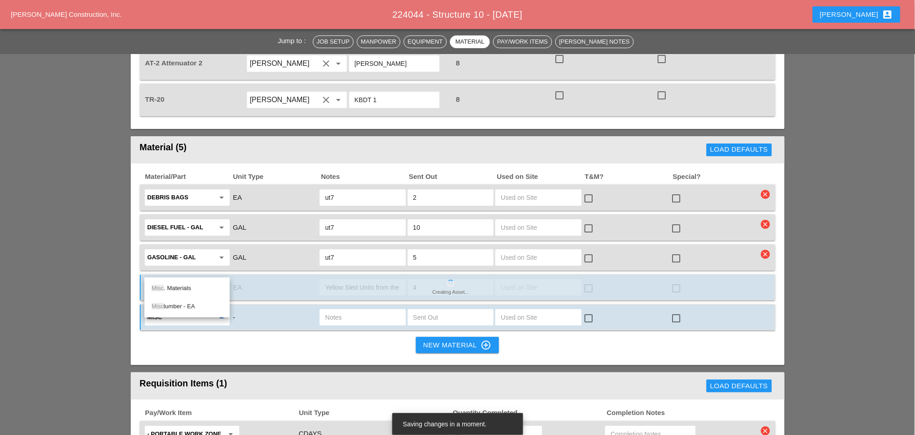
click at [181, 286] on div "Misc . Materials" at bounding box center [187, 288] width 71 height 11
type input "Misc. Materials"
click at [334, 310] on input "text" at bounding box center [362, 317] width 75 height 15
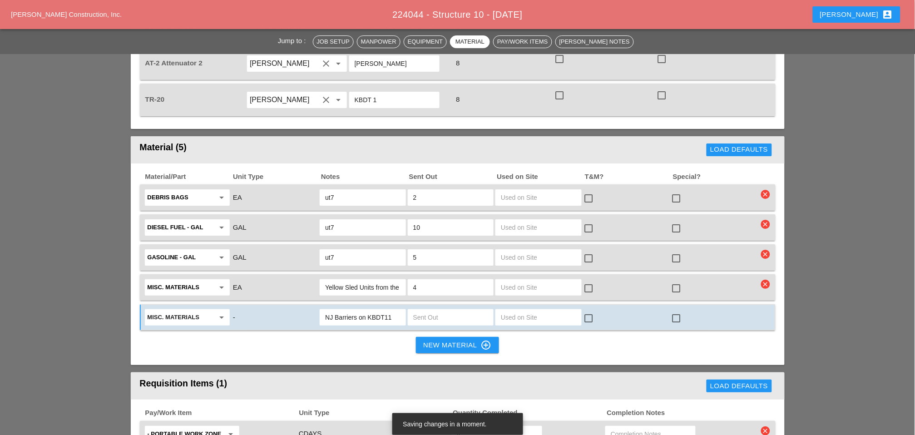
type input "NJ Barriers on KBDT11"
click at [430, 310] on input "text" at bounding box center [450, 317] width 75 height 15
type input "3"
click at [402, 309] on div "NJ Barriers on KBDT11" at bounding box center [363, 317] width 86 height 16
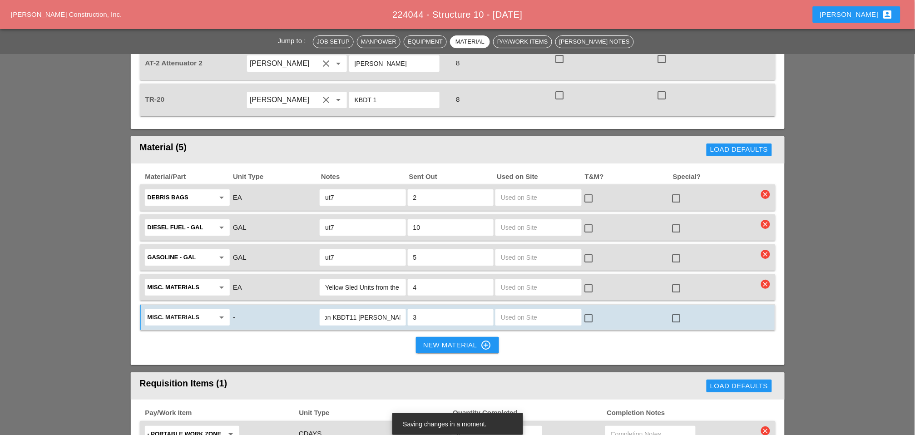
click at [375, 310] on input "NJ Barriers on KBDT11 Bruck ner yard" at bounding box center [362, 317] width 75 height 15
type input "NJ Barriers on KBDT11 Bruckner yard"
click at [433, 310] on input "3" at bounding box center [450, 317] width 75 height 15
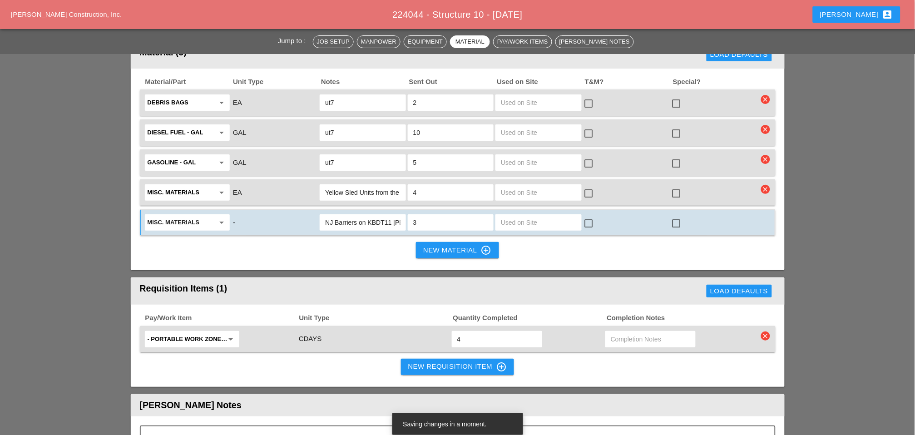
scroll to position [1009, 0]
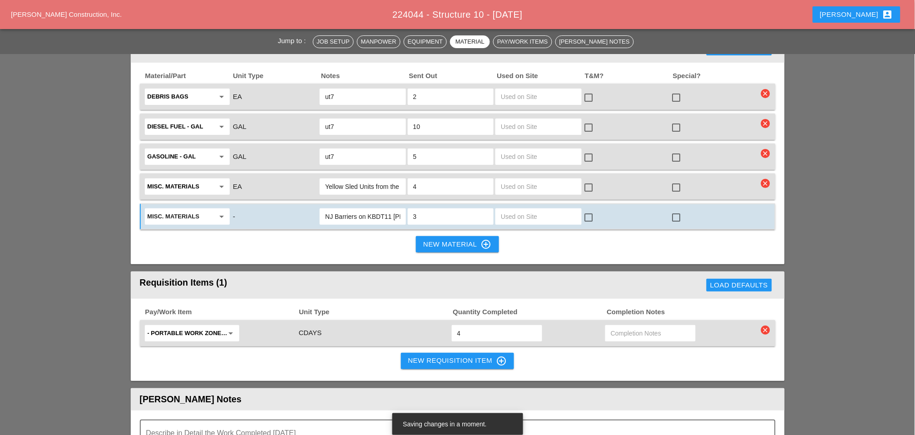
click at [445, 356] on div "New Requisition Item control_point" at bounding box center [457, 361] width 99 height 11
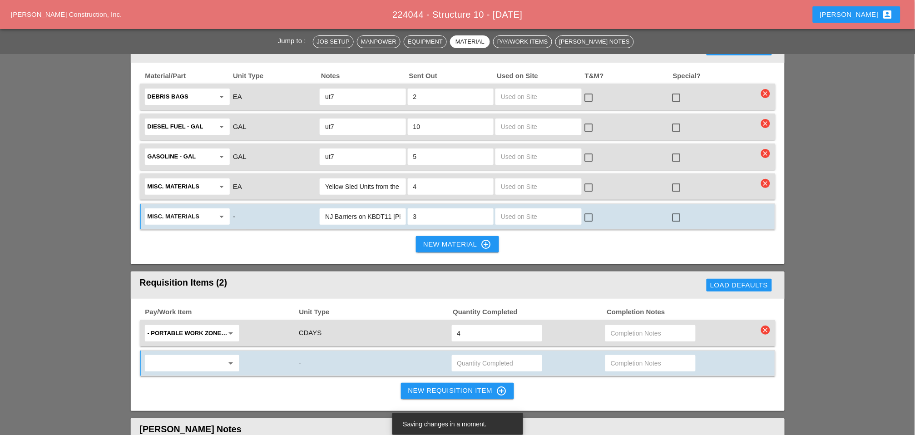
click at [168, 356] on input "text" at bounding box center [186, 363] width 76 height 15
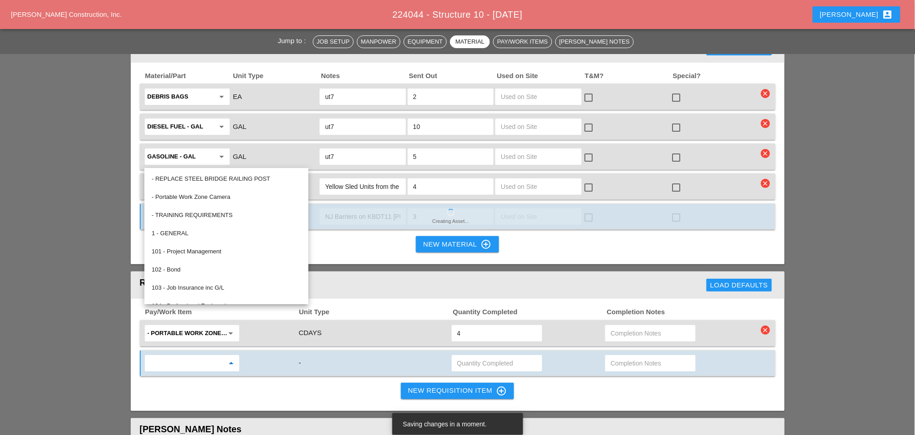
click at [163, 356] on input "text" at bounding box center [186, 363] width 76 height 15
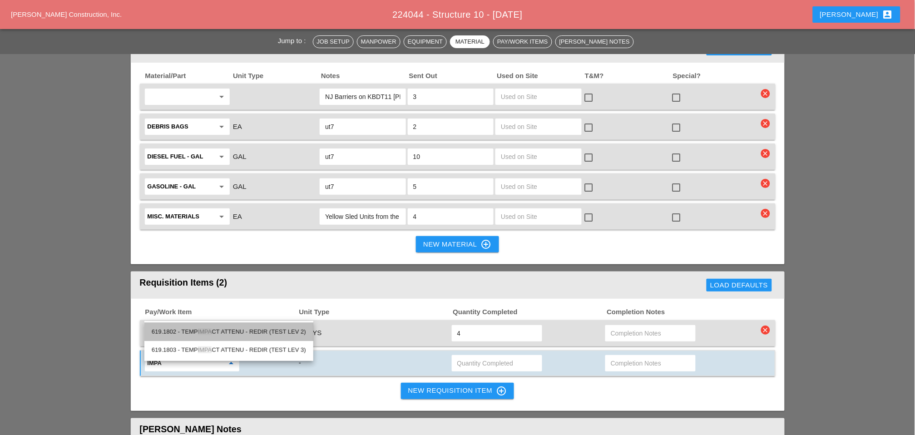
click at [194, 334] on div "619.1802 - TEMP IMPA CT ATTENU - REDIR (TEST LEV 2)" at bounding box center [229, 332] width 154 height 11
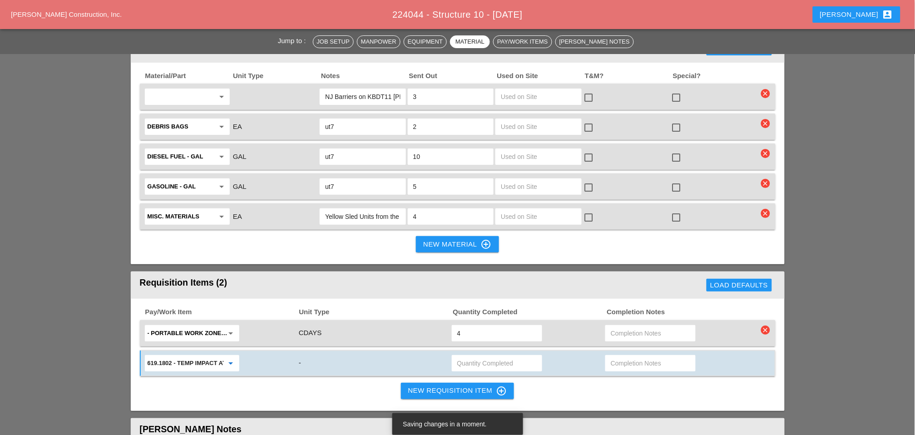
type input "619.1802 - TEMP IMPACT ATTENU - REDIR (TEST LEV 2)"
click at [461, 356] on input "text" at bounding box center [496, 363] width 79 height 15
type input "1"
click at [435, 386] on div "New Requisition Item control_point" at bounding box center [457, 391] width 99 height 11
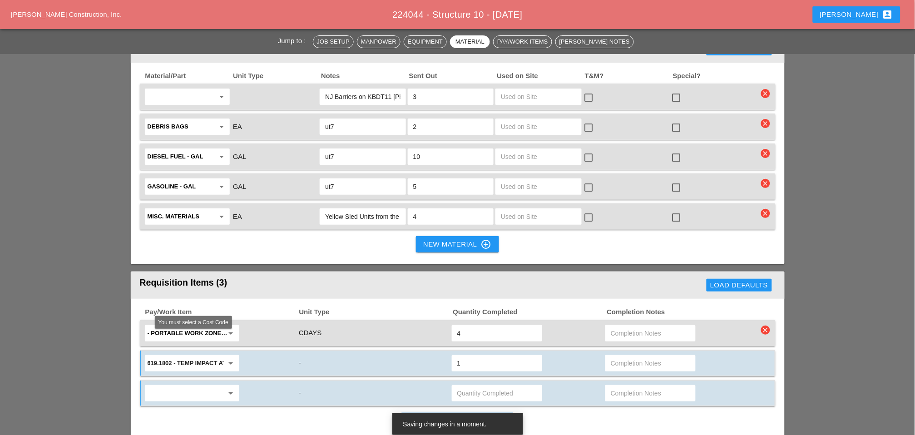
scroll to position [1060, 0]
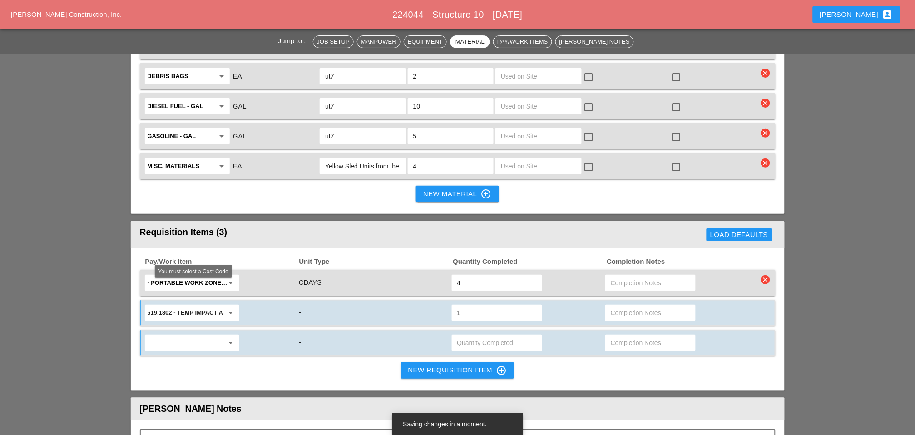
click at [173, 336] on input "text" at bounding box center [186, 343] width 76 height 15
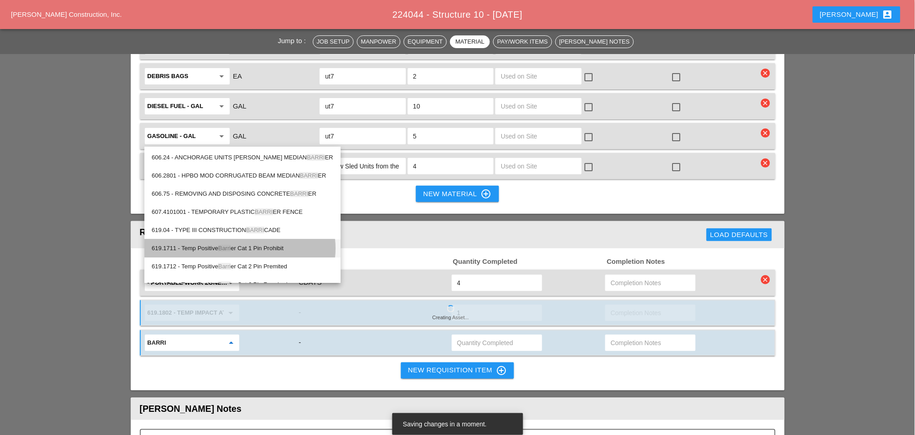
click at [271, 249] on div "619.1711 - Temp Positive Barri er Cat 1 Pin Prohibit" at bounding box center [243, 248] width 182 height 11
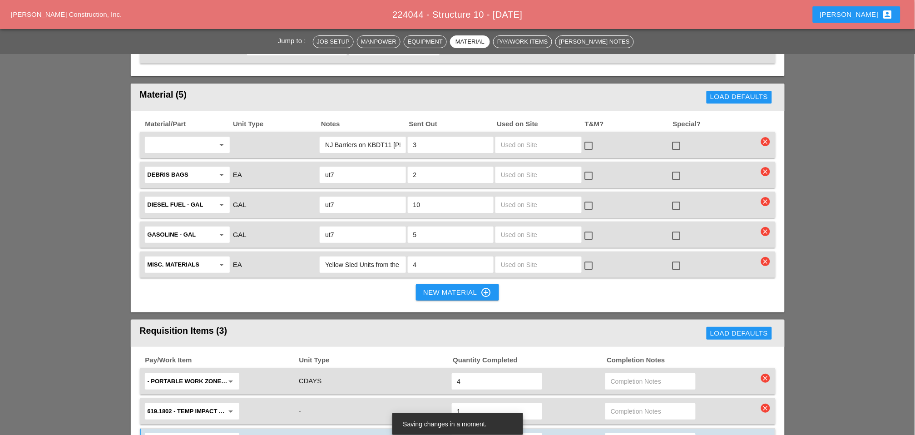
scroll to position [959, 0]
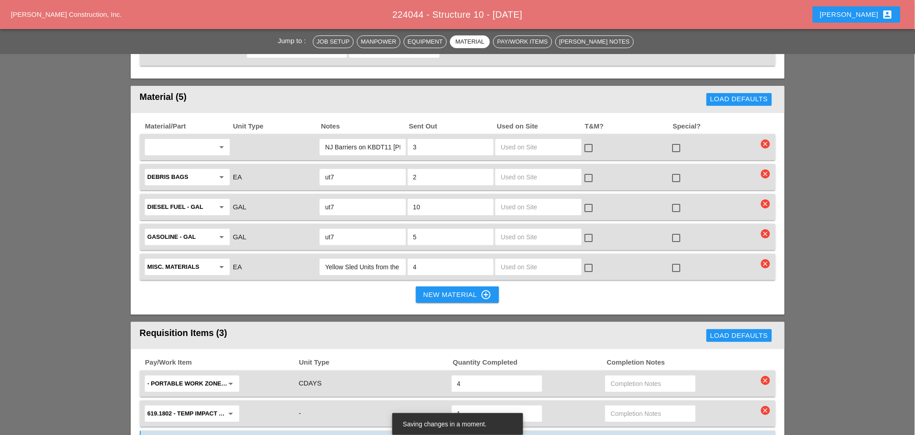
type input "619.1711 - Temp Positive Barrier Cat 1 Pin Prohibit"
click at [434, 289] on div "New Material control_point" at bounding box center [457, 294] width 68 height 11
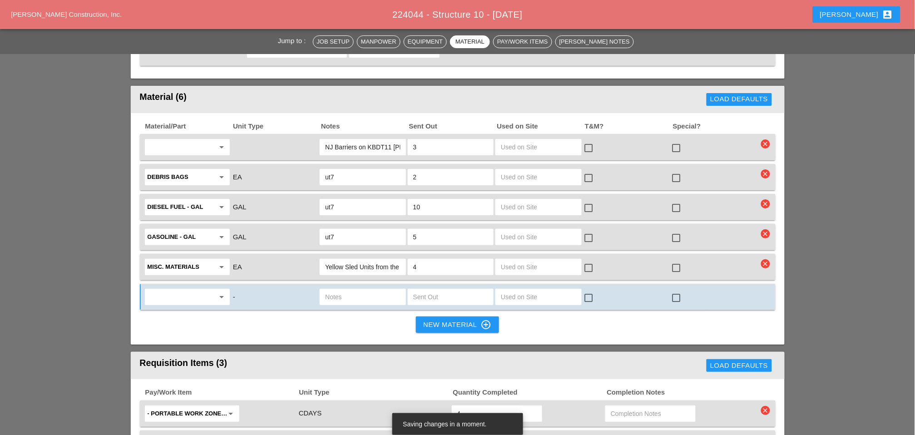
click at [183, 290] on input "text" at bounding box center [181, 297] width 67 height 15
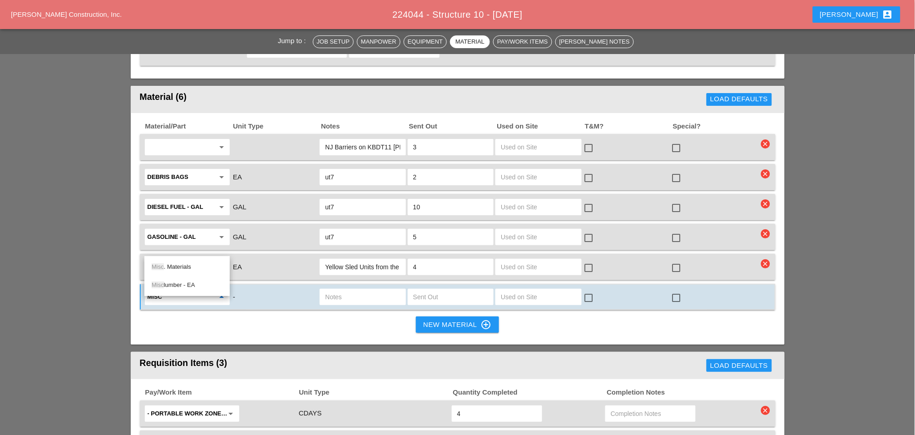
drag, startPoint x: 177, startPoint y: 266, endPoint x: 373, endPoint y: 251, distance: 196.3
click at [178, 266] on div "Misc . Materials" at bounding box center [187, 267] width 71 height 11
type input "Misc. Materials"
click at [343, 290] on input "text" at bounding box center [362, 297] width 75 height 15
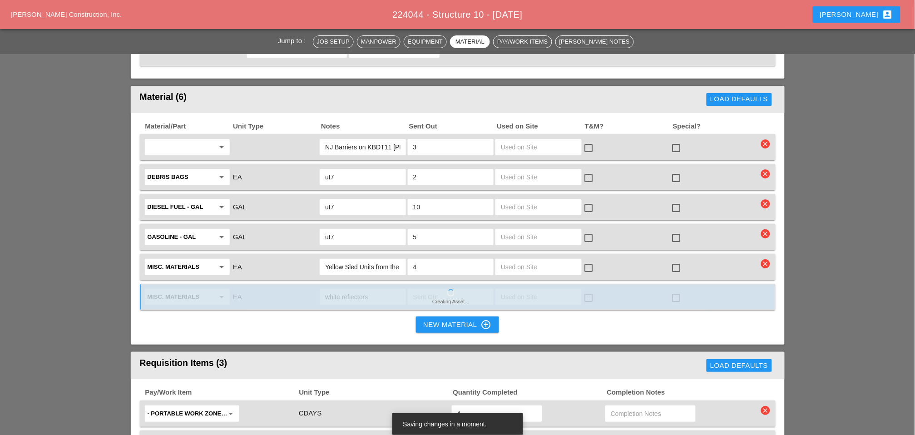
type input "white reflectors"
click at [423, 290] on input "text" at bounding box center [450, 297] width 75 height 15
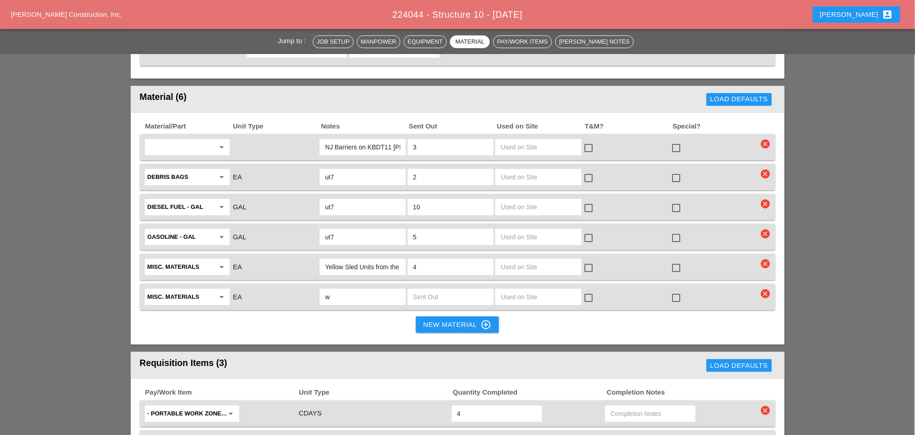
drag, startPoint x: 327, startPoint y: 246, endPoint x: 321, endPoint y: 247, distance: 6.8
click at [321, 289] on div "w" at bounding box center [363, 297] width 86 height 16
type input "White reflectors"
click at [415, 290] on input "text" at bounding box center [450, 297] width 75 height 15
type input "10"
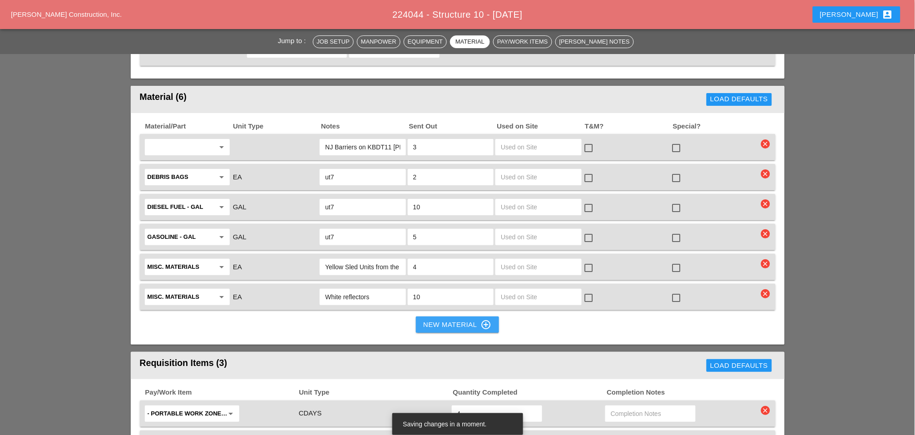
click at [431, 319] on div "New Material control_point" at bounding box center [457, 324] width 68 height 11
drag, startPoint x: 434, startPoint y: 276, endPoint x: 357, endPoint y: 277, distance: 77.2
click at [435, 319] on div "New Material control_point" at bounding box center [457, 324] width 68 height 11
click at [457, 319] on div "New Material control_point" at bounding box center [457, 324] width 68 height 11
click at [444, 319] on div "New Material control_point" at bounding box center [457, 324] width 68 height 11
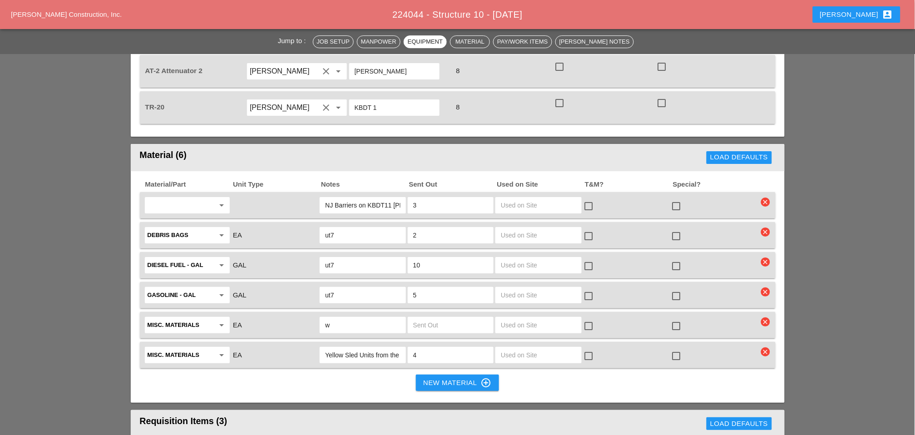
scroll to position [908, 0]
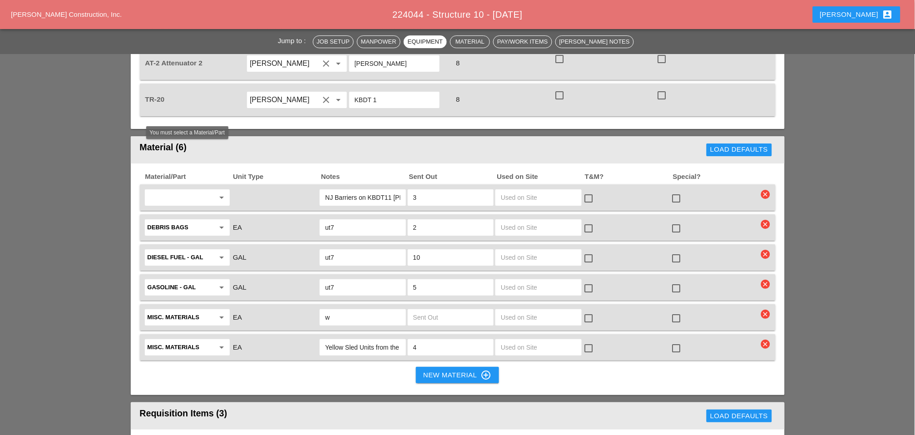
click at [159, 190] on input "text" at bounding box center [181, 197] width 67 height 15
click at [183, 170] on div "Misc . Materials" at bounding box center [187, 171] width 71 height 11
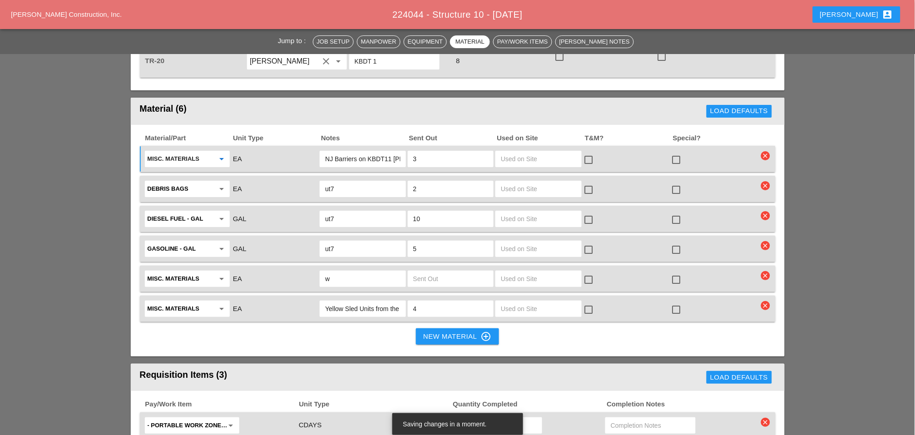
scroll to position [1009, 0]
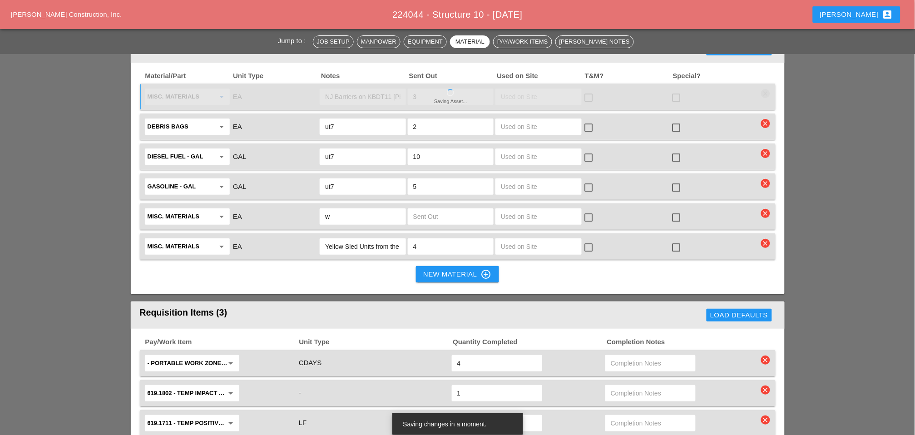
type input "Misc. Materials"
click at [431, 269] on div "New Material control_point" at bounding box center [457, 274] width 68 height 11
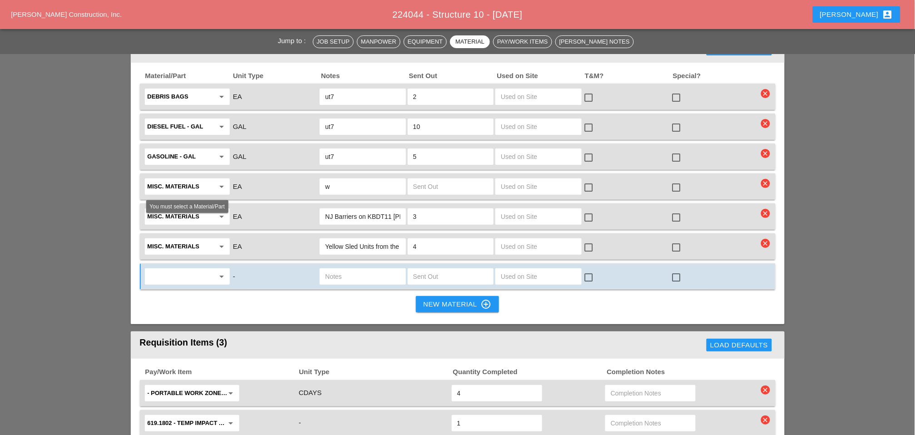
click at [165, 269] on input "text" at bounding box center [181, 276] width 67 height 15
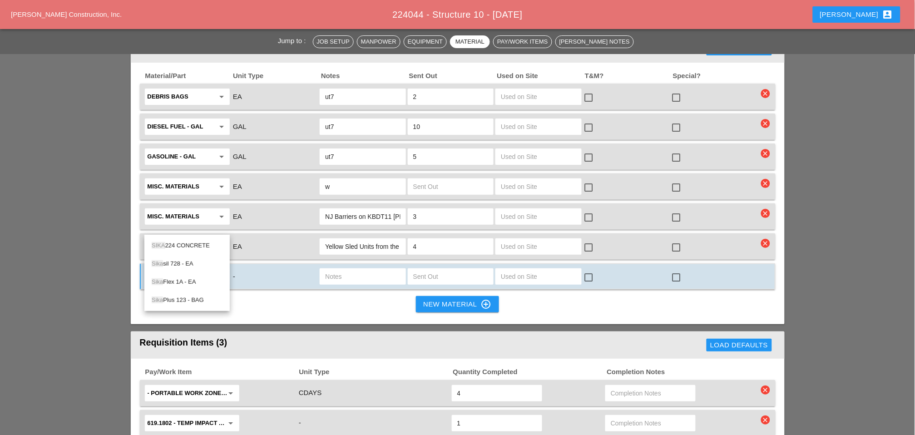
click at [180, 265] on div "Sika sil 728 - EA" at bounding box center [187, 263] width 71 height 11
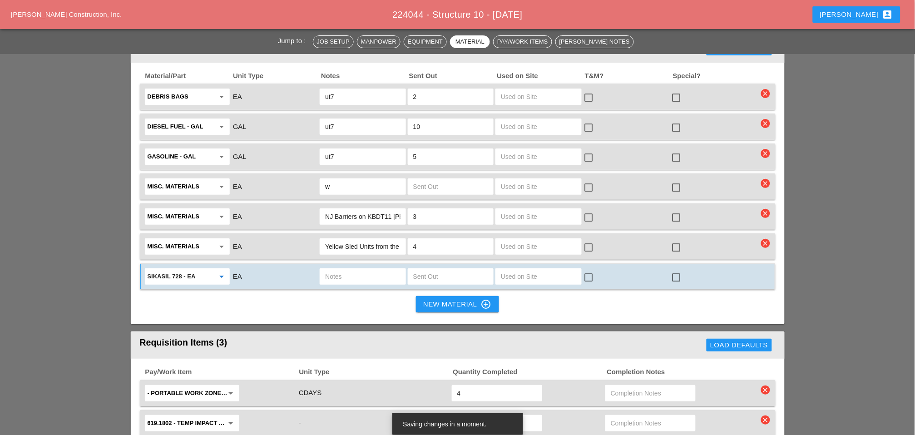
type input "Sikasil 728 - EA"
click at [337, 269] on input "text" at bounding box center [362, 276] width 75 height 15
type input "tube"
click at [418, 269] on input "text" at bounding box center [450, 276] width 75 height 15
type input "1"
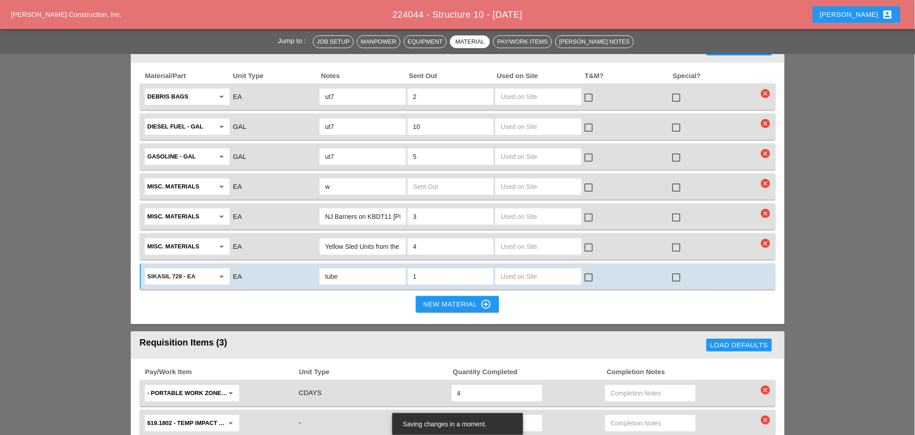
click at [376, 267] on div "tube" at bounding box center [363, 276] width 88 height 19
click at [372, 269] on input "tube" at bounding box center [362, 276] width 75 height 15
type input "tube ut7"
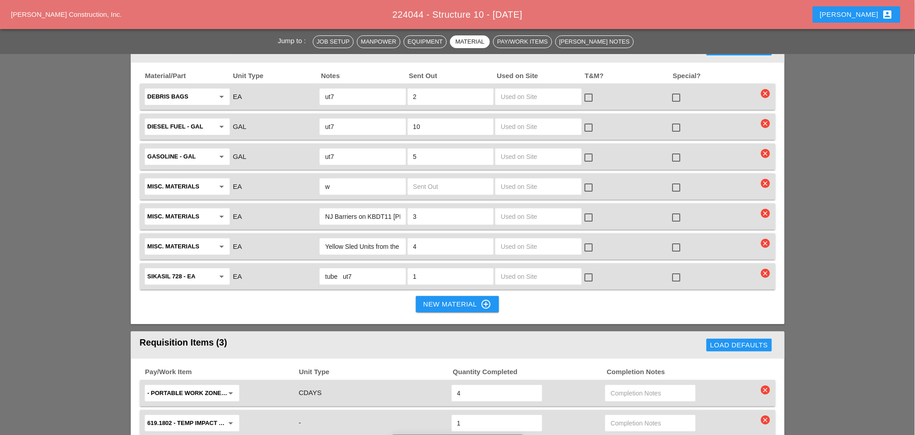
scroll to position [1110, 0]
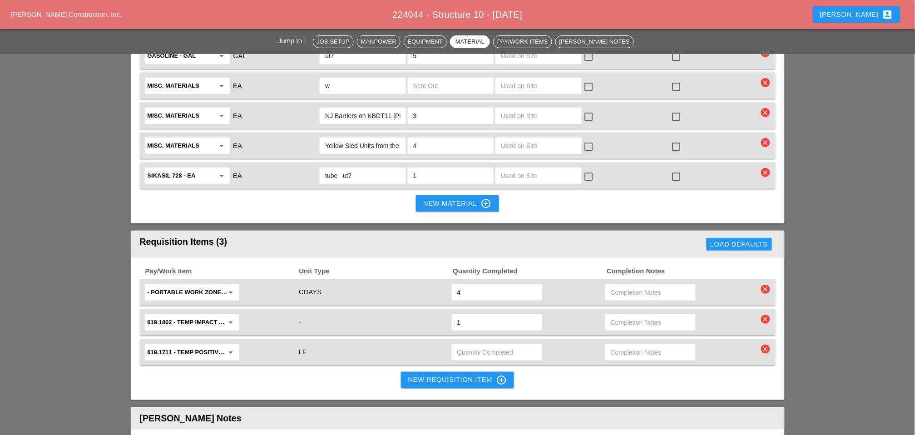
click at [468, 345] on input "text" at bounding box center [496, 352] width 79 height 15
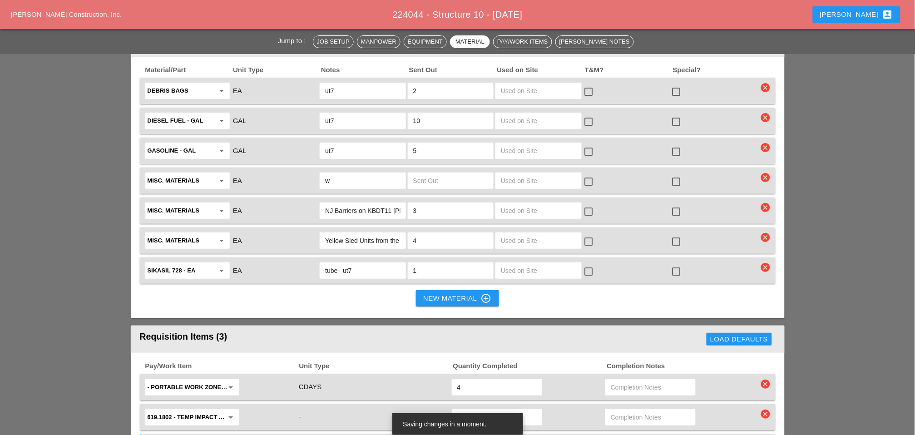
scroll to position [959, 0]
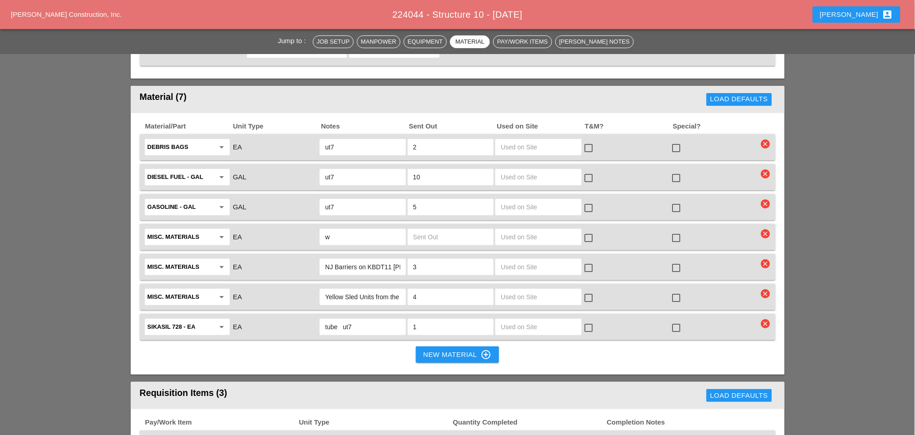
type input "120"
click at [337, 230] on input "w" at bounding box center [362, 237] width 75 height 15
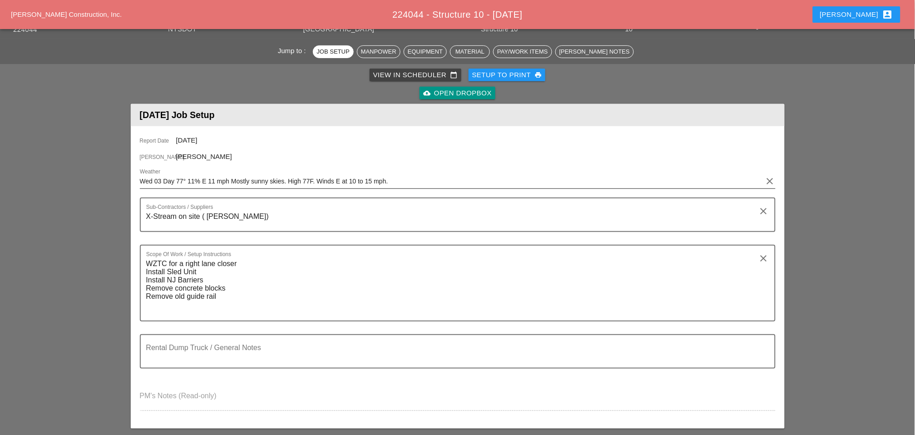
scroll to position [0, 0]
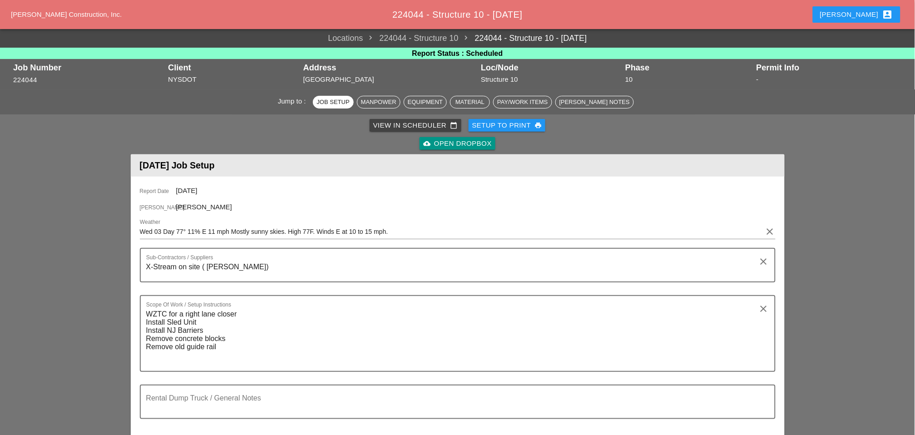
type input "white reflectors"
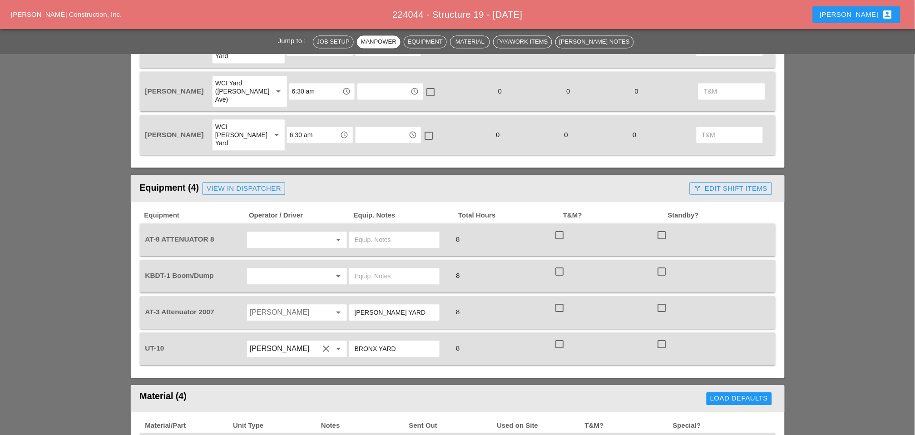
scroll to position [555, 0]
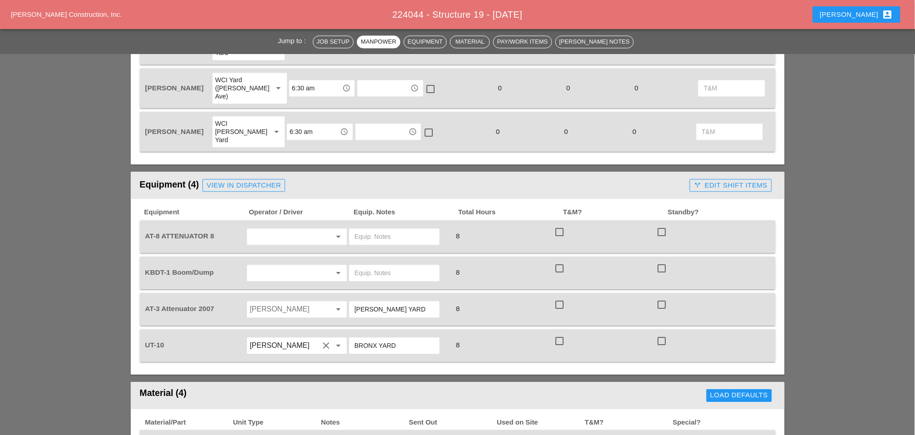
click at [271, 229] on input "text" at bounding box center [284, 236] width 69 height 15
click at [263, 275] on div "[PERSON_NAME]" at bounding box center [296, 280] width 85 height 11
type input "[PERSON_NAME]"
click at [271, 266] on input "text" at bounding box center [284, 273] width 69 height 15
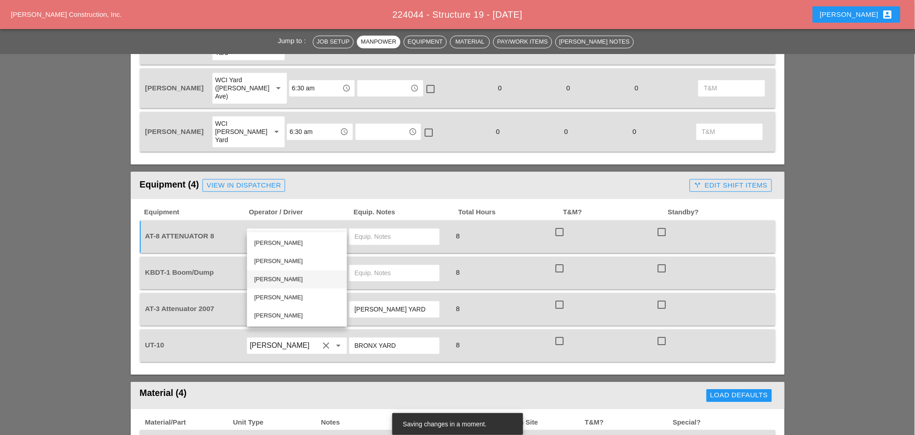
click at [263, 278] on div "[PERSON_NAME]" at bounding box center [296, 279] width 85 height 11
type input "[PERSON_NAME]"
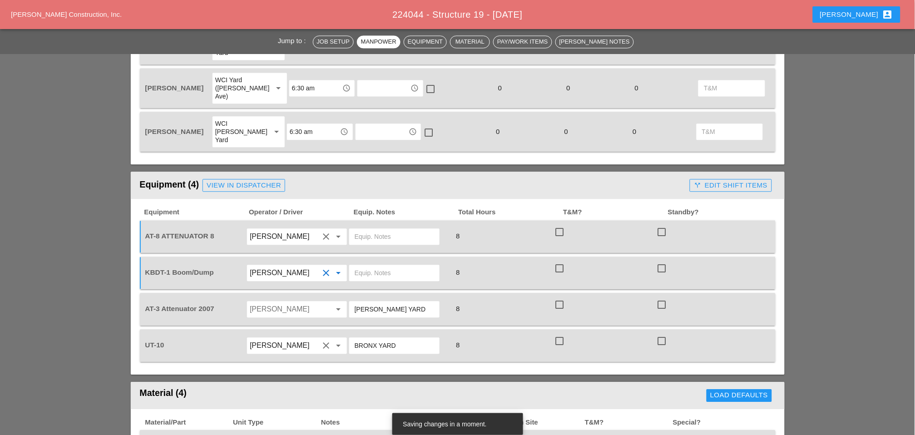
click at [263, 302] on input "Jessica Godoy" at bounding box center [284, 309] width 69 height 15
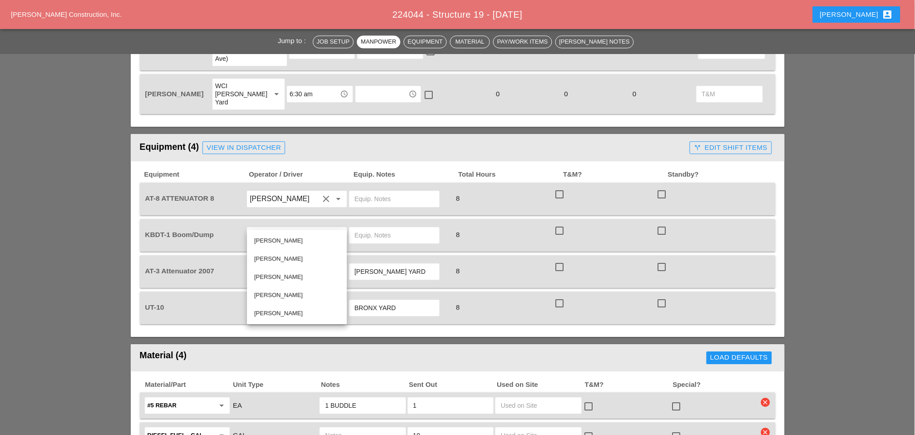
scroll to position [605, 0]
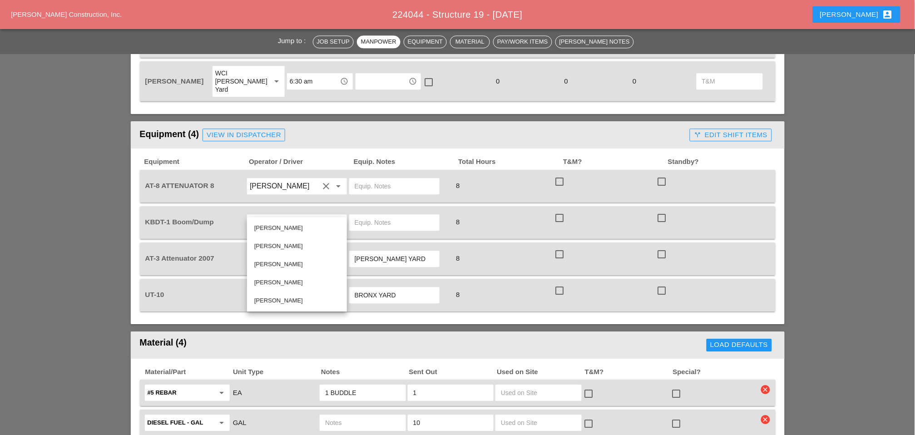
drag, startPoint x: 199, startPoint y: 236, endPoint x: 339, endPoint y: 254, distance: 140.5
click at [199, 282] on div "UT-10" at bounding box center [195, 294] width 103 height 25
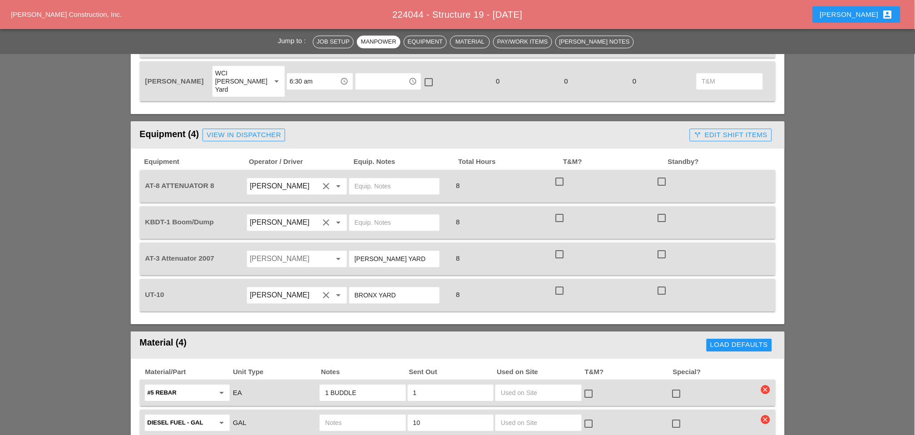
click at [269, 252] on input "Jessica Godoy" at bounding box center [284, 259] width 69 height 15
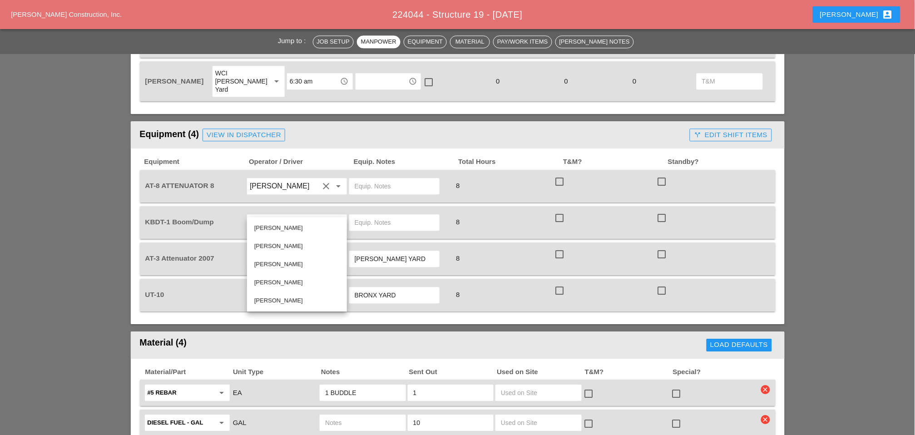
click at [269, 252] on input "Jessica Godoy" at bounding box center [284, 259] width 69 height 15
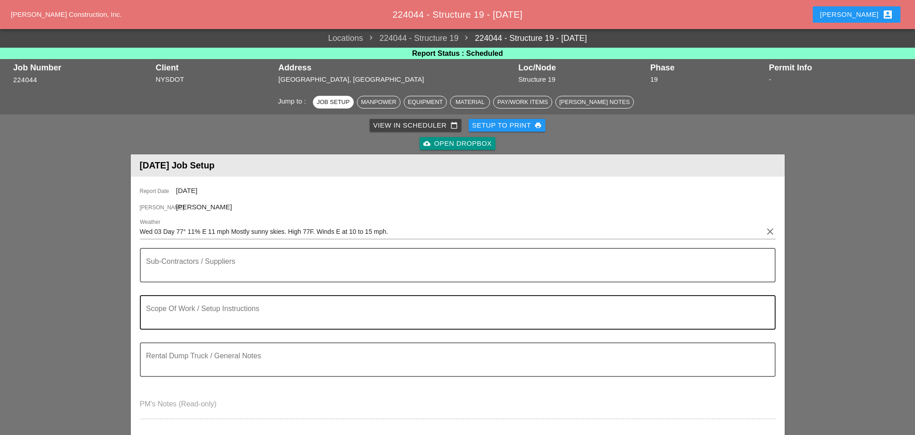
scroll to position [101, 0]
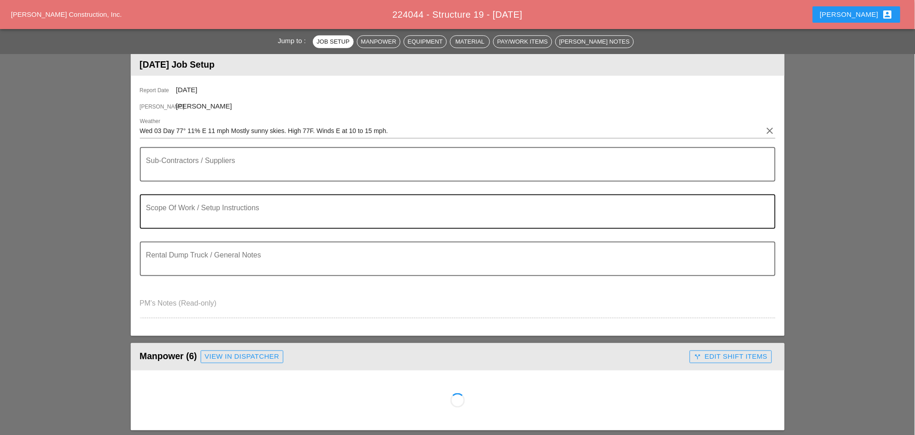
click at [185, 216] on textarea "Scope Of Work / Setup Instructions" at bounding box center [454, 217] width 616 height 22
click at [182, 214] on textarea "Scope Of Work / Setup Instructions" at bounding box center [454, 217] width 616 height 22
click at [177, 212] on textarea "Scope Of Work / Setup Instructions" at bounding box center [454, 217] width 616 height 22
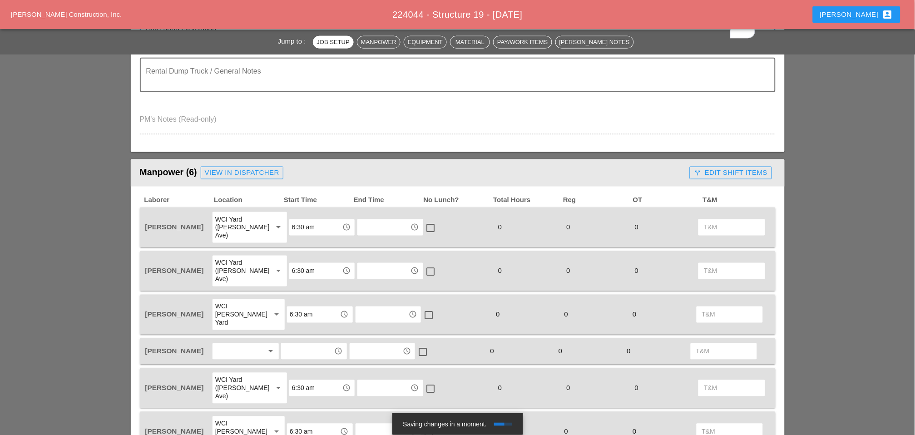
scroll to position [353, 0]
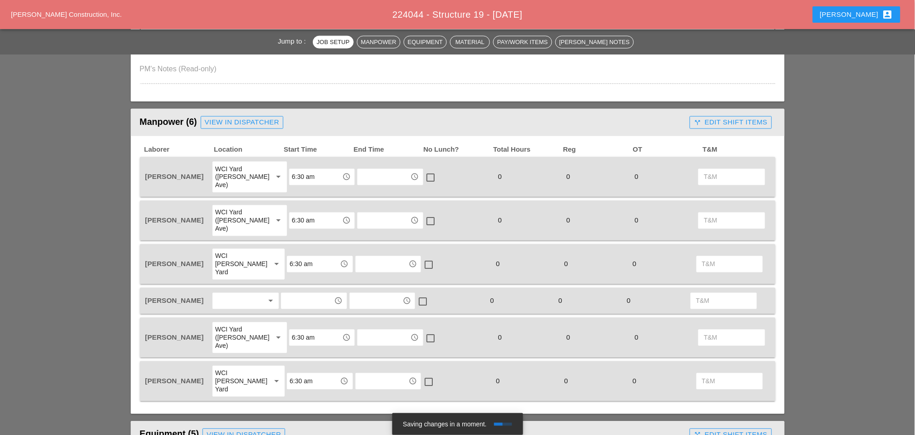
type textarea "WZTC for a right lane closer nb Remove debris Start hand excavation Start the i…"
click at [241, 294] on div at bounding box center [239, 301] width 48 height 15
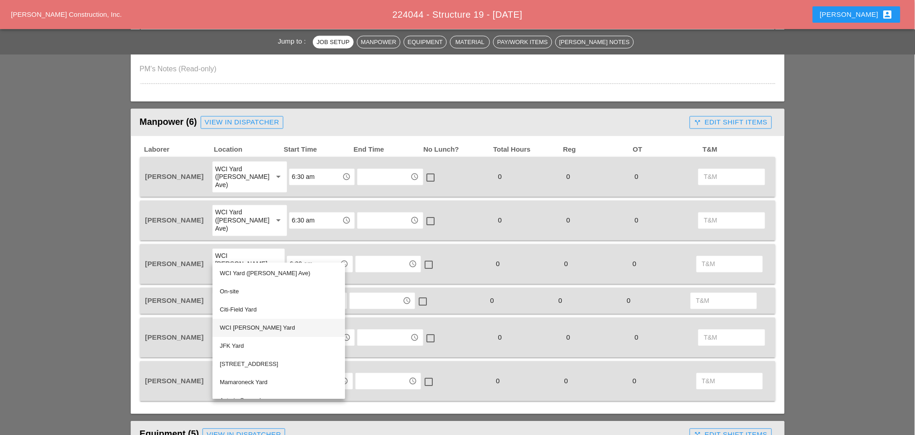
click at [251, 326] on div "WCI [PERSON_NAME] Yard" at bounding box center [279, 328] width 118 height 11
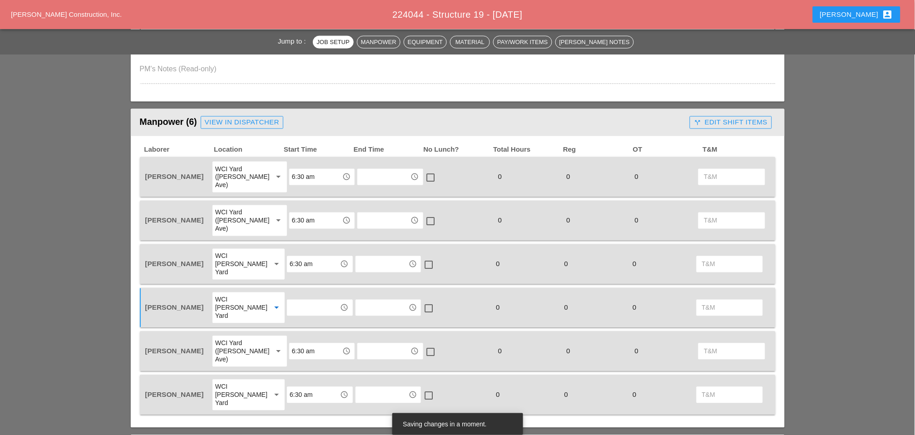
click at [295, 301] on input "text" at bounding box center [313, 308] width 47 height 15
click at [295, 309] on div "6 :30 am" at bounding box center [313, 311] width 51 height 11
type input "6:30 am"
click at [301, 171] on input "6:30 am" at bounding box center [315, 177] width 47 height 15
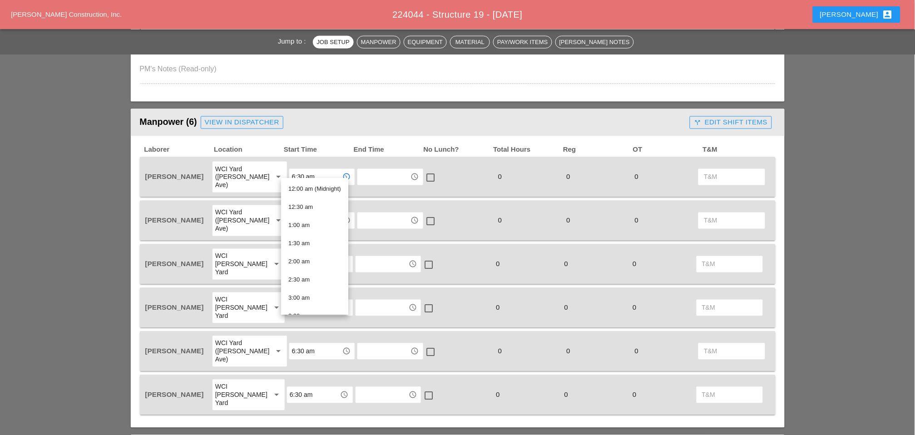
click at [377, 170] on input "text" at bounding box center [383, 177] width 47 height 15
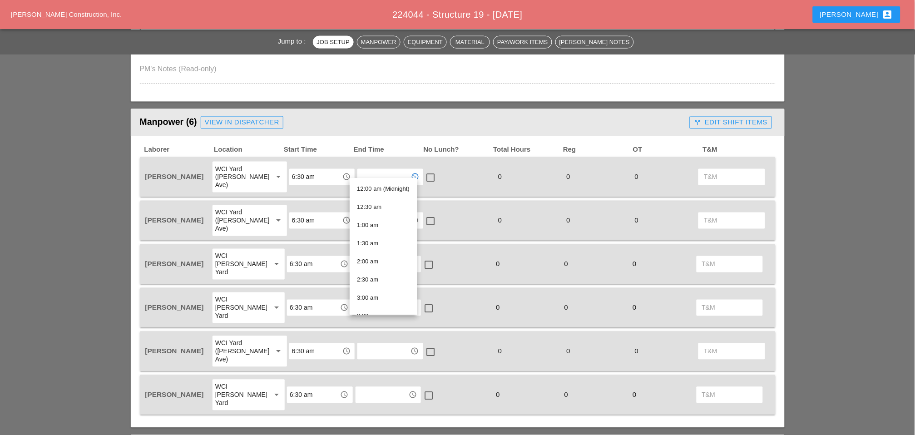
click at [309, 213] on input "6:30 am" at bounding box center [315, 220] width 47 height 15
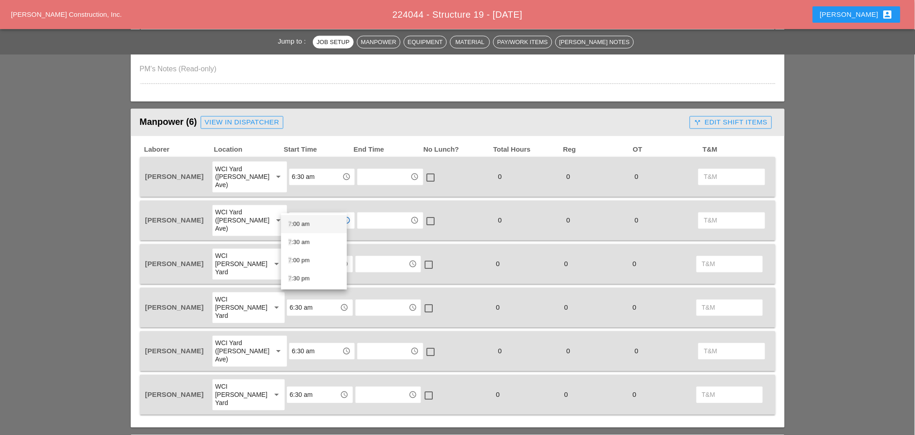
click at [302, 222] on div "7 :00 am" at bounding box center [313, 224] width 51 height 11
type input "7:00 am"
drag, startPoint x: 302, startPoint y: 242, endPoint x: 298, endPoint y: 259, distance: 17.5
click at [302, 257] on input "6:30 am" at bounding box center [313, 264] width 47 height 15
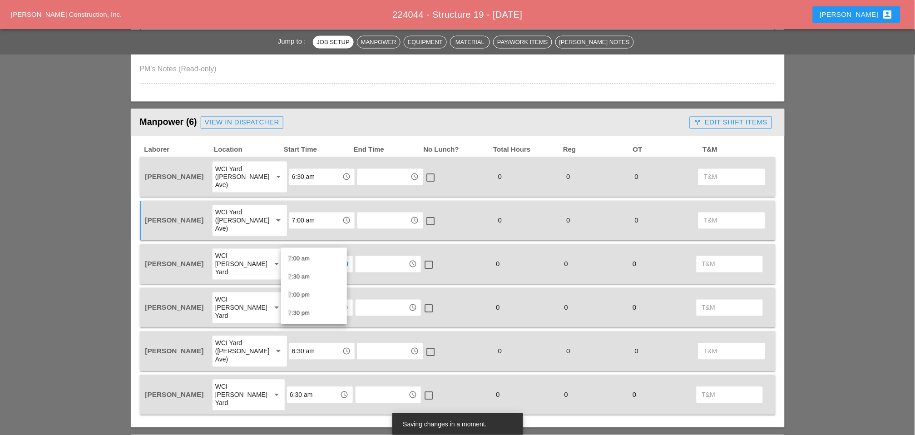
click at [297, 259] on div "7 :00 am" at bounding box center [313, 258] width 51 height 11
type input "7:00 am"
click at [297, 301] on input "6:30 am" at bounding box center [313, 308] width 47 height 15
click at [297, 292] on div "7 :00 am" at bounding box center [313, 293] width 51 height 11
type input "7:00 am"
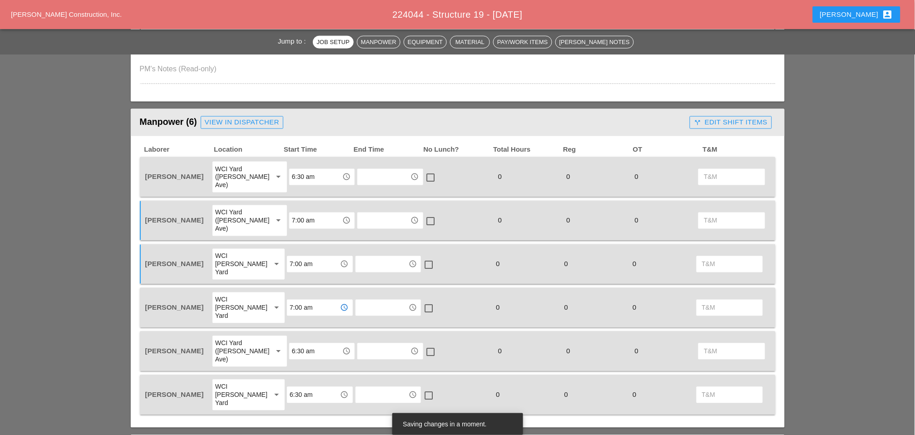
click at [296, 344] on input "6:30 am" at bounding box center [315, 351] width 47 height 15
click at [292, 325] on div "7 :00 am" at bounding box center [313, 327] width 51 height 11
type input "7:00 am"
click at [295, 388] on input "6:30 am" at bounding box center [313, 395] width 47 height 15
click at [294, 357] on div "7 :00 am" at bounding box center [313, 362] width 51 height 11
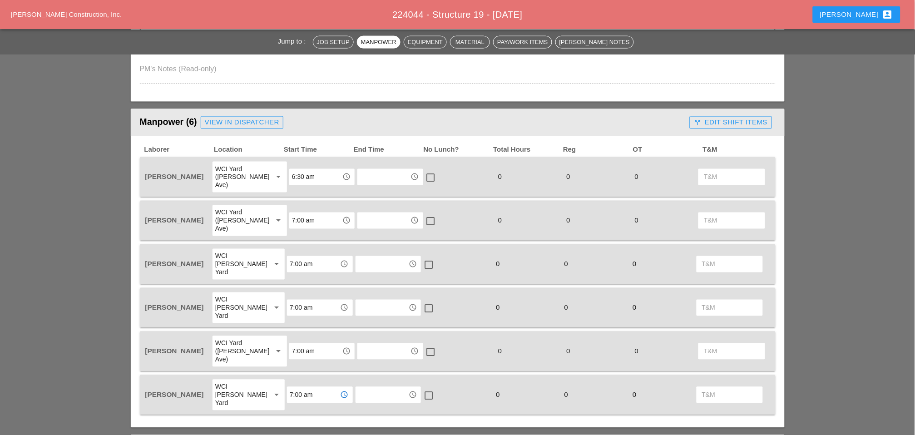
type input "7:00 am"
click at [220, 252] on div "WCI [PERSON_NAME] Yard" at bounding box center [239, 264] width 49 height 25
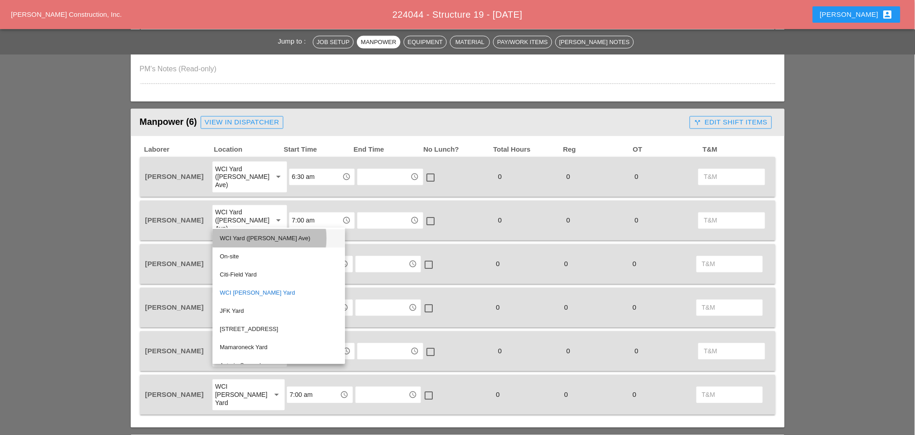
click at [238, 236] on div "WCI Yard ([PERSON_NAME] Ave)" at bounding box center [279, 238] width 118 height 11
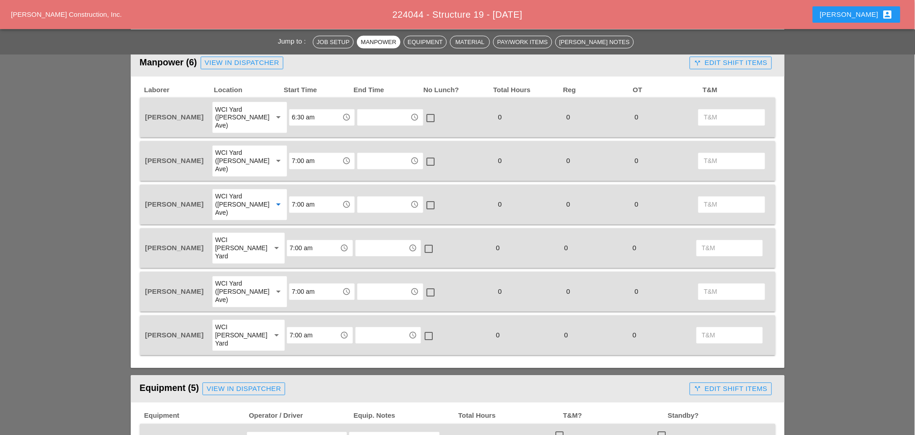
scroll to position [555, 0]
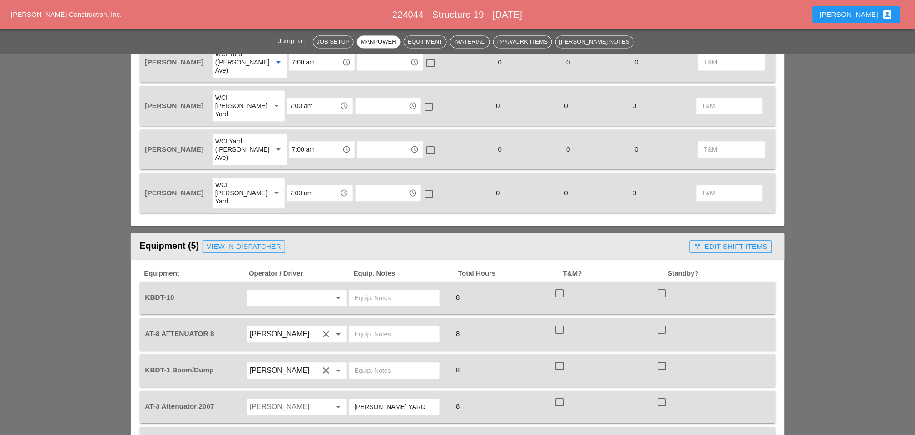
drag, startPoint x: 264, startPoint y: 240, endPoint x: 263, endPoint y: 251, distance: 11.0
click at [265, 291] on input "text" at bounding box center [284, 298] width 69 height 15
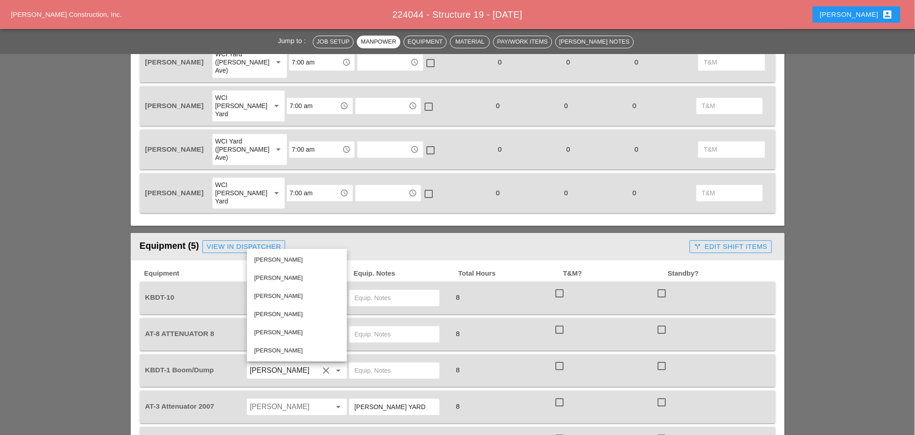
click at [279, 262] on div "[PERSON_NAME]" at bounding box center [296, 259] width 85 height 11
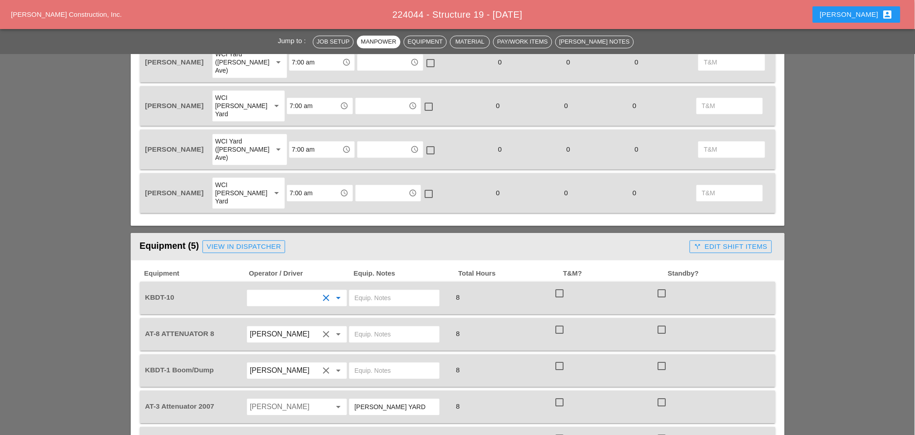
type input "[PERSON_NAME]"
click at [353, 290] on div at bounding box center [394, 298] width 90 height 16
type input "main yard"
click at [387, 327] on input "text" at bounding box center [394, 334] width 79 height 15
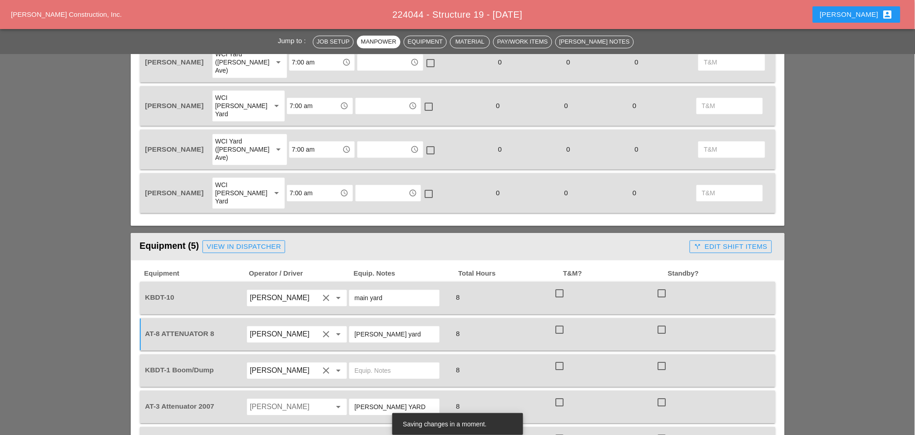
click at [409, 326] on div "[PERSON_NAME] yard" at bounding box center [394, 334] width 90 height 16
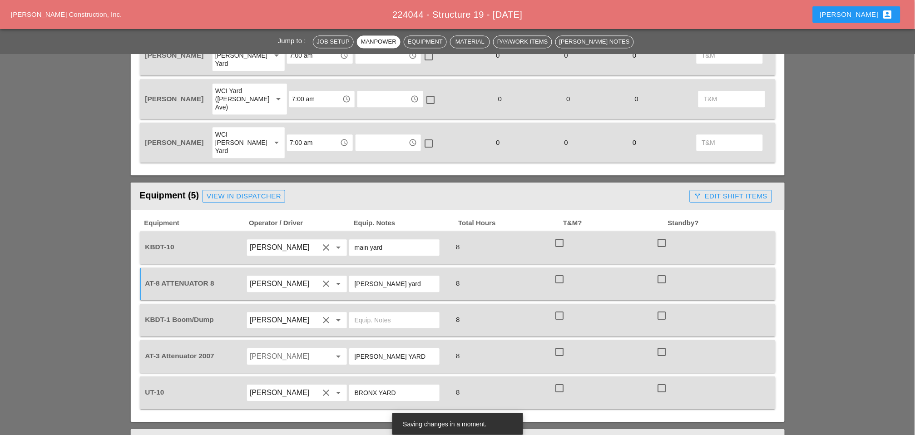
type input "[PERSON_NAME] yard"
click at [365, 313] on input "text" at bounding box center [394, 320] width 79 height 15
type input "main yard"
click at [283, 349] on input "Jessica Godoy" at bounding box center [284, 356] width 69 height 15
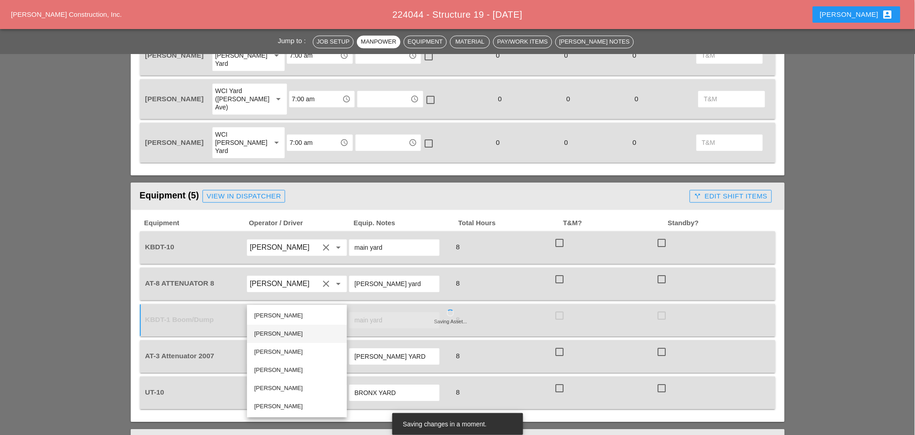
click at [276, 332] on div "[PERSON_NAME]" at bounding box center [296, 333] width 85 height 11
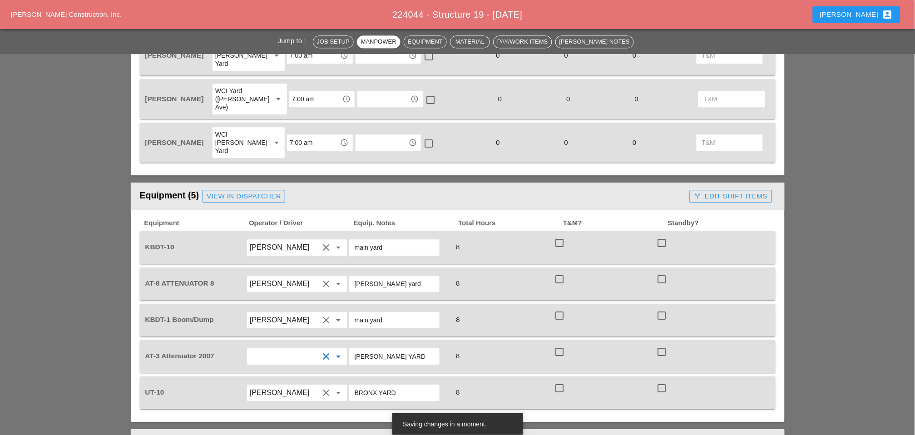
type input "[PERSON_NAME]"
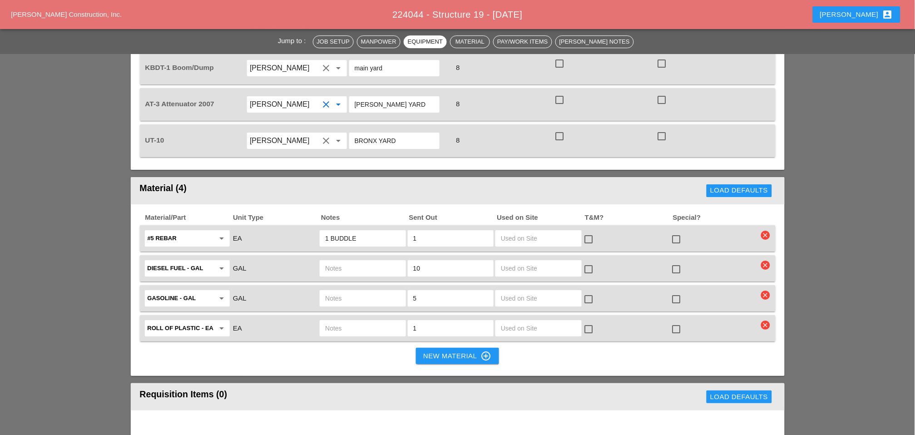
scroll to position [807, 0]
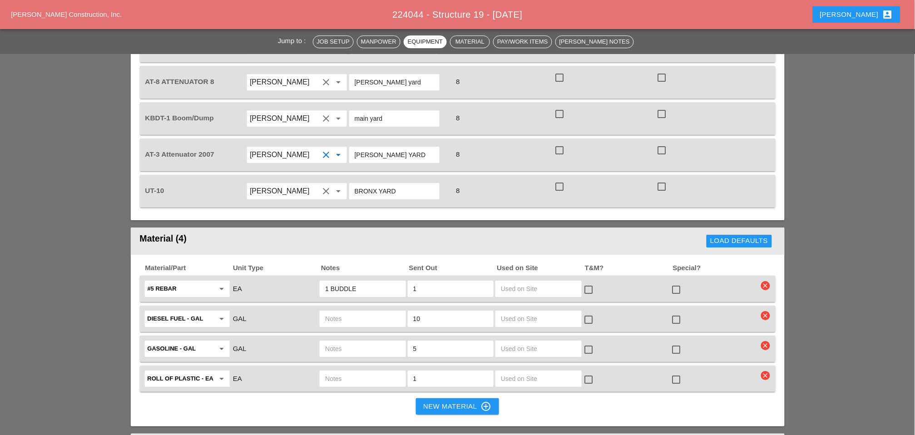
click at [766, 281] on icon "clear" at bounding box center [765, 285] width 9 height 9
click at [765, 203] on div "Are you Sure?" at bounding box center [767, 203] width 58 height 10
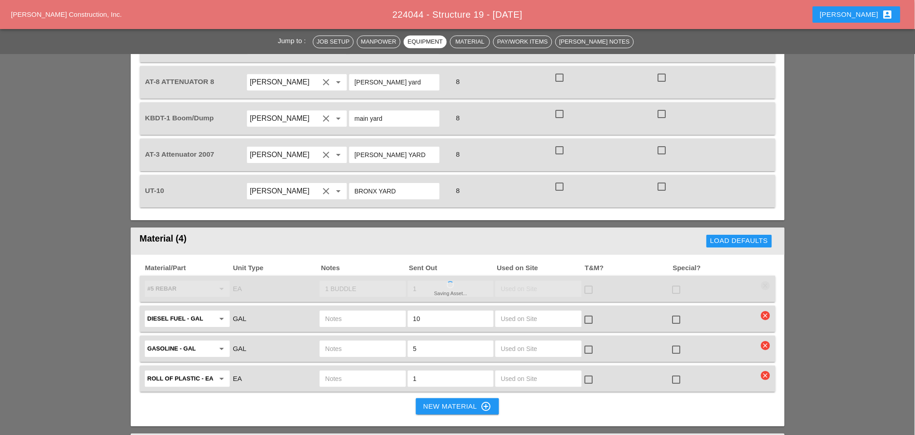
click at [354, 312] on input "text" at bounding box center [362, 319] width 75 height 15
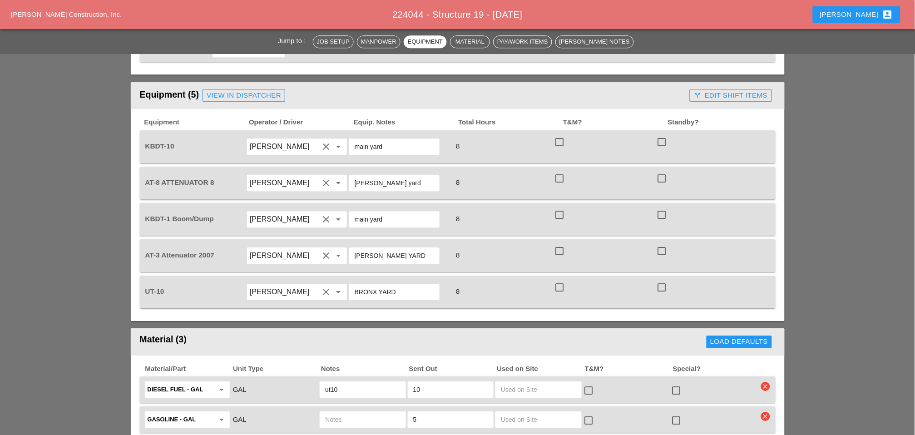
scroll to position [656, 0]
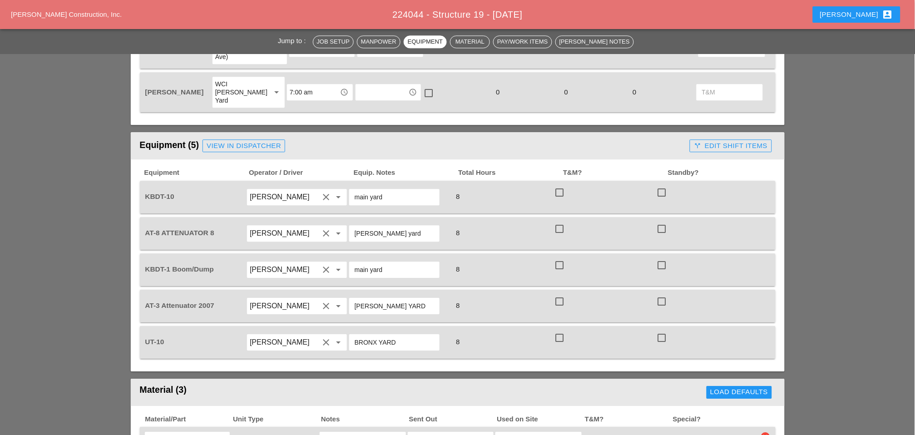
type input "ut10"
drag, startPoint x: 385, startPoint y: 137, endPoint x: 351, endPoint y: 135, distance: 33.7
click at [351, 189] on div "main yard" at bounding box center [394, 197] width 90 height 16
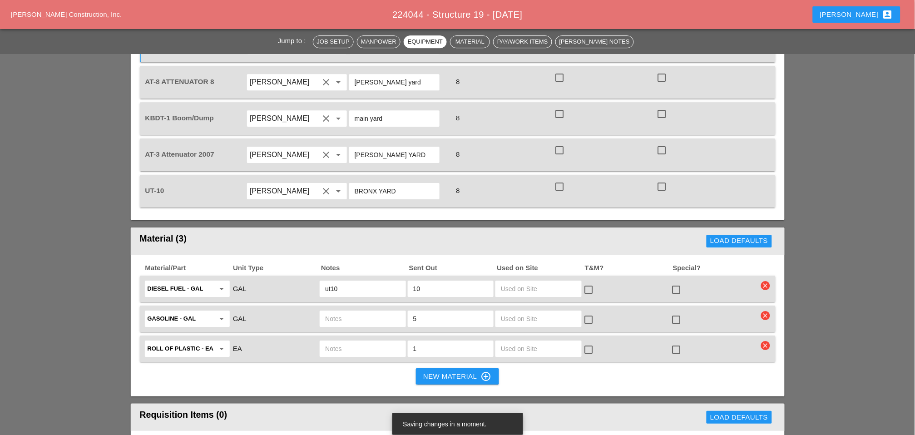
scroll to position [857, 0]
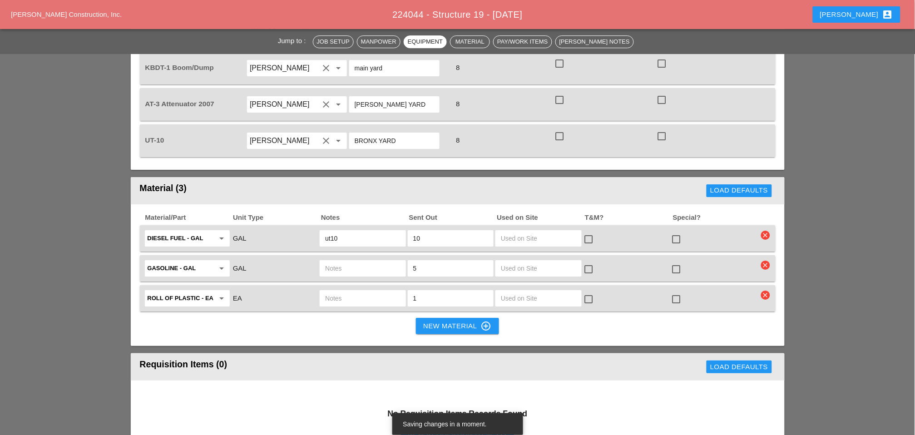
type input "[PERSON_NAME] all the mat. from KBDT-11 must go on KBDT10 tonight"
click at [334, 261] on input "text" at bounding box center [362, 268] width 75 height 15
type input "ut10"
click at [768, 291] on icon "clear" at bounding box center [765, 295] width 9 height 9
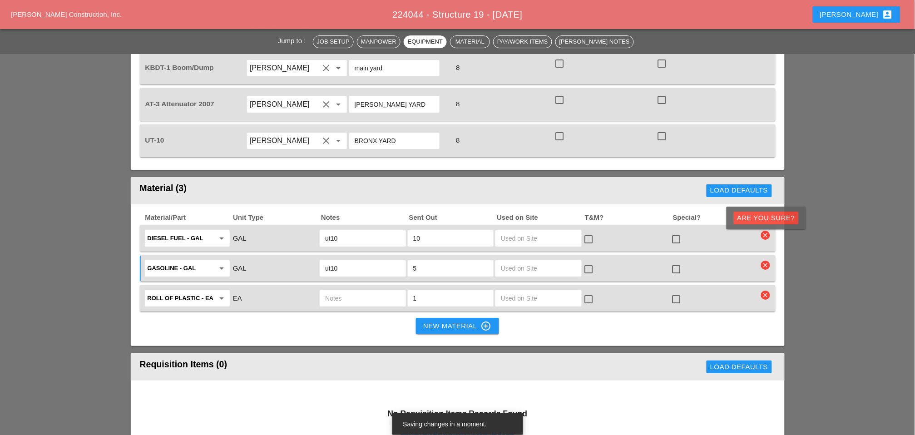
click at [763, 255] on div "Gasoline - GAL arrow_drop_down GAL ut10 5 check_box_outline_blank check_box_out…" at bounding box center [458, 268] width 636 height 26
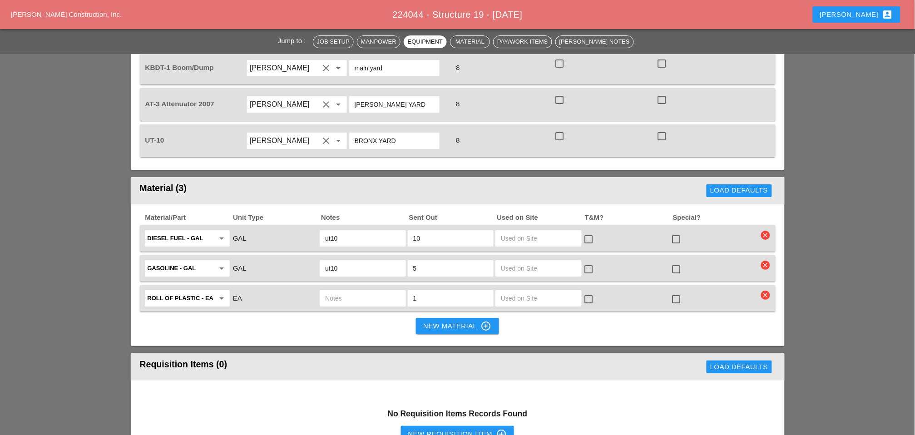
click at [436, 321] on div "New Material control_point" at bounding box center [457, 326] width 68 height 11
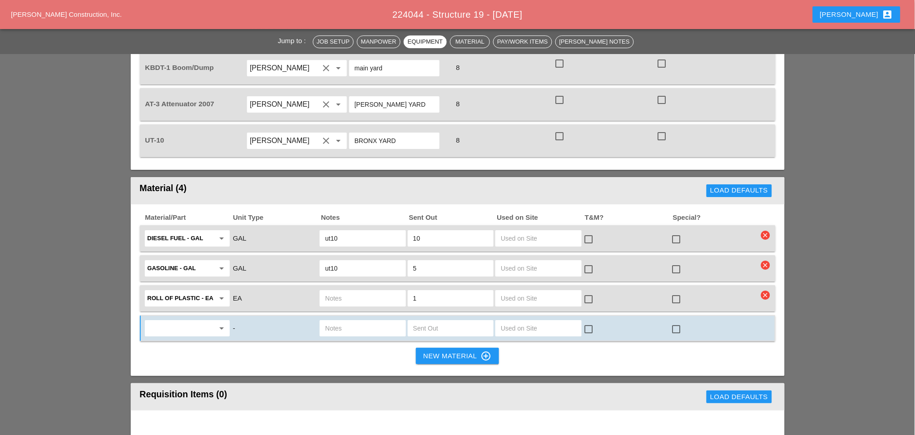
click at [172, 321] on input "text" at bounding box center [181, 328] width 67 height 15
click at [169, 281] on div "Debris Bags" at bounding box center [187, 283] width 71 height 11
type input "Debris Bags"
click at [426, 321] on input "text" at bounding box center [450, 328] width 75 height 15
type input "4"
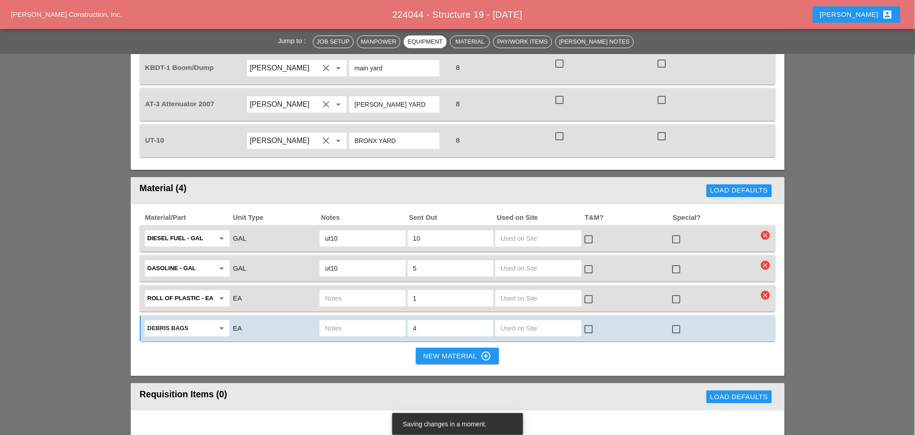
click at [348, 321] on input "text" at bounding box center [362, 328] width 75 height 15
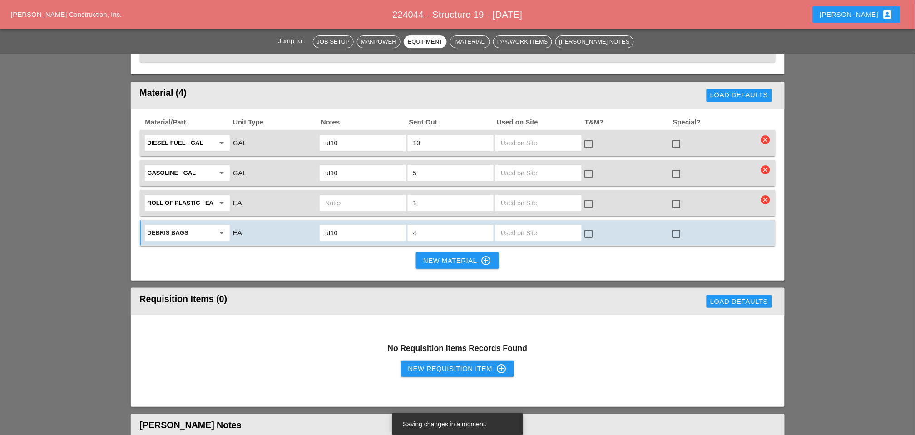
scroll to position [959, 0]
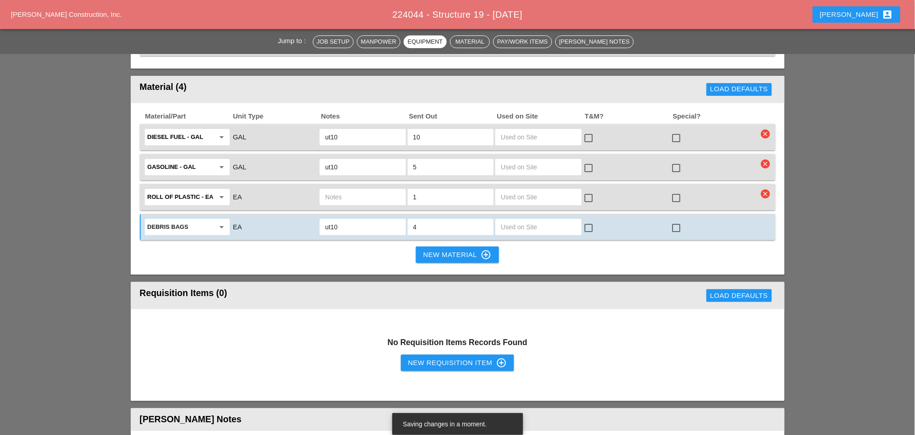
type input "ut10"
click at [424, 357] on div "New Requisition Item control_point" at bounding box center [457, 362] width 99 height 11
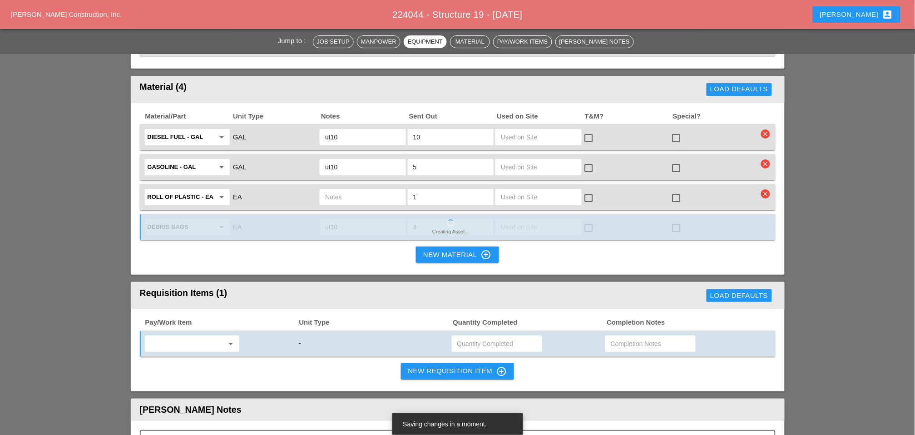
click at [202, 337] on input "text" at bounding box center [186, 344] width 76 height 15
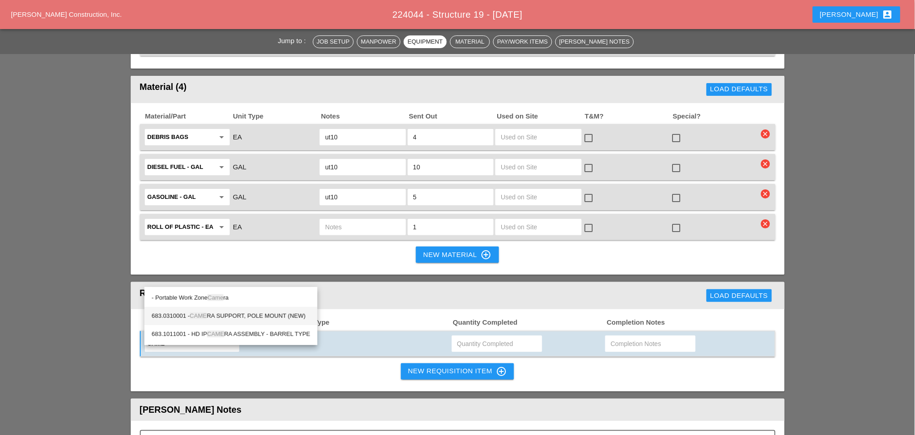
click at [209, 314] on div "683.0310001 - CAME RA SUPPORT, POLE MOUNT (NEW)" at bounding box center [231, 316] width 158 height 11
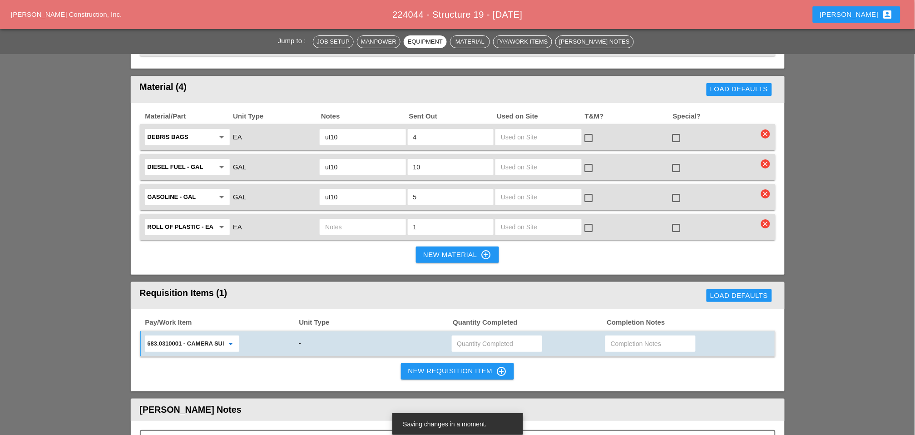
type input "683.0310001 - CAMERA SUPPORT, POLE MOUNT (NEW)"
click at [468, 337] on input "text" at bounding box center [496, 344] width 79 height 15
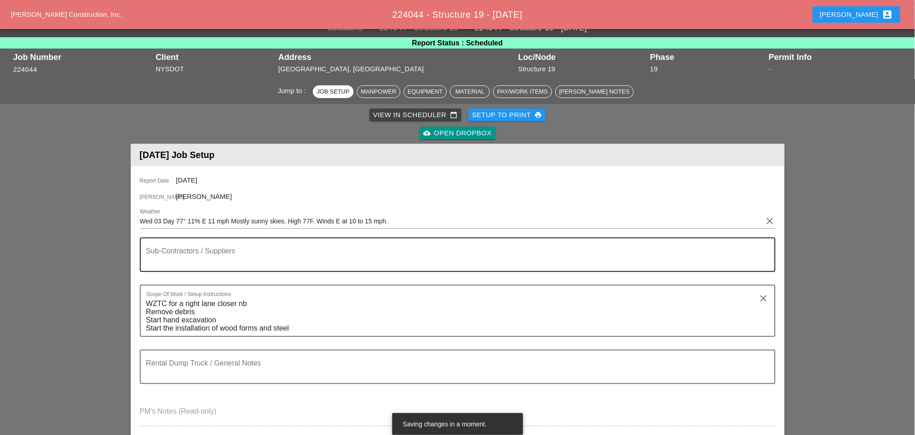
scroll to position [0, 0]
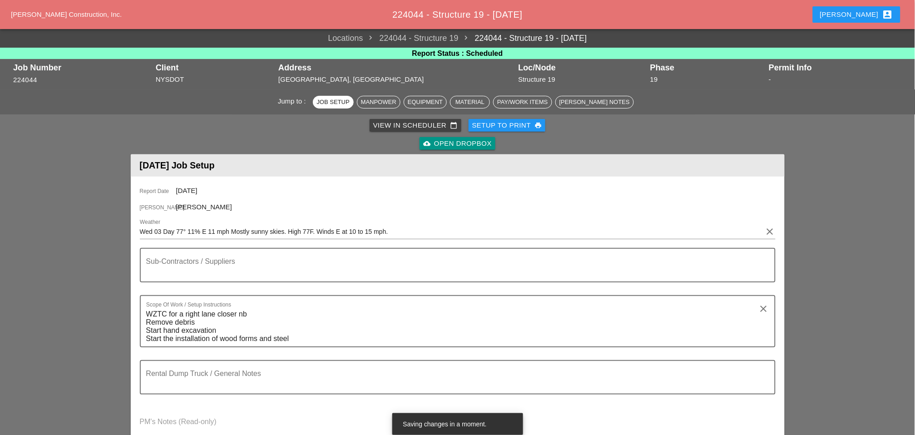
type input "4"
